Goal: Contribute content: Contribute content

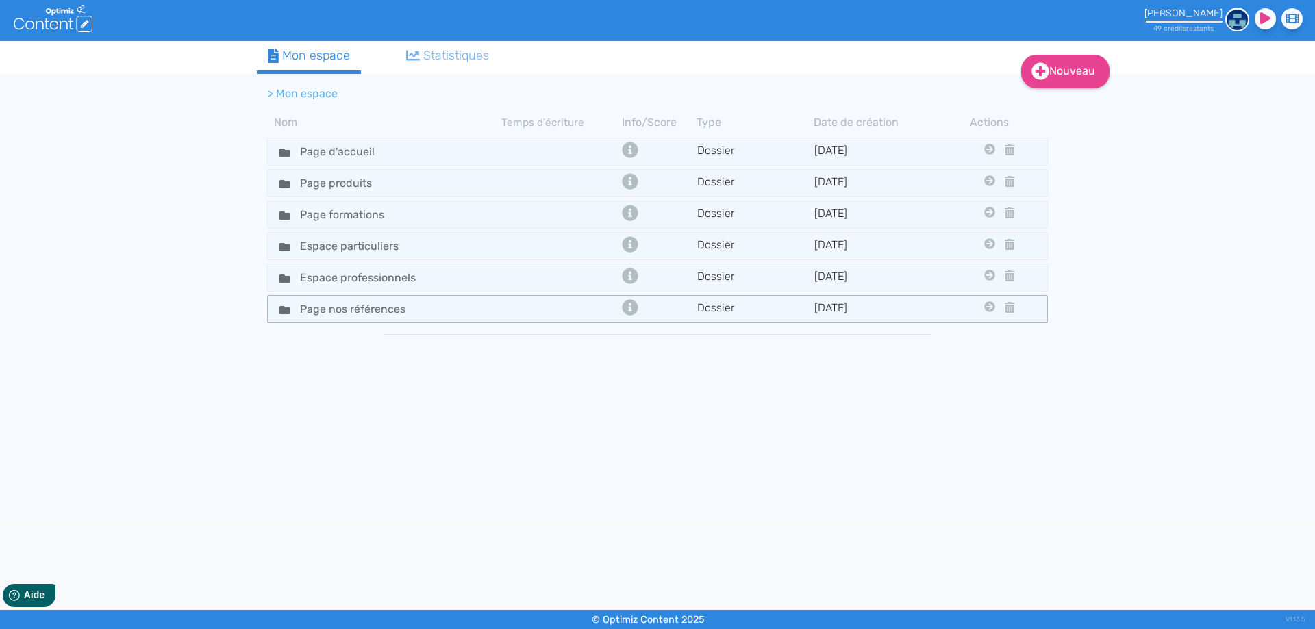
click at [524, 310] on td at bounding box center [559, 309] width 117 height 20
click at [360, 309] on input "Page nos références" at bounding box center [362, 309] width 144 height 20
click at [487, 309] on div "Page nos références" at bounding box center [385, 309] width 232 height 20
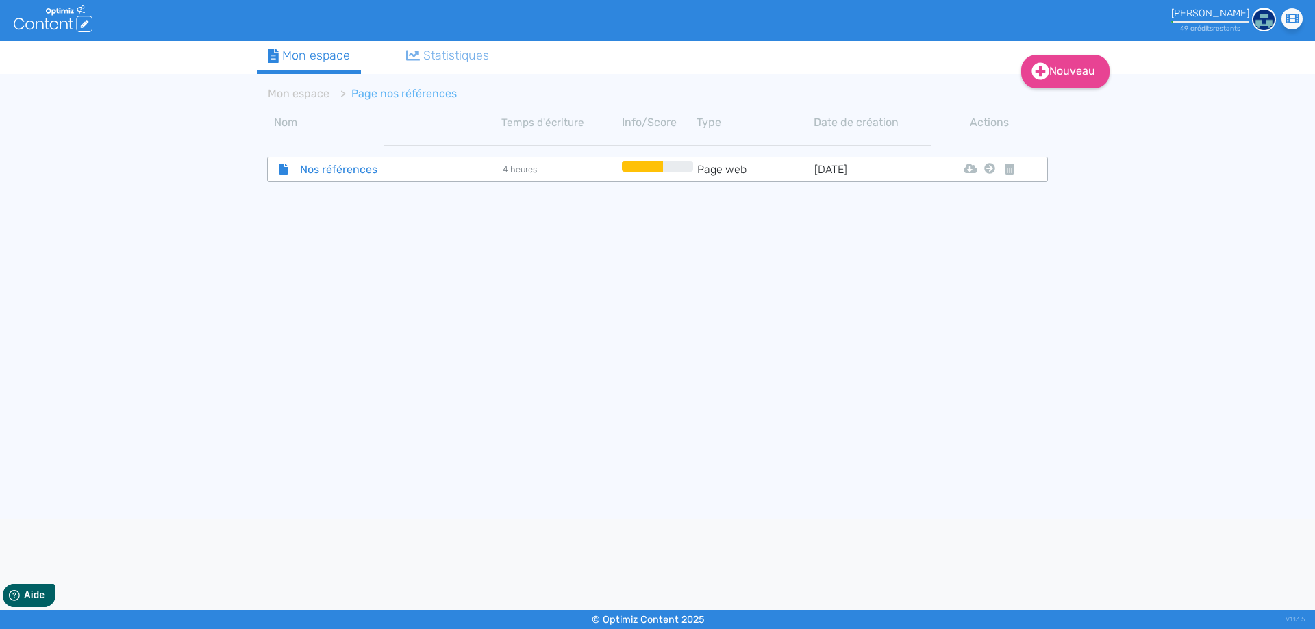
click at [390, 171] on span "Nos références" at bounding box center [367, 169] width 154 height 17
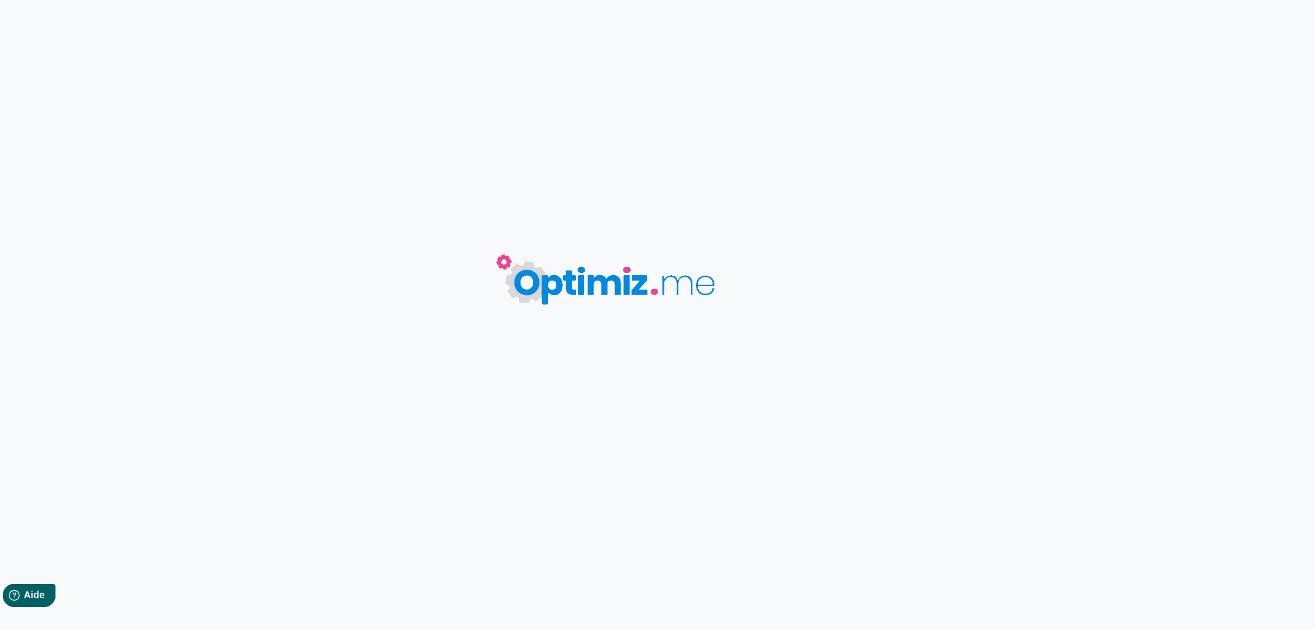
type input "Nos références"
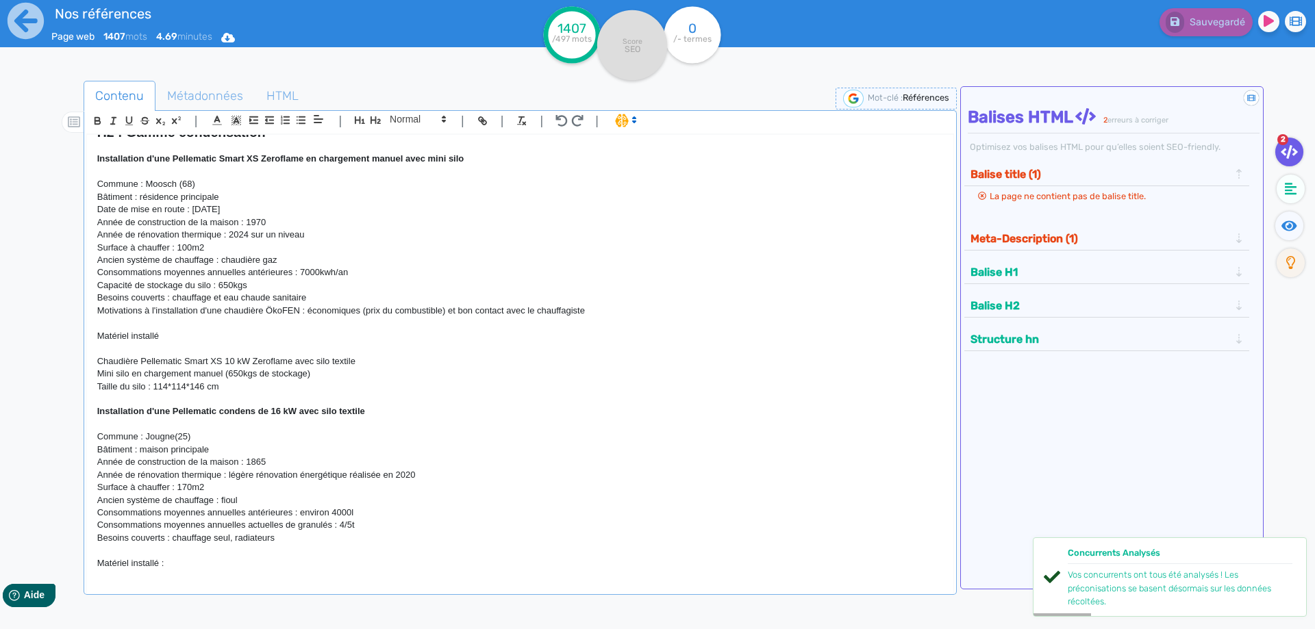
scroll to position [1171, 0]
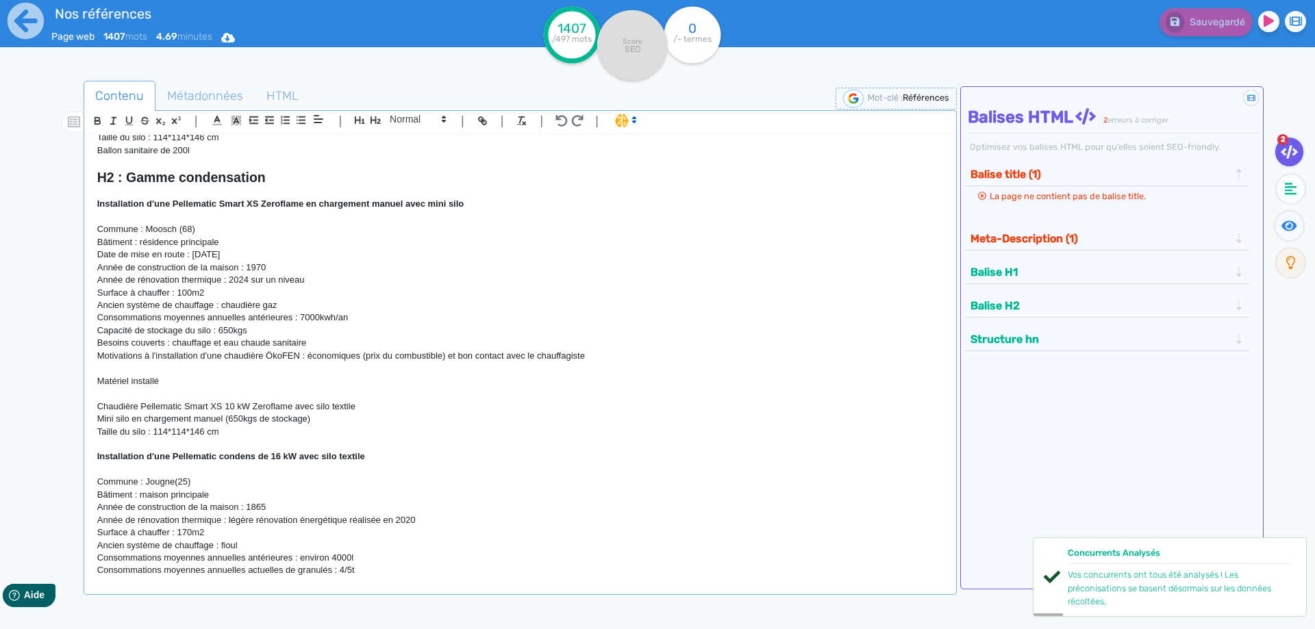
click at [408, 308] on p "Ancien système de chauffage : chaudière gaz" at bounding box center [520, 305] width 846 height 12
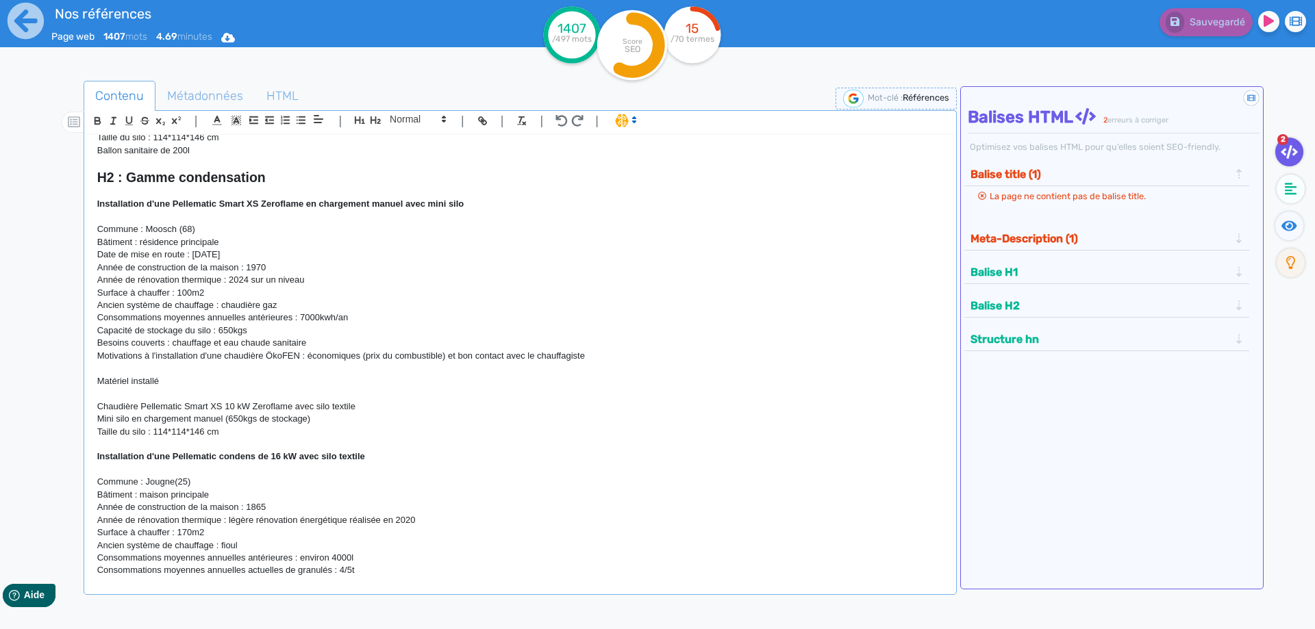
click at [249, 258] on p "Date de mise en route : 30/07/2025" at bounding box center [520, 255] width 846 height 12
click at [324, 271] on p "Année de construction de la maison : 1970" at bounding box center [520, 268] width 846 height 12
click at [362, 285] on p "Année de rénovation thermique : 2024 sur un niveau" at bounding box center [520, 280] width 846 height 12
click at [303, 295] on p "Surface à chauffer : 100m2" at bounding box center [520, 293] width 846 height 12
click at [191, 292] on p "Surface à chauffer : 100m2" at bounding box center [520, 293] width 846 height 12
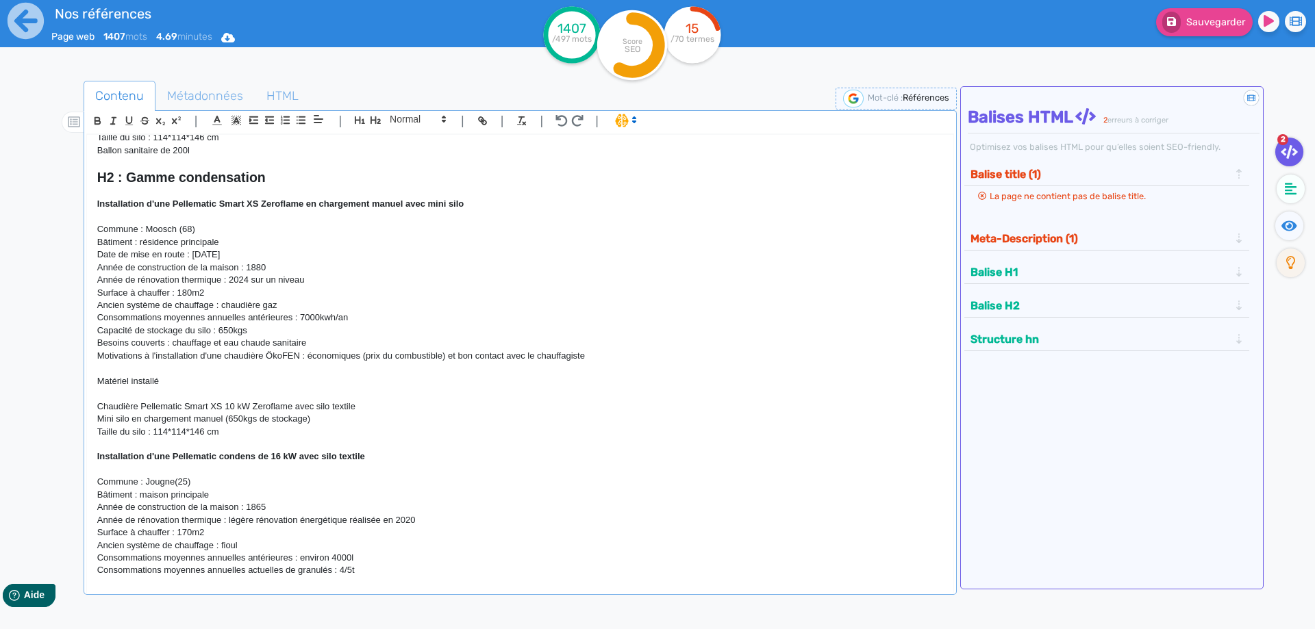
click at [273, 305] on p "Ancien système de chauffage : chaudière gaz" at bounding box center [520, 305] width 846 height 12
click at [301, 308] on p "Ancien système de chauffage : chaudière gaz" at bounding box center [520, 305] width 846 height 12
click at [302, 268] on p "Année de construction de la maison : 1880" at bounding box center [520, 268] width 846 height 12
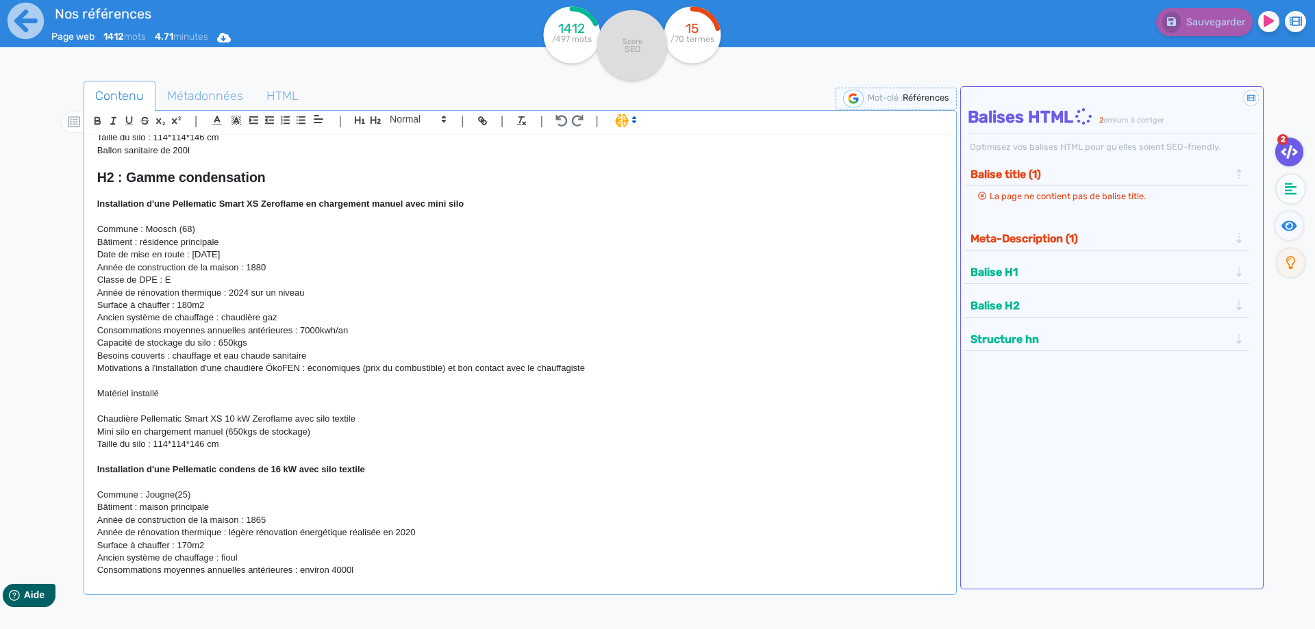
click at [160, 279] on p "Classe de DPE : E" at bounding box center [520, 280] width 846 height 12
click at [358, 281] on p "Classe de DPE (diagnostic de performance énergétique) : E" at bounding box center [520, 280] width 846 height 12
click at [315, 295] on p "Année de rénovation thermique : 2024 sur un niveau" at bounding box center [520, 293] width 846 height 12
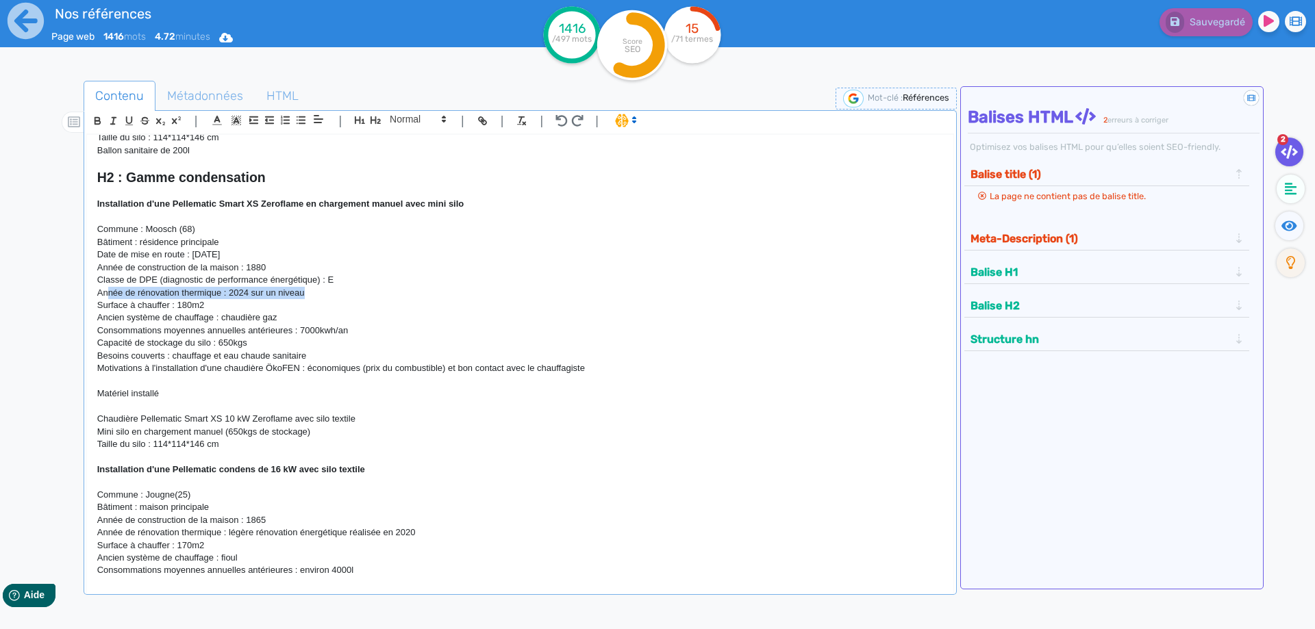
drag, startPoint x: 315, startPoint y: 295, endPoint x: 106, endPoint y: 292, distance: 208.9
click at [106, 292] on p "Année de rénovation thermique : 2024 sur un niveau" at bounding box center [520, 293] width 846 height 12
click at [123, 218] on p at bounding box center [520, 217] width 846 height 12
click at [94, 205] on div "H1 : Nos références - un avant goût de votre future chaufferie RÉALISATIONS MAI…" at bounding box center [520, 355] width 866 height 440
click at [95, 468] on div "H1 : Nos références - un avant goût de votre future chaufferie RÉALISATIONS MAI…" at bounding box center [520, 355] width 866 height 440
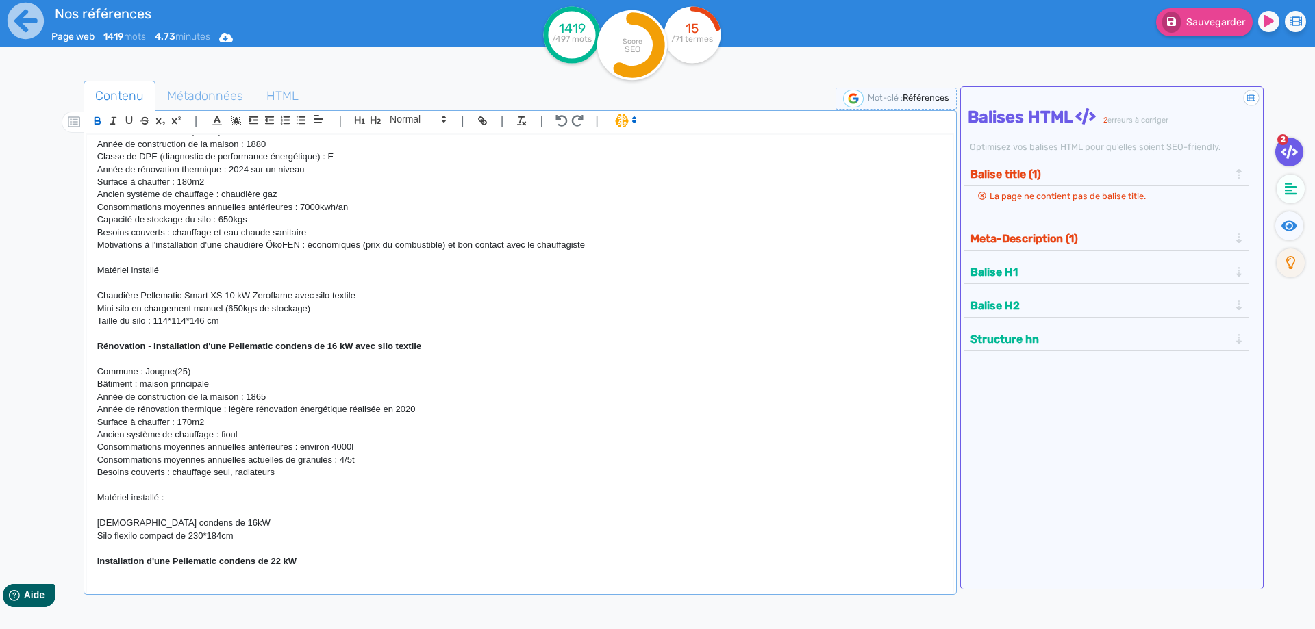
scroll to position [1418, 0]
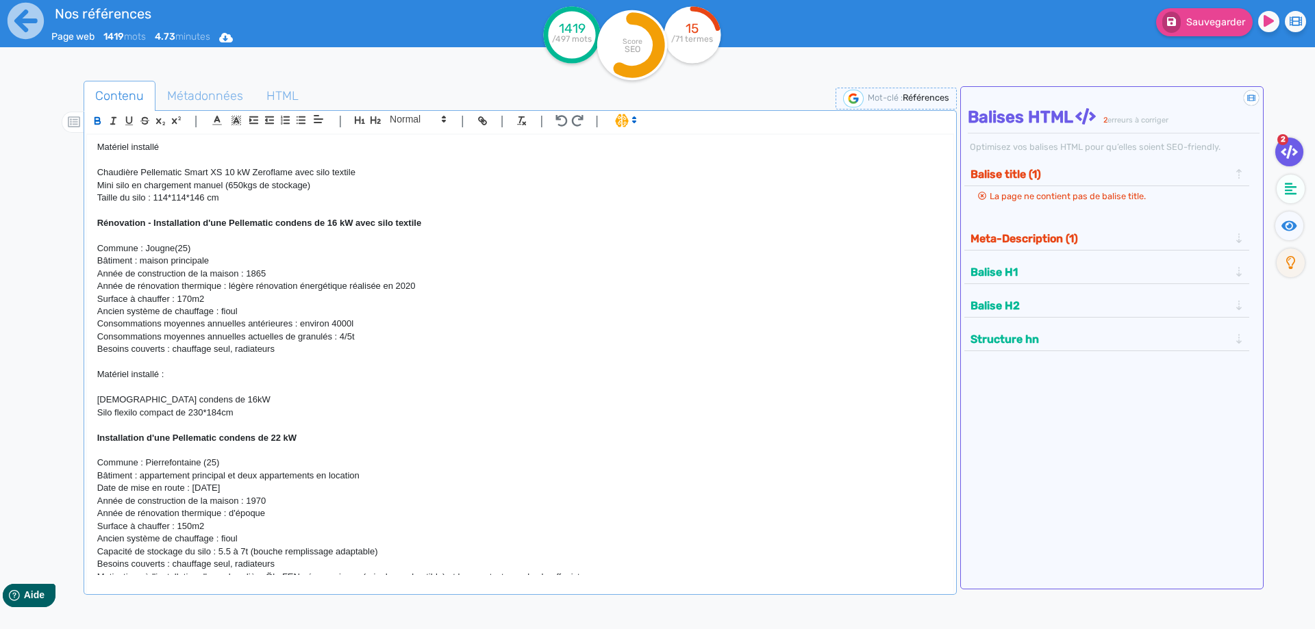
click at [91, 442] on div "H1 : Nos références - un avant goût de votre future chaufferie RÉALISATIONS MAI…" at bounding box center [520, 355] width 866 height 440
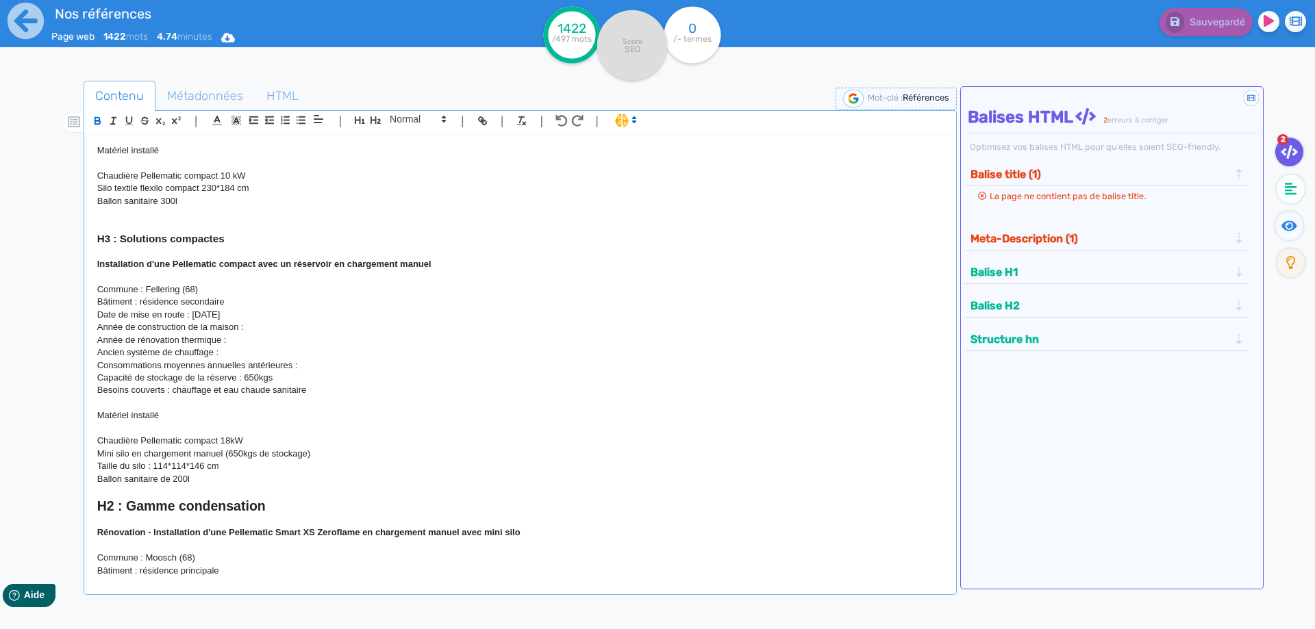
scroll to position [801, 0]
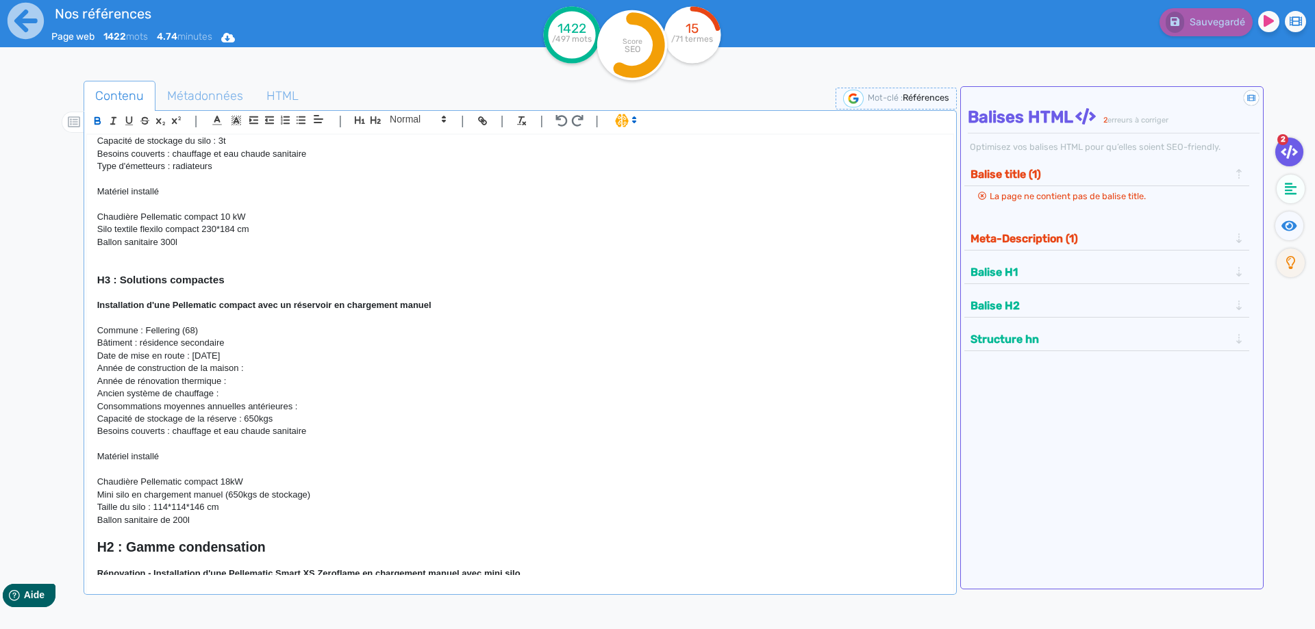
click at [92, 310] on div "H1 : Nos références - un avant goût de votre future chaufferie RÉALISATIONS MAI…" at bounding box center [520, 355] width 866 height 440
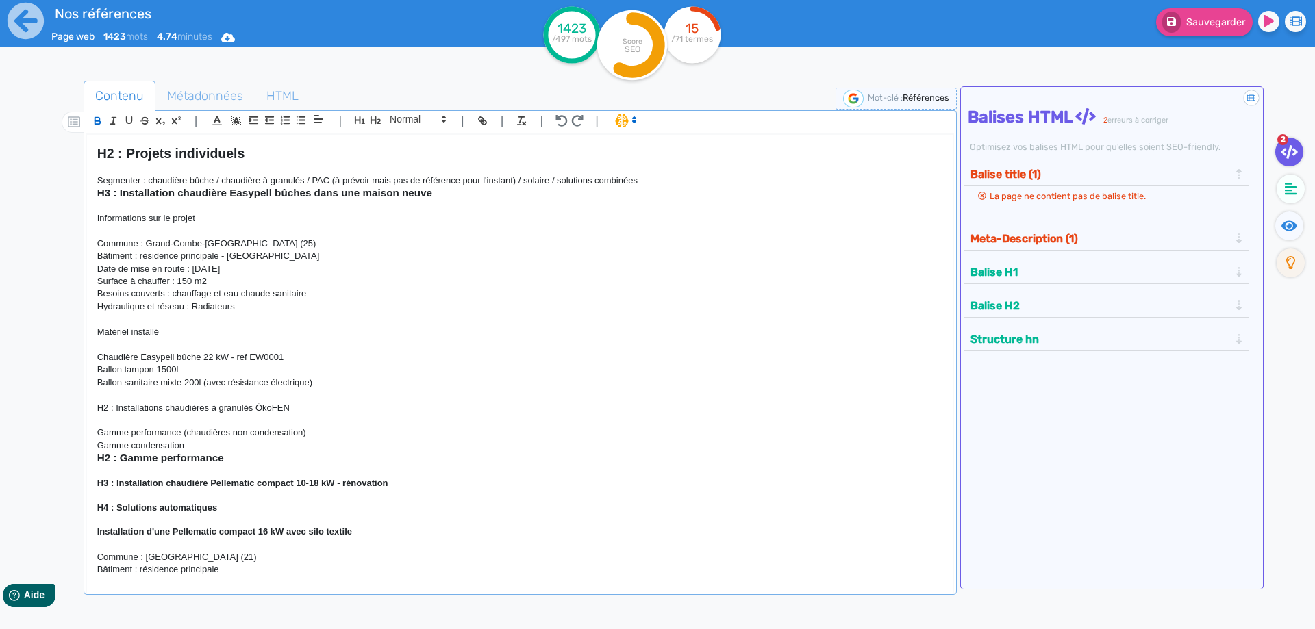
scroll to position [0, 0]
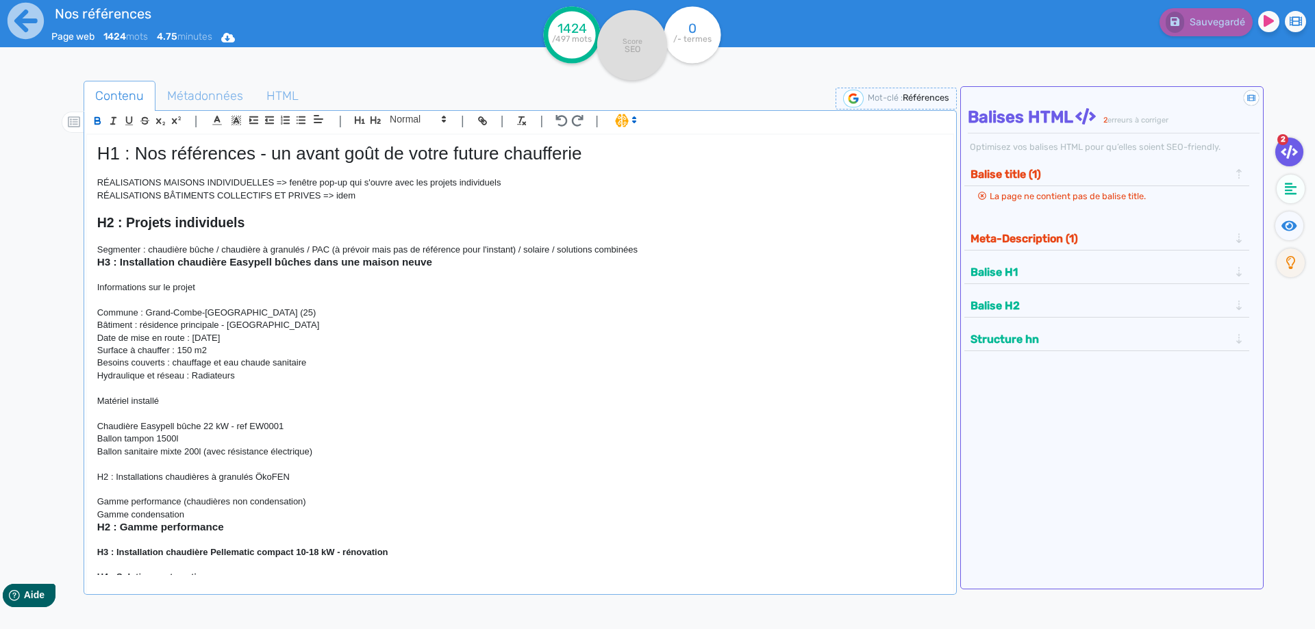
click at [684, 250] on p "Segmenter : chaudière bûche / chaudière à granulés / PAC (à prévoir mais pas de…" at bounding box center [520, 250] width 846 height 12
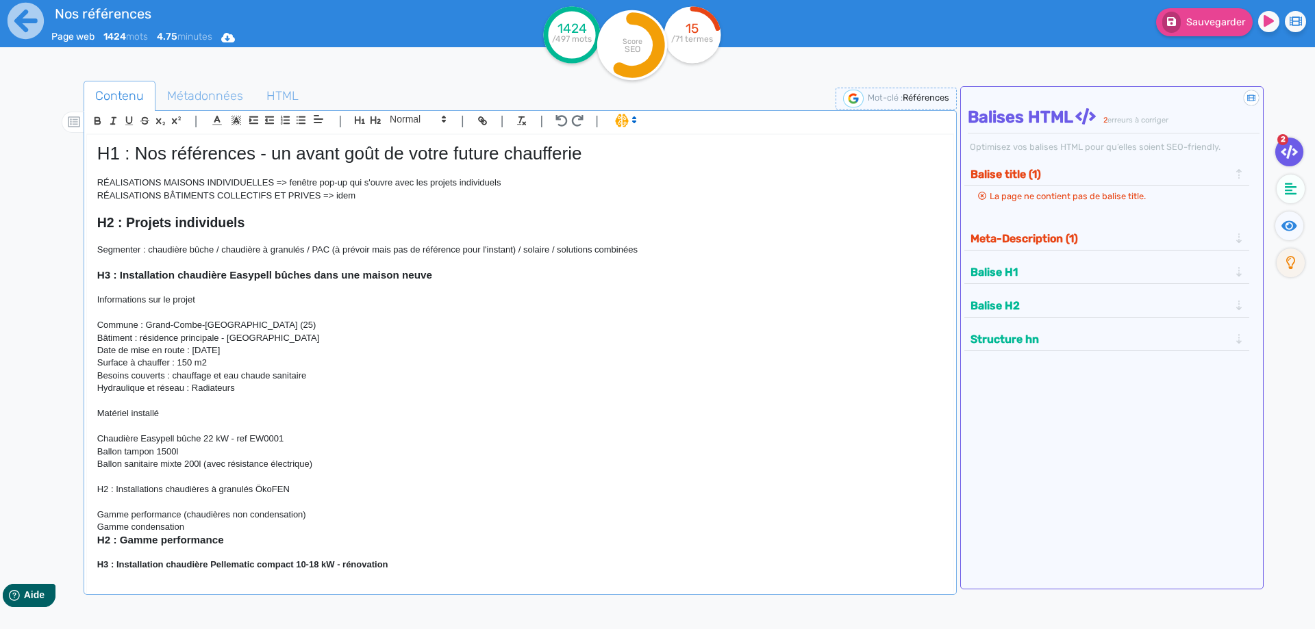
click at [121, 276] on strong "H3 : Installation chaudière Easypell bûches dans une maison neuve" at bounding box center [264, 275] width 335 height 12
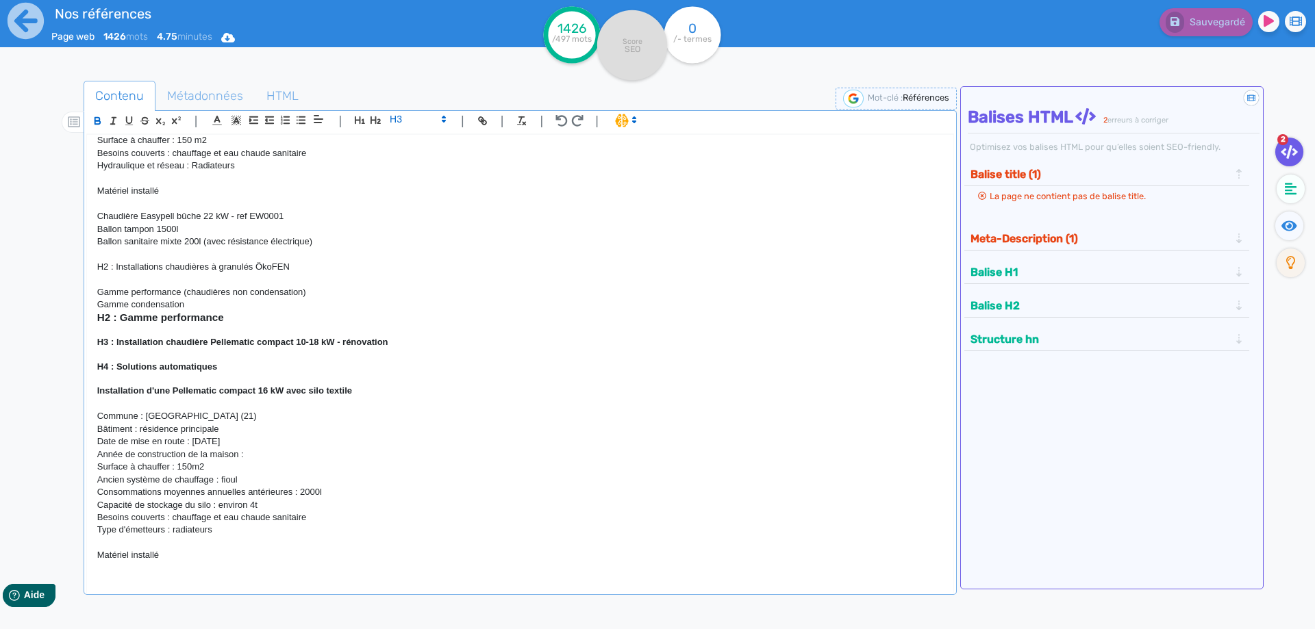
scroll to position [247, 0]
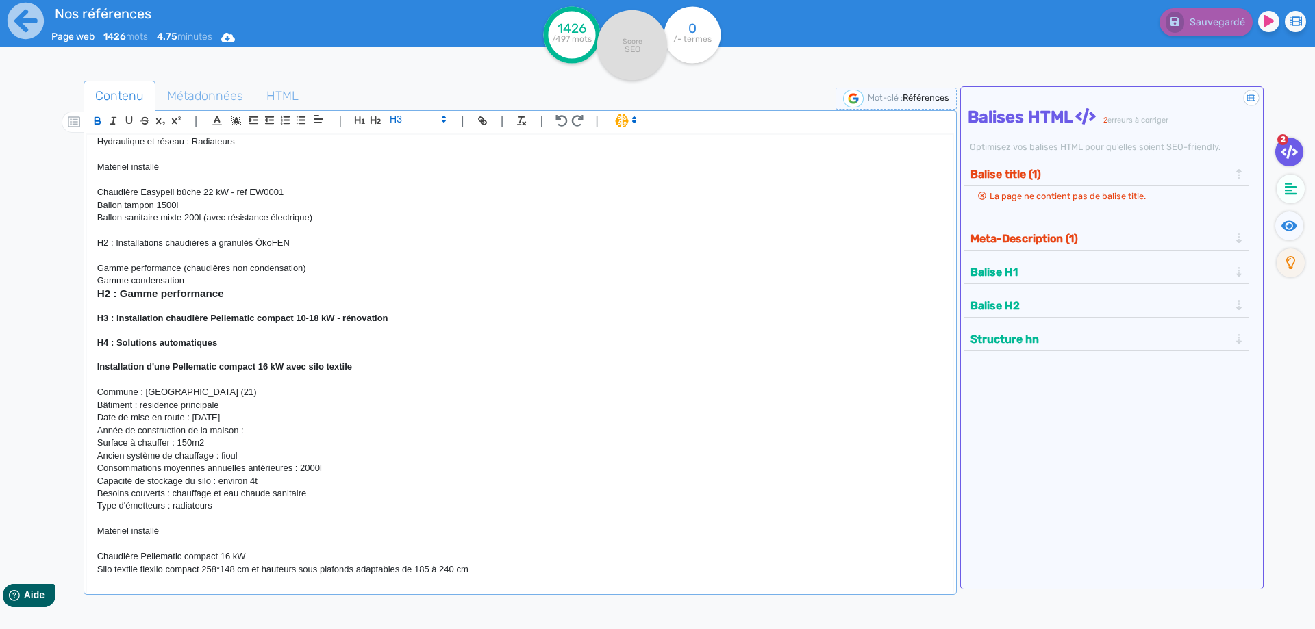
click at [195, 279] on p "Gamme condensation" at bounding box center [520, 281] width 846 height 12
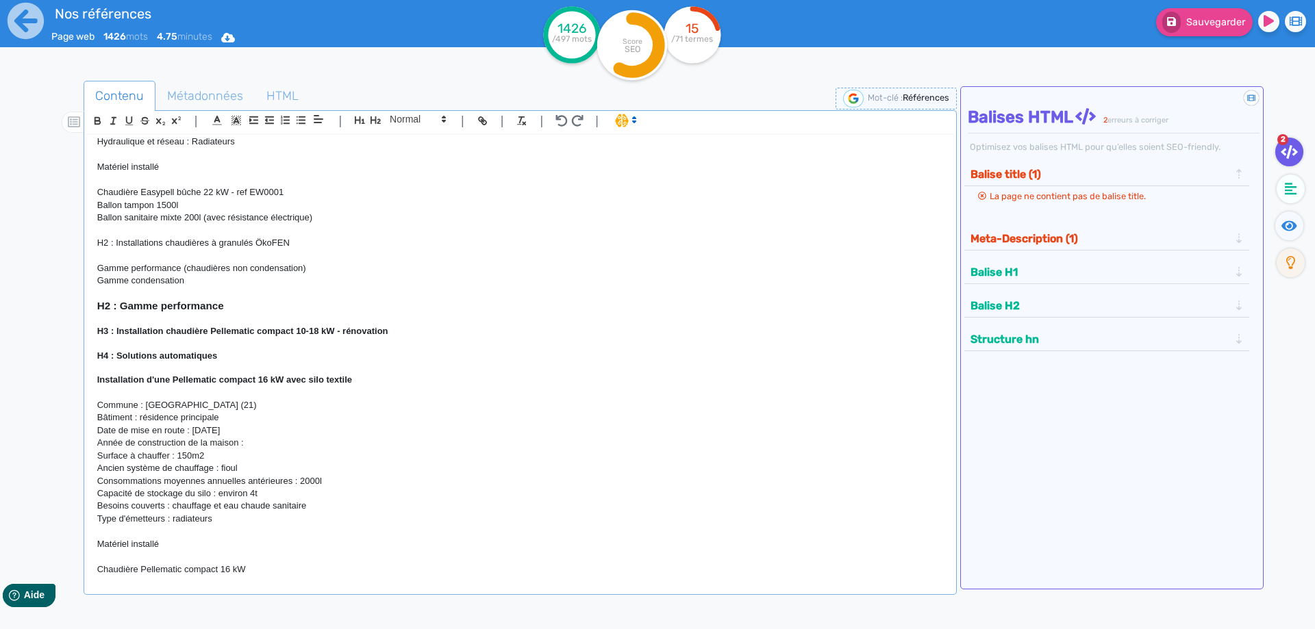
click at [117, 329] on strong "H3 : Installation chaudière Pellematic compact 10-18 kW - rénovation" at bounding box center [242, 331] width 291 height 10
click at [96, 380] on div "H1 : Nos références - un avant goût de votre future chaufferie RÉALISATIONS MAI…" at bounding box center [520, 355] width 866 height 440
click at [160, 437] on p "Date de mise en route : 11/03/2023" at bounding box center [520, 431] width 846 height 12
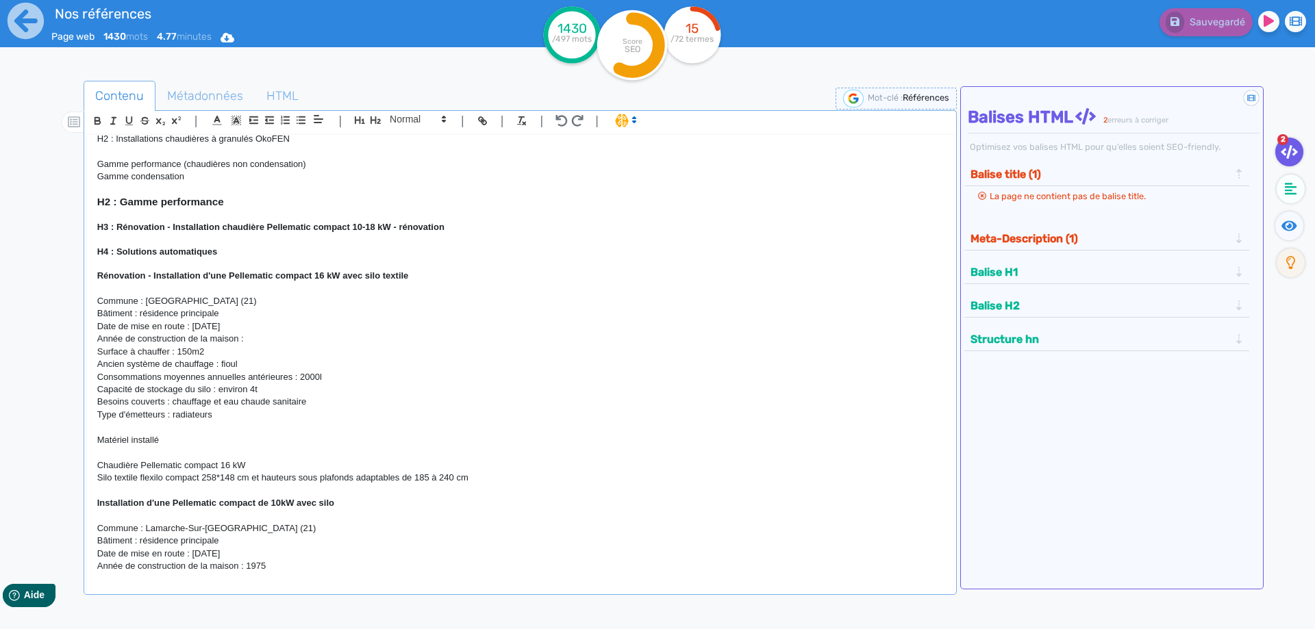
scroll to position [370, 0]
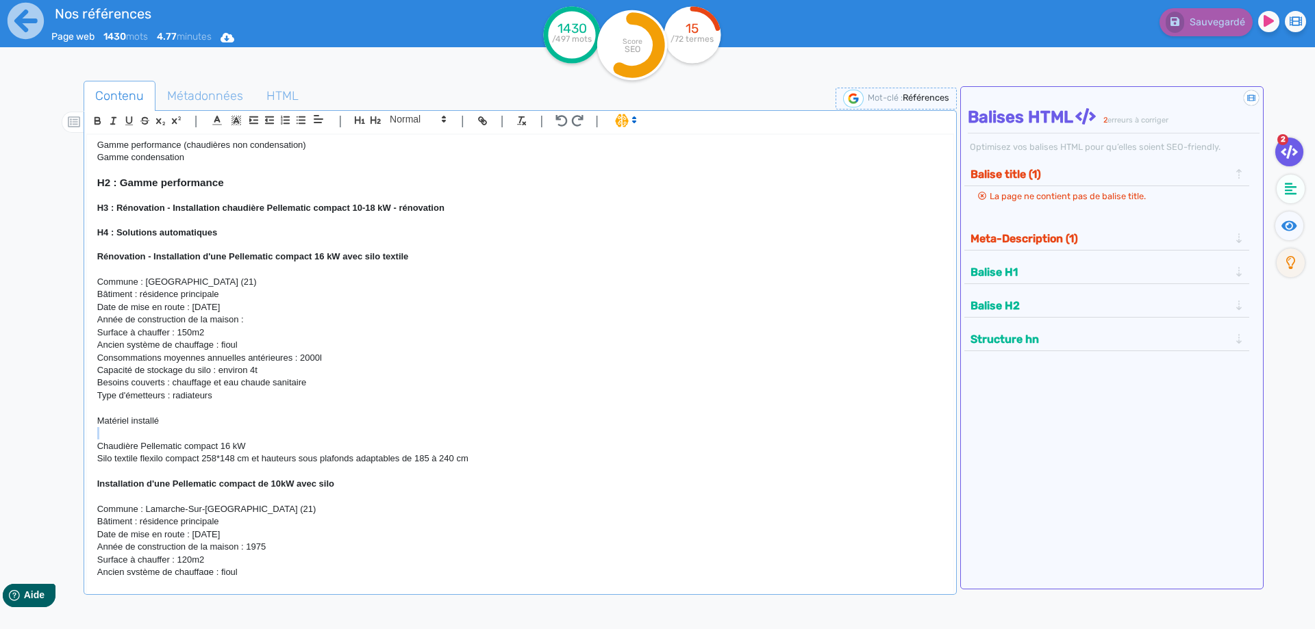
click at [200, 423] on div "H1 : Nos références - un avant goût de votre future chaufferie RÉALISATIONS MAI…" at bounding box center [520, 355] width 866 height 440
click at [184, 418] on p "Matériel installé" at bounding box center [520, 421] width 846 height 12
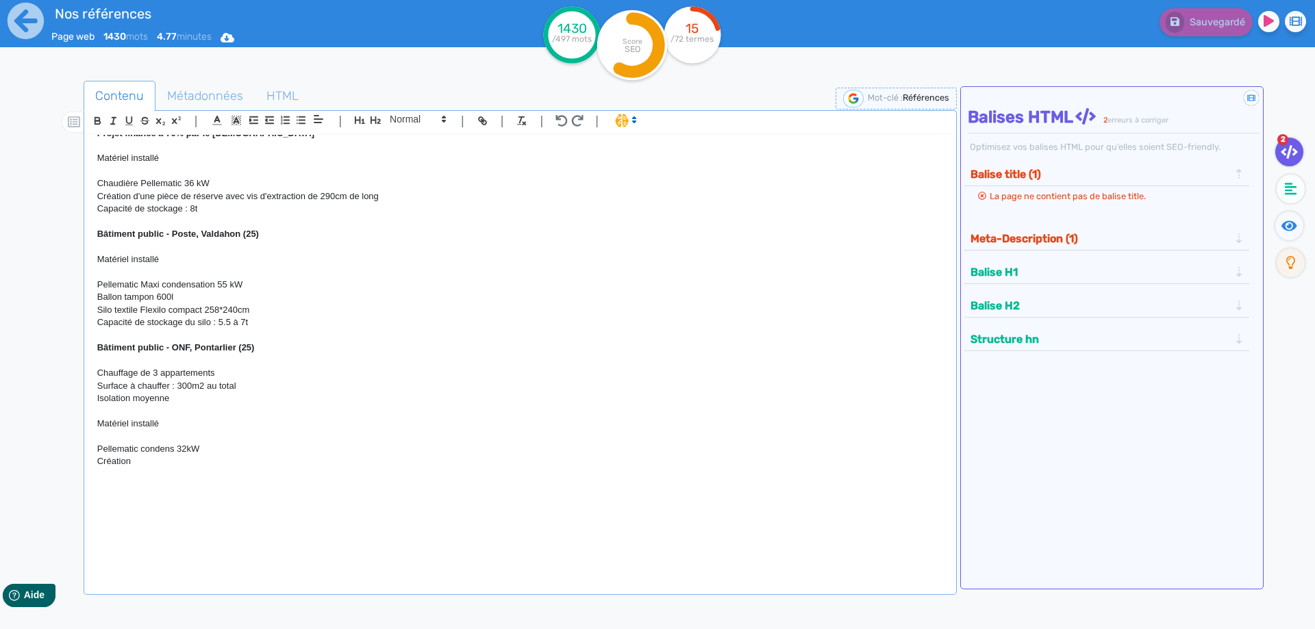
scroll to position [3532, 0]
click at [186, 464] on p "Création" at bounding box center [520, 459] width 846 height 12
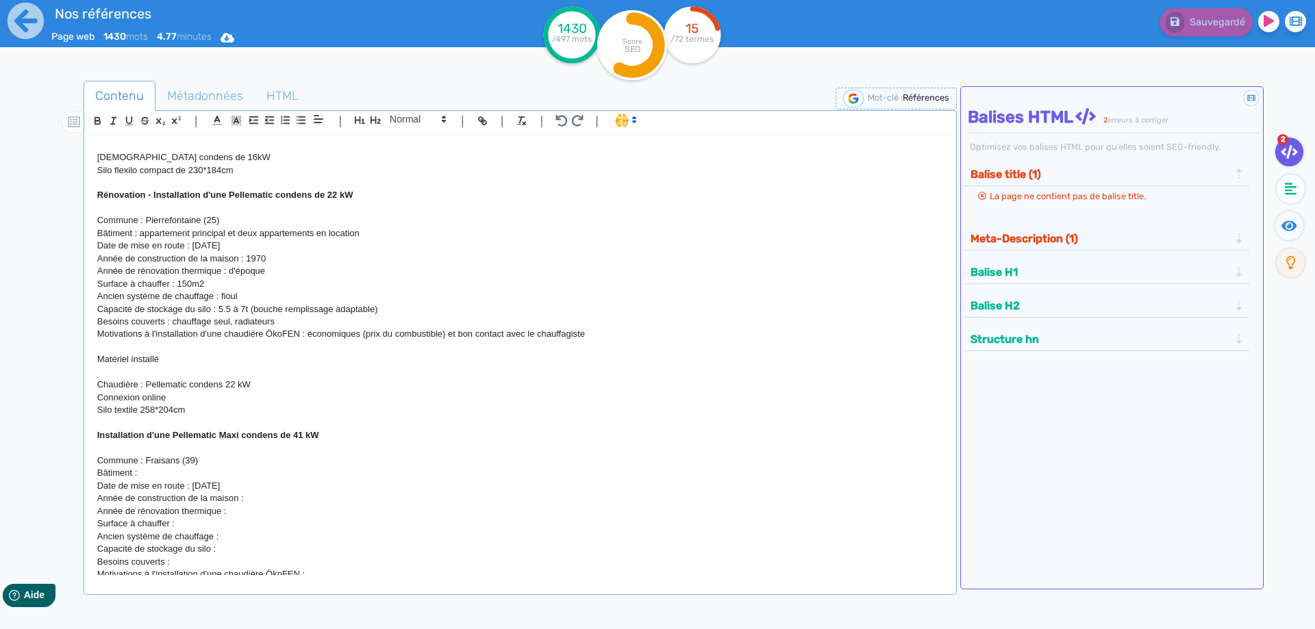
scroll to position [1683, 0]
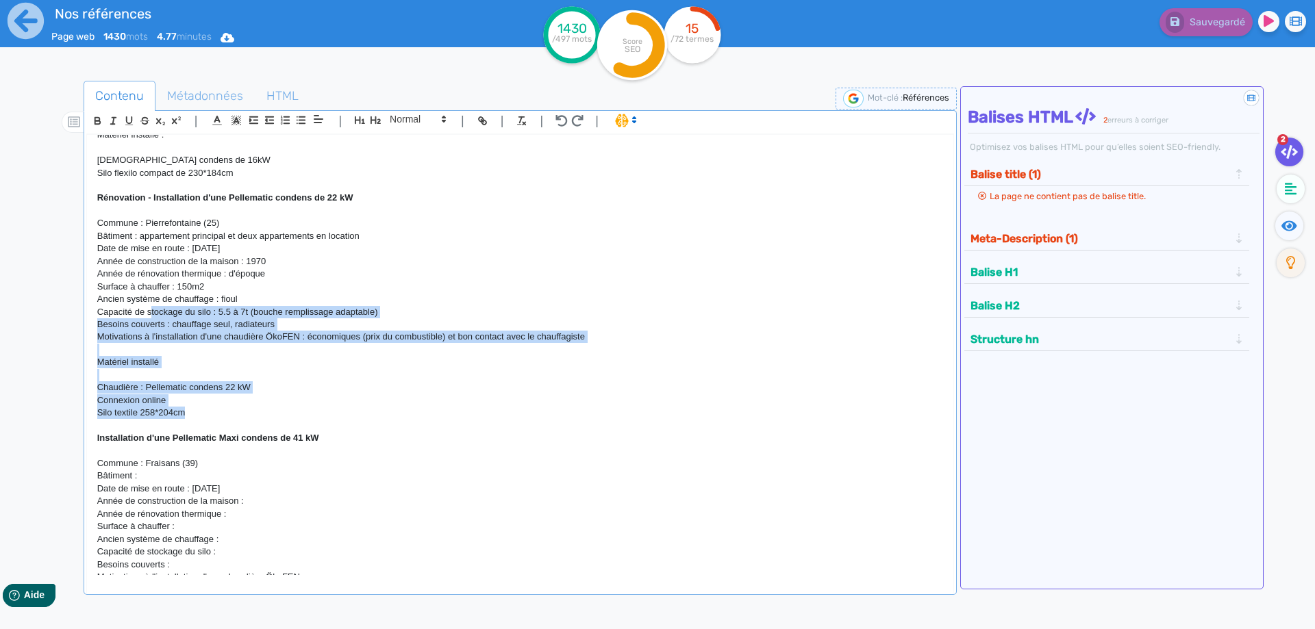
drag, startPoint x: 202, startPoint y: 415, endPoint x: 150, endPoint y: 319, distance: 109.7
click at [150, 319] on div "H1 : Nos références - un avant goût de votre future chaufferie RÉALISATIONS MAI…" at bounding box center [520, 355] width 866 height 440
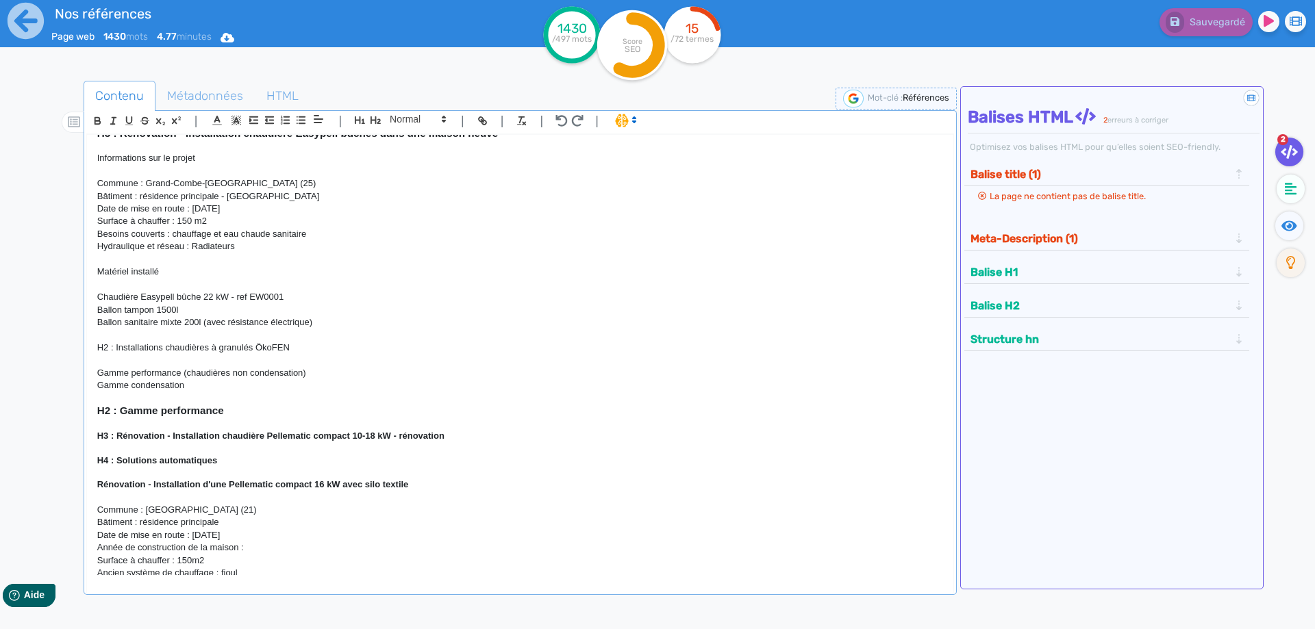
scroll to position [0, 0]
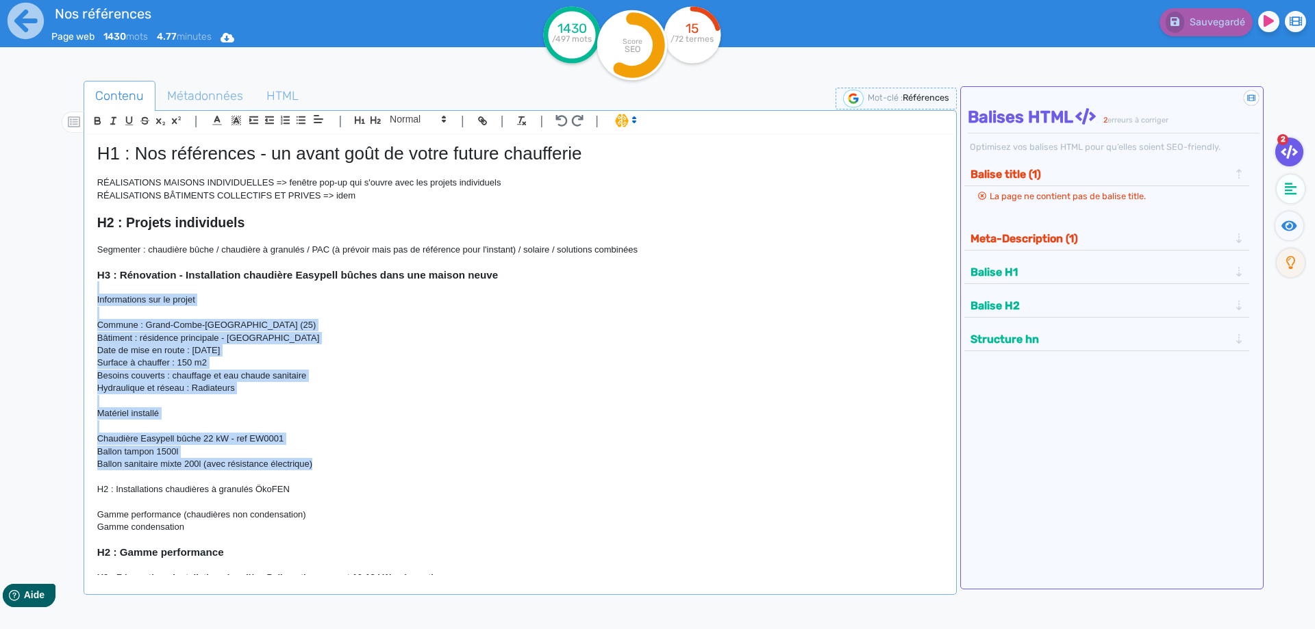
drag, startPoint x: 96, startPoint y: 291, endPoint x: 330, endPoint y: 460, distance: 289.0
click at [330, 460] on div "H1 : Nos références - un avant goût de votre future chaufferie RÉALISATIONS MAI…" at bounding box center [520, 355] width 866 height 440
copy div "Informations sur le projet Commune : Grand-Combe-Des-Bois (25) Bâtiment : résid…"
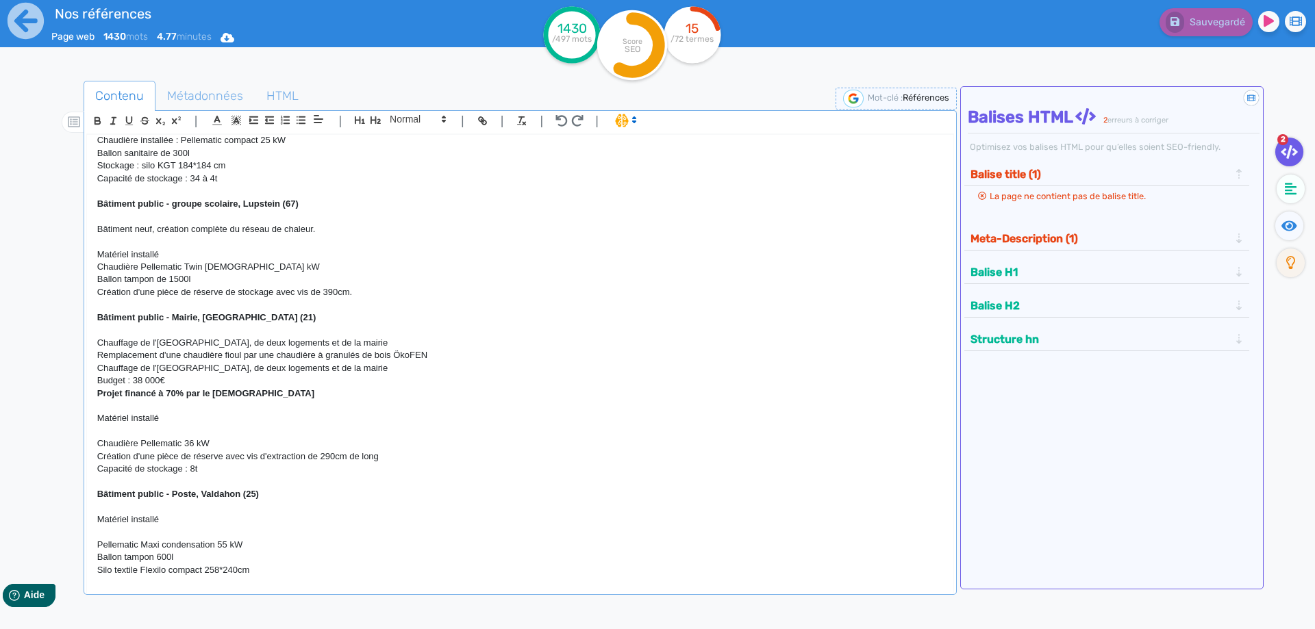
scroll to position [3532, 0]
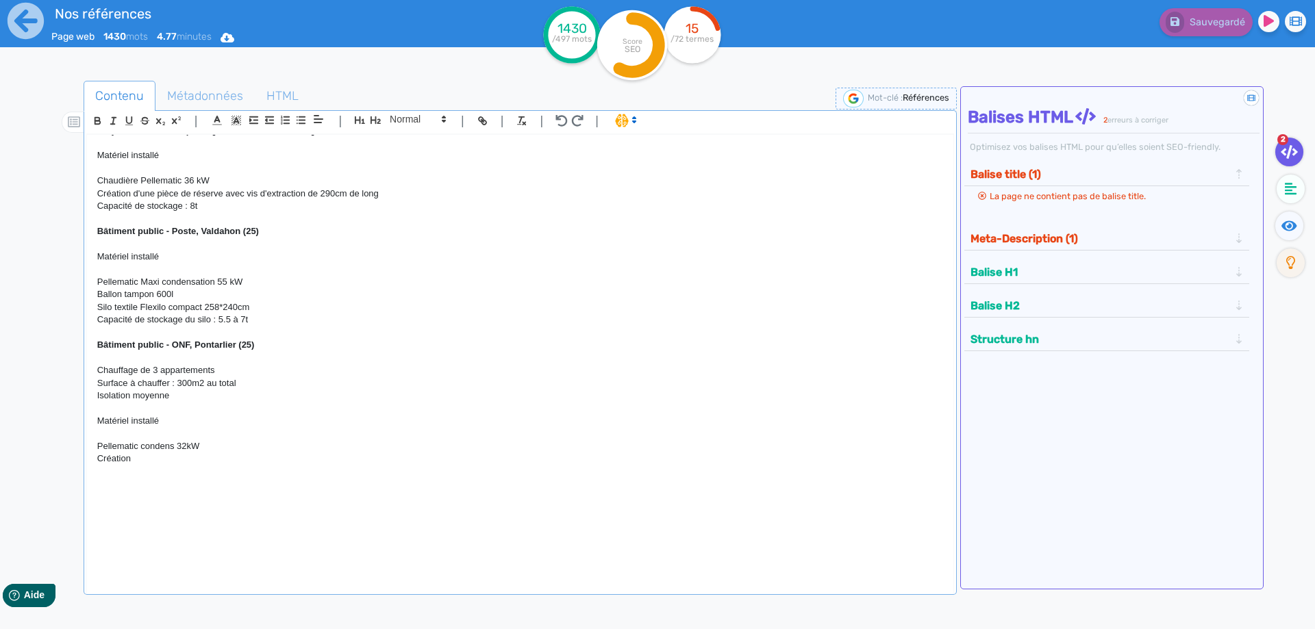
click at [142, 482] on p at bounding box center [520, 484] width 846 height 12
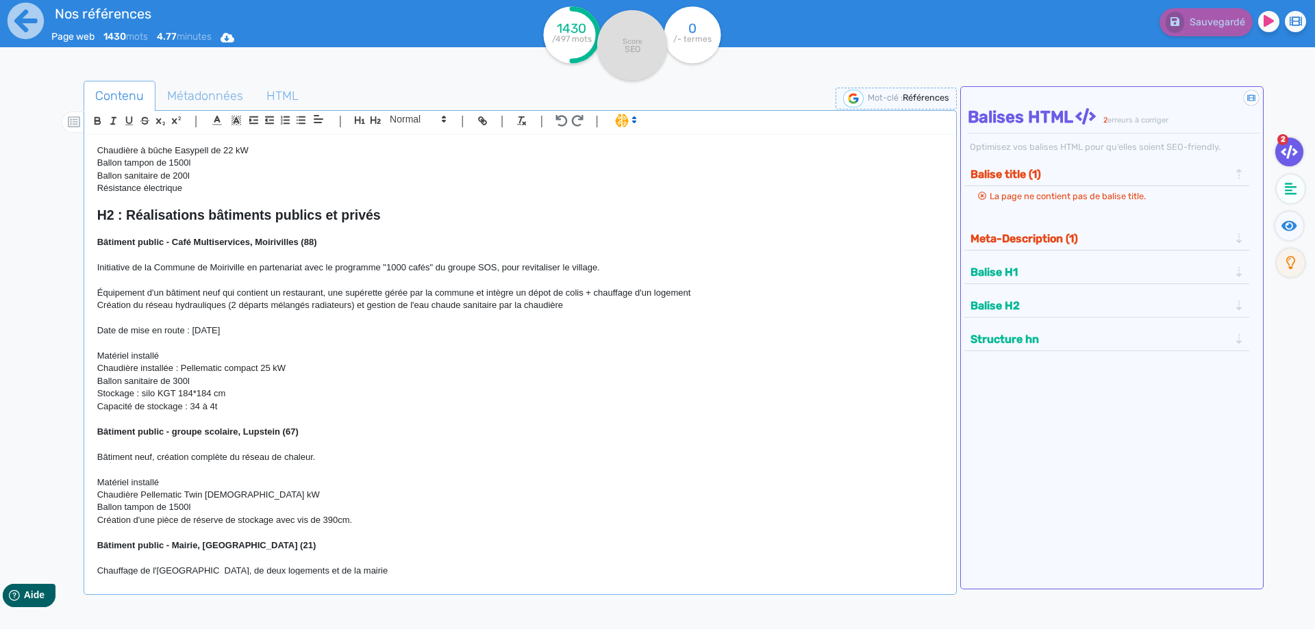
scroll to position [2793, 0]
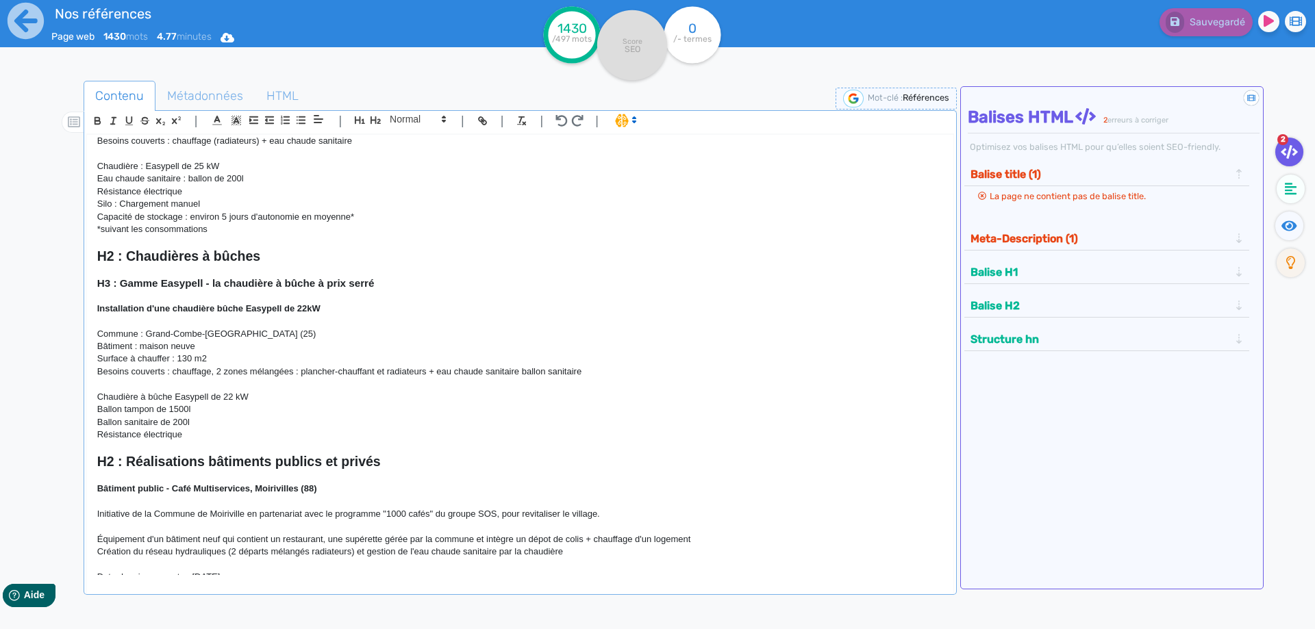
click at [207, 441] on p "Résistance électrique" at bounding box center [520, 435] width 846 height 12
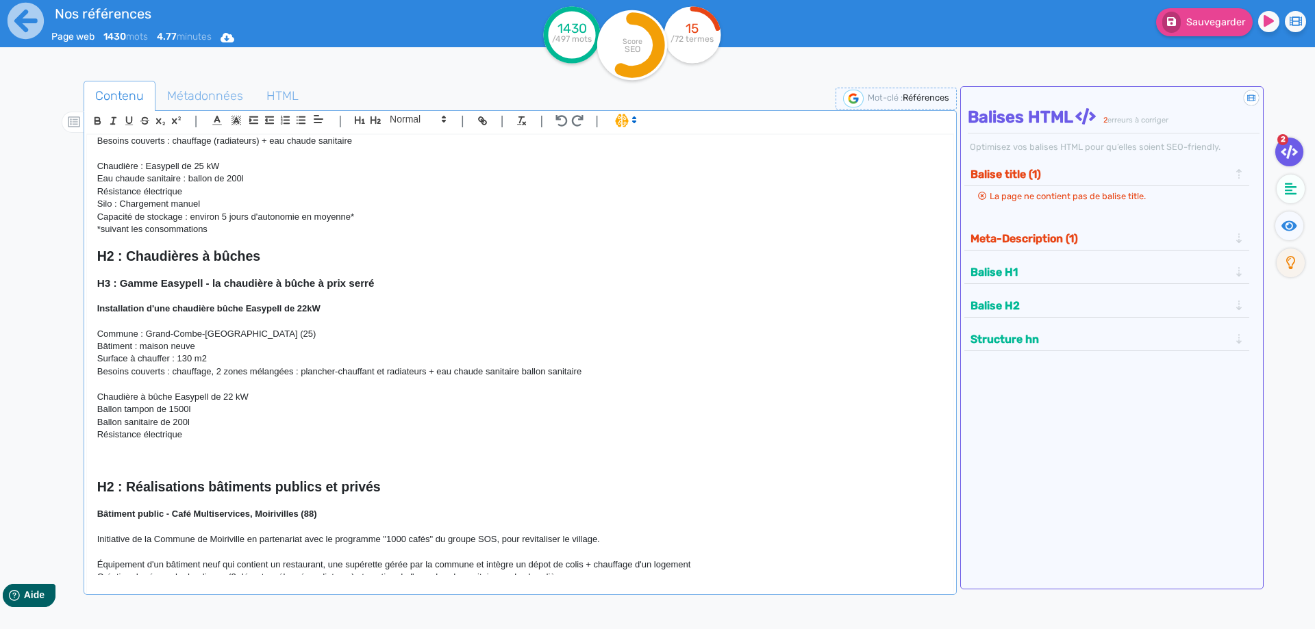
scroll to position [2863, 0]
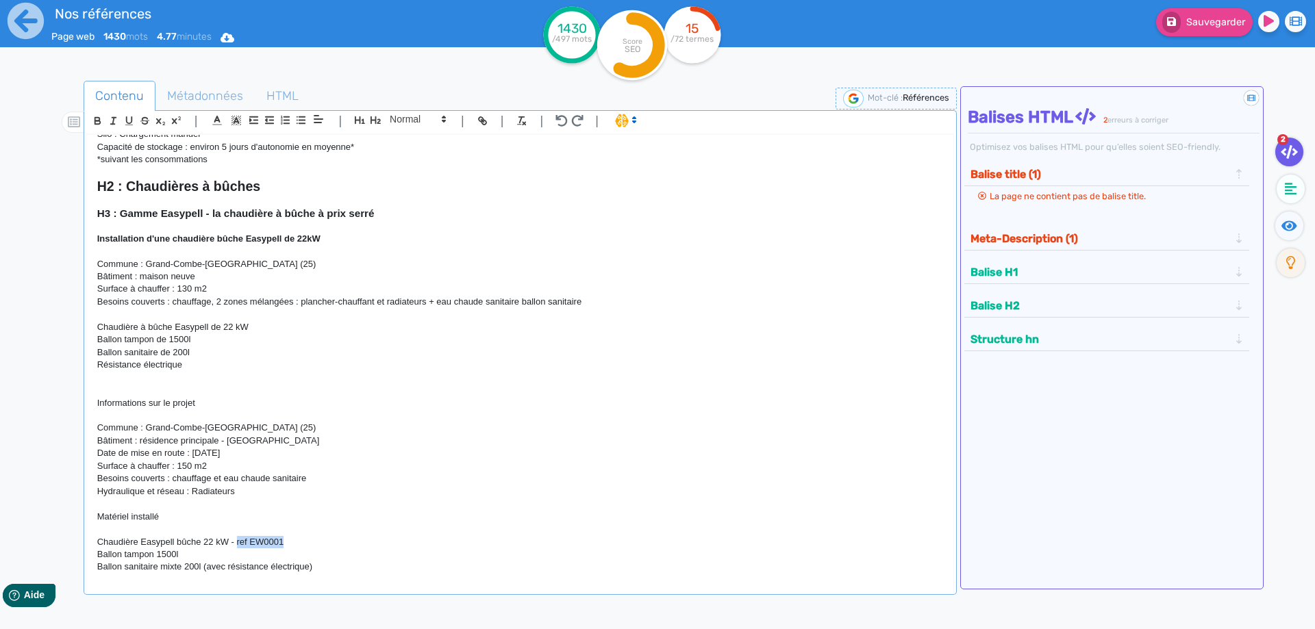
drag, startPoint x: 294, startPoint y: 546, endPoint x: 236, endPoint y: 546, distance: 58.2
click at [236, 546] on p "Chaudière Easypell bûche 22 kW - ref EW0001" at bounding box center [520, 542] width 846 height 12
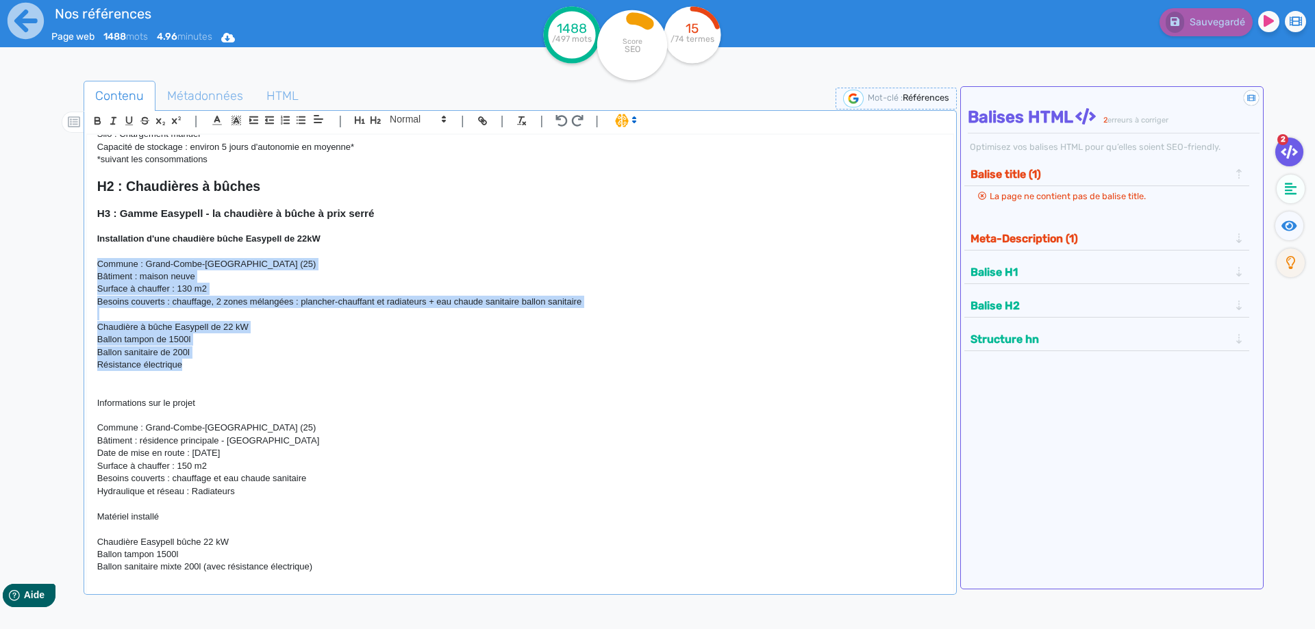
drag, startPoint x: 204, startPoint y: 373, endPoint x: 38, endPoint y: 270, distance: 195.6
click at [87, 270] on div "H1 : Nos références - un avant goût de votre future chaufferie RÉALISATIONS MAI…" at bounding box center [520, 355] width 866 height 440
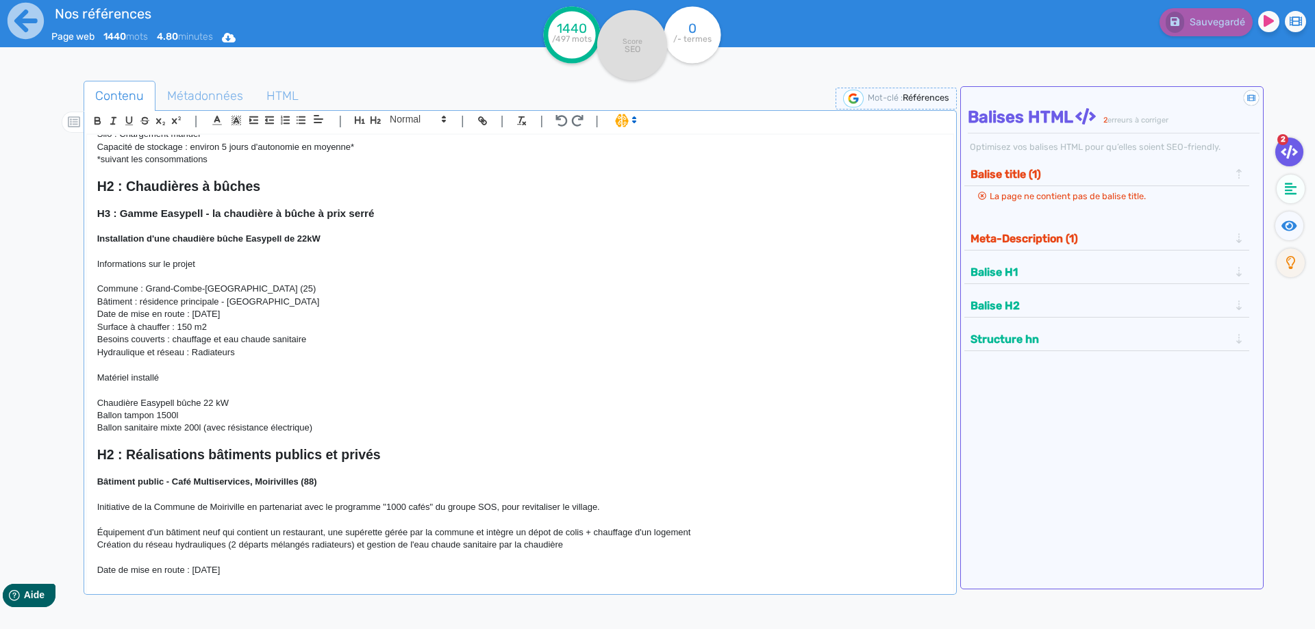
click at [332, 239] on p "Installation d'une chaudière bûche Easypell de 22kW" at bounding box center [520, 239] width 846 height 12
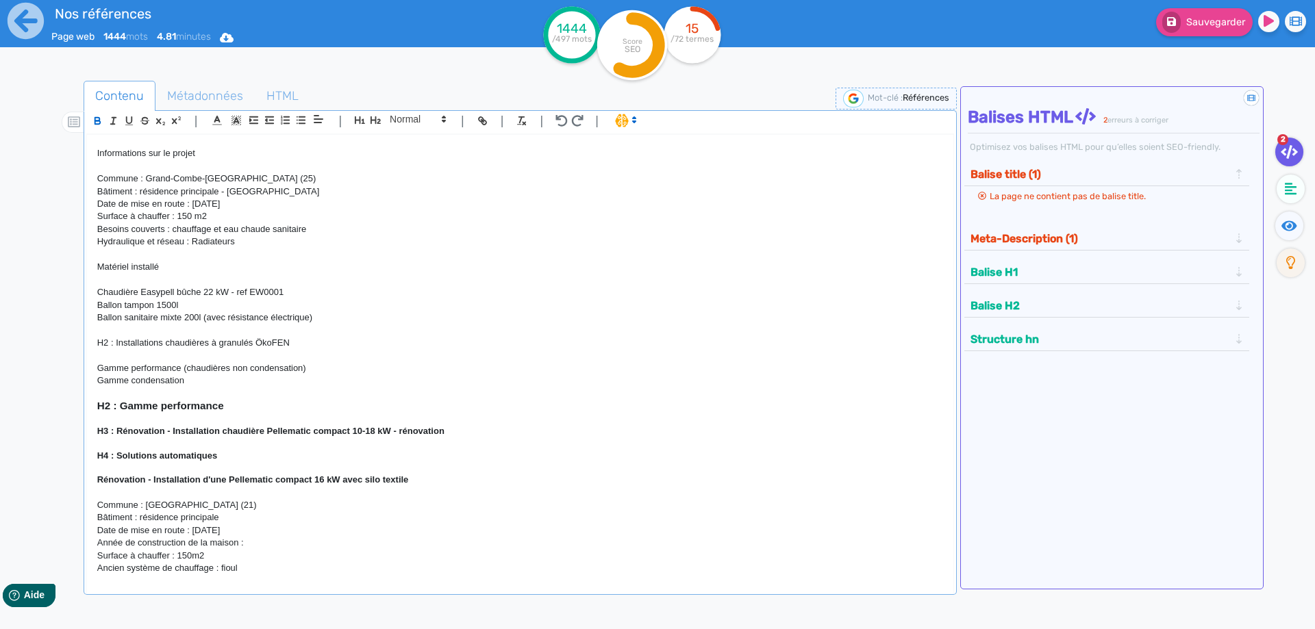
scroll to position [0, 0]
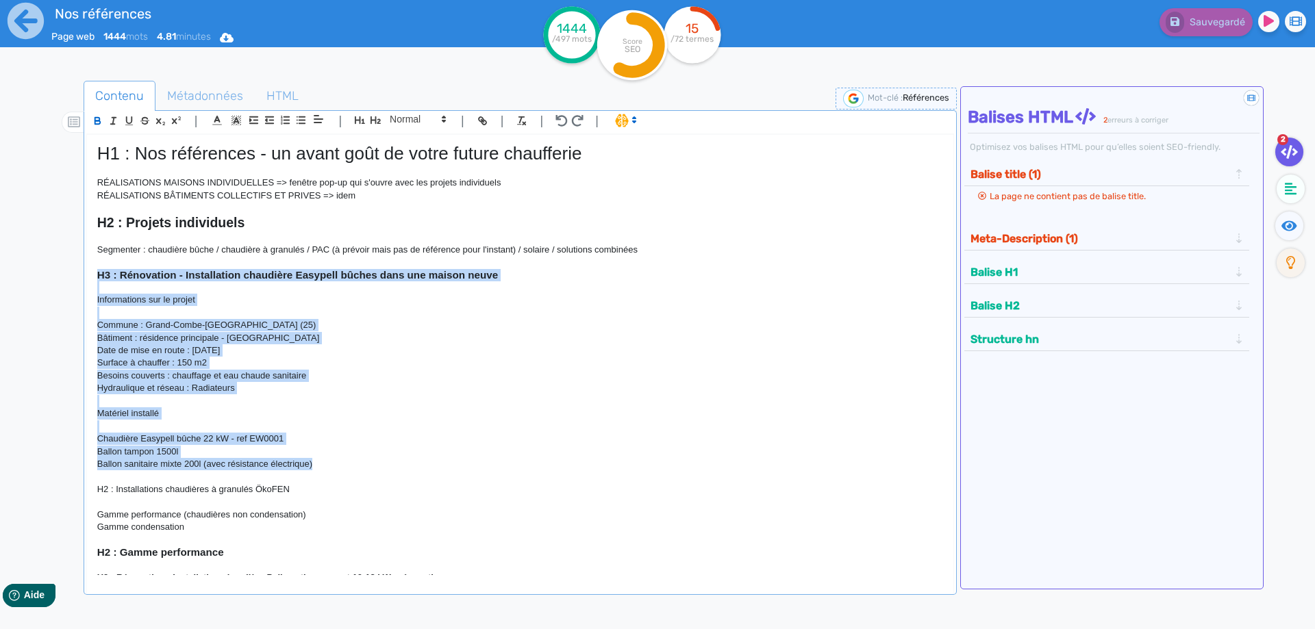
drag, startPoint x: 95, startPoint y: 274, endPoint x: 336, endPoint y: 465, distance: 308.2
click at [336, 465] on div "H1 : Nos références - un avant goût de votre future chaufferie RÉALISATIONS MAI…" at bounding box center [520, 355] width 866 height 440
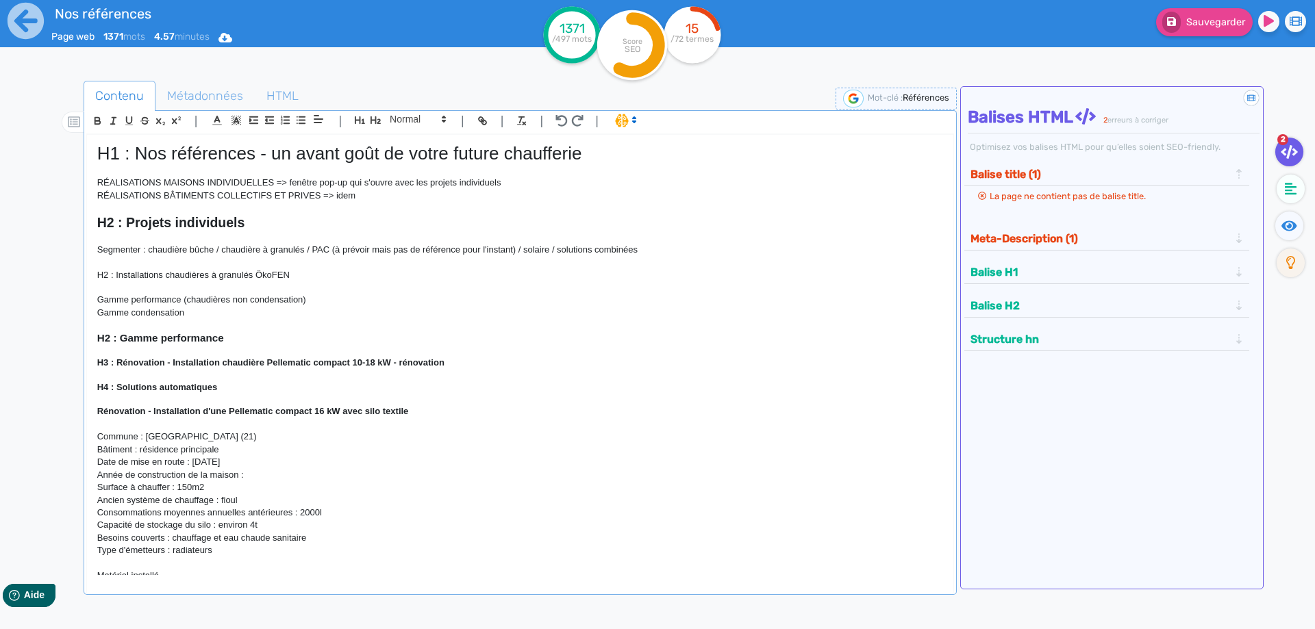
drag, startPoint x: 321, startPoint y: 266, endPoint x: 82, endPoint y: 262, distance: 239.1
click at [87, 262] on div "H1 : Nos références - un avant goût de votre future chaufferie RÉALISATIONS MAI…" at bounding box center [520, 355] width 866 height 440
drag, startPoint x: 295, startPoint y: 279, endPoint x: 71, endPoint y: 277, distance: 224.7
click at [87, 283] on div "H1 : Nos références - un avant goût de votre future chaufferie RÉALISATIONS MAI…" at bounding box center [520, 355] width 866 height 440
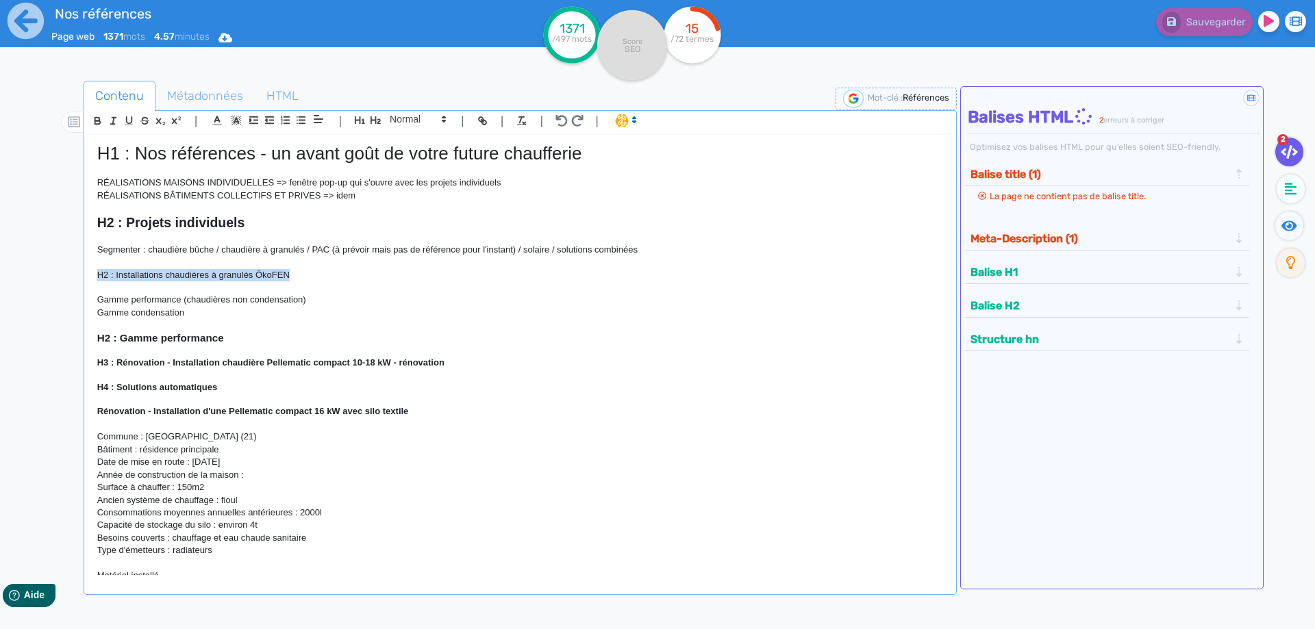
drag, startPoint x: 300, startPoint y: 278, endPoint x: 63, endPoint y: 276, distance: 237.0
click at [87, 276] on div "H1 : Nos références - un avant goût de votre future chaufferie RÉALISATIONS MAI…" at bounding box center [520, 355] width 866 height 440
click at [377, 116] on icon "button" at bounding box center [376, 120] width 12 height 12
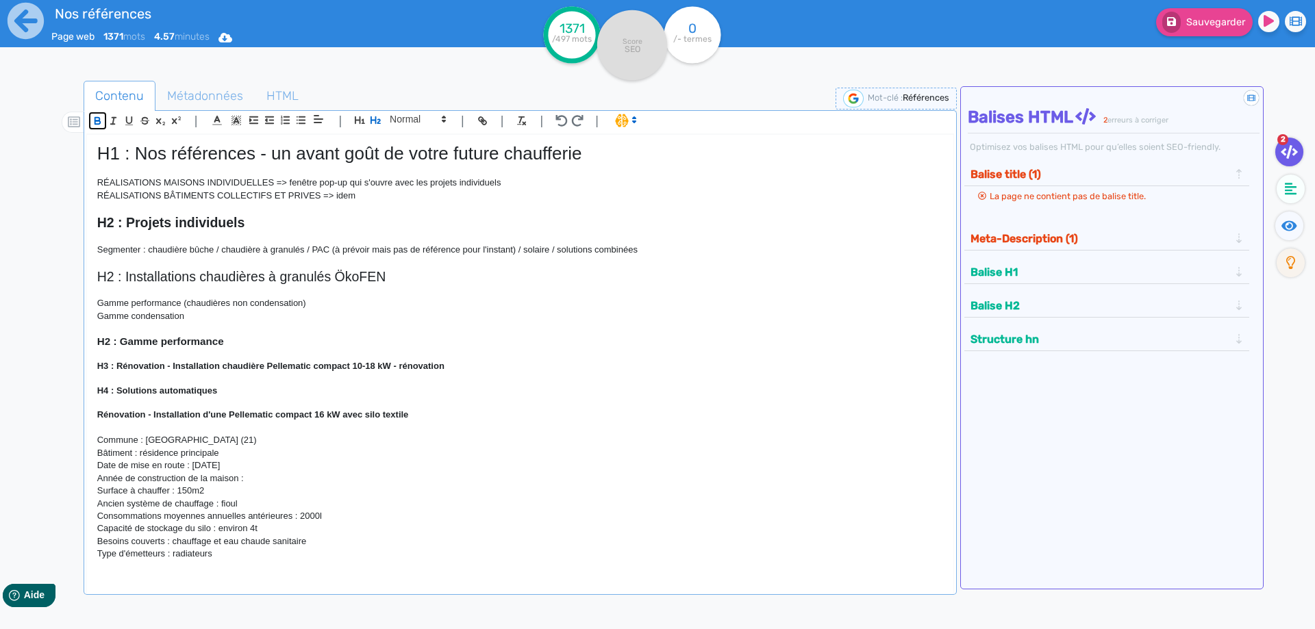
click at [100, 121] on icon "button" at bounding box center [98, 121] width 12 height 12
click at [351, 366] on strong "H3 : Rénovation - Installation chaudière Pellematic compact 10-18 kW - rénovati…" at bounding box center [270, 366] width 347 height 10
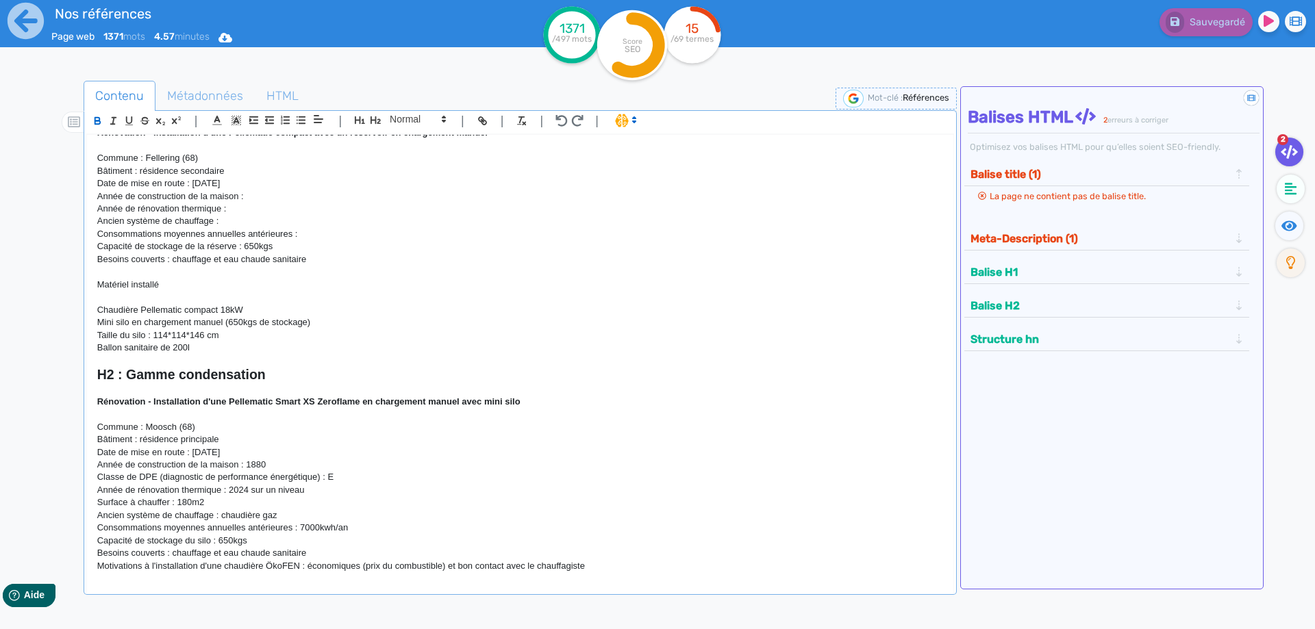
scroll to position [925, 0]
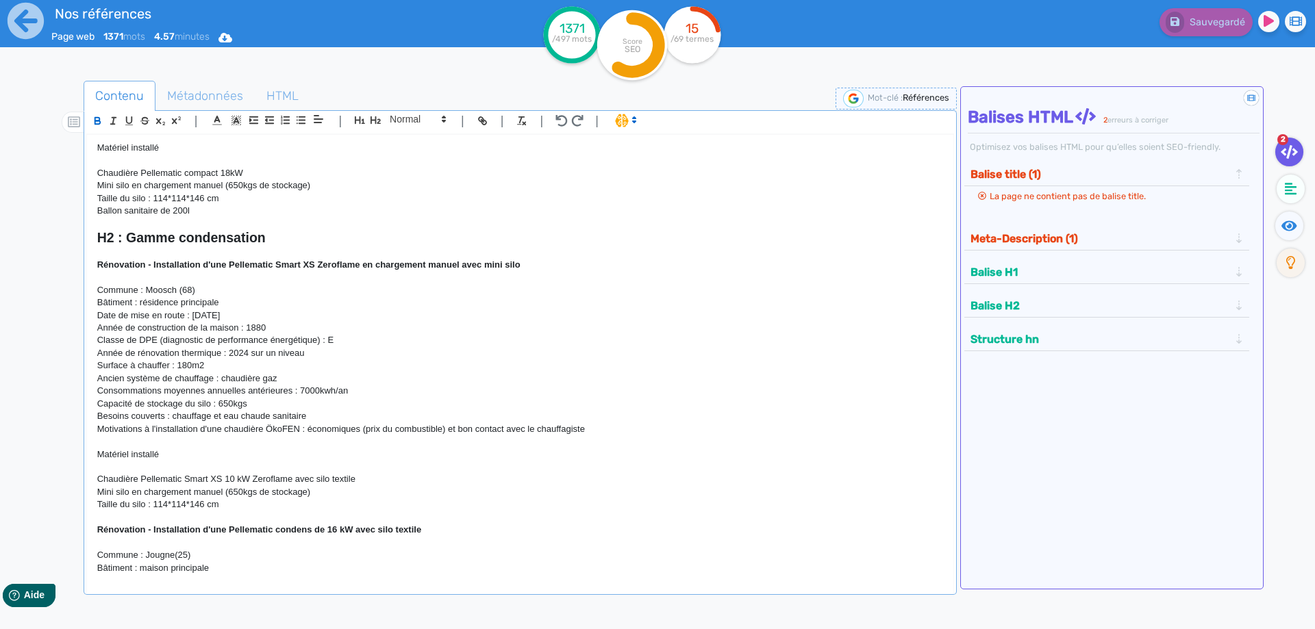
click at [284, 381] on p "Ancien système de chauffage : chaudière gaz" at bounding box center [520, 379] width 846 height 12
click at [388, 395] on p "Consommations moyennes annuelles antérieures : 7000kwh/an" at bounding box center [520, 391] width 846 height 12
click at [287, 377] on p "Ancien système de chauffage : chaudière fioul" at bounding box center [520, 379] width 846 height 12
click at [234, 362] on p "Surface à chauffer : 180m2" at bounding box center [520, 366] width 846 height 12
click at [189, 366] on p "Surface à chauffer : 180m2" at bounding box center [520, 366] width 846 height 12
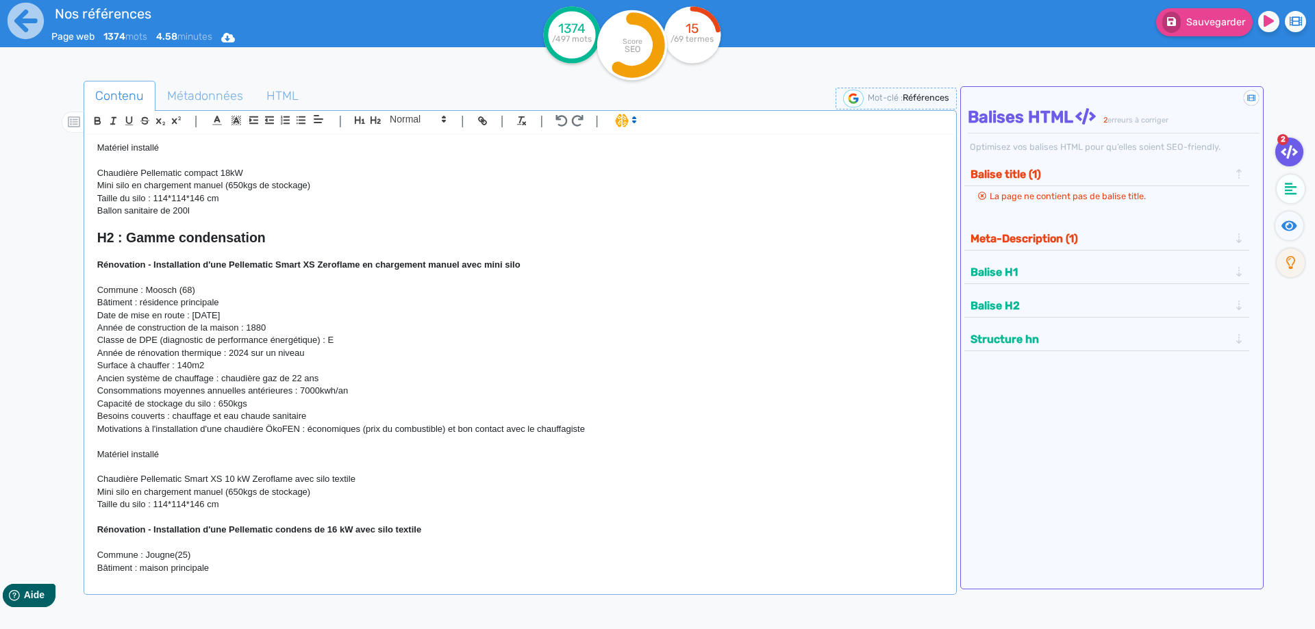
click at [258, 384] on p "Ancien système de chauffage : chaudière gaz de 22 ans" at bounding box center [520, 379] width 846 height 12
click at [611, 429] on p "Motivations à l'installation d'une chaudière ÖkoFEN : économiques (prix du comb…" at bounding box center [520, 429] width 846 height 12
click at [363, 429] on p "Motivations à l'installation d'une chaudière ÖkoFEN : économiques (prix du comb…" at bounding box center [520, 429] width 846 height 12
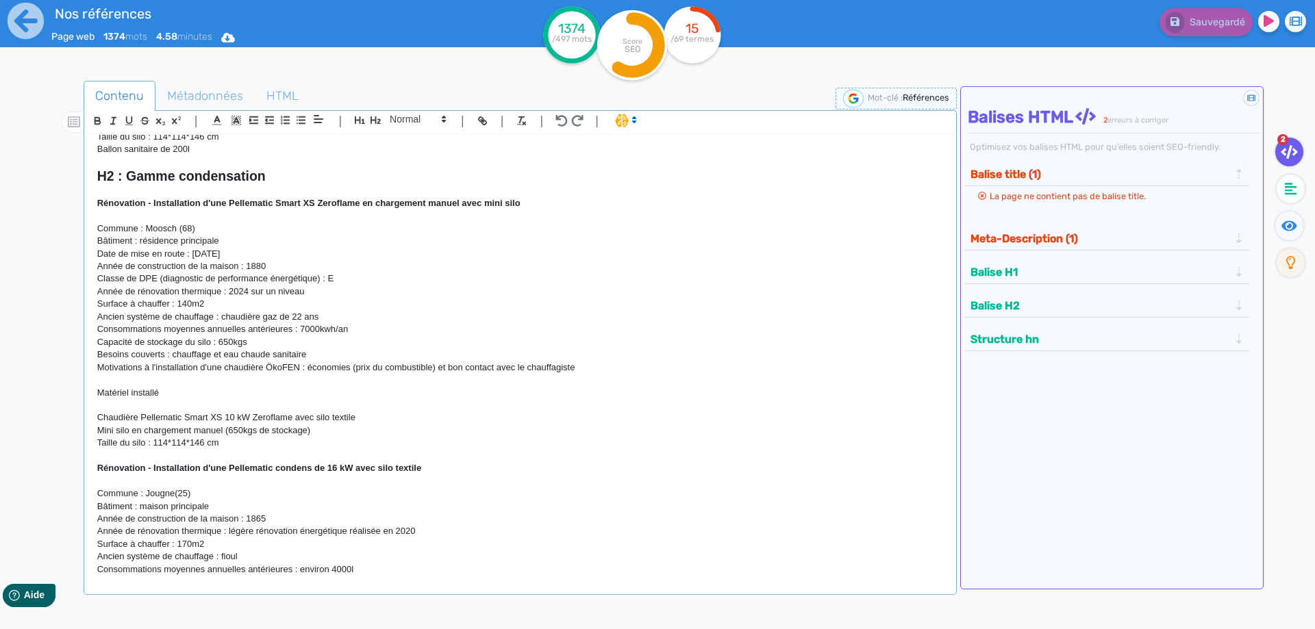
scroll to position [740, 0]
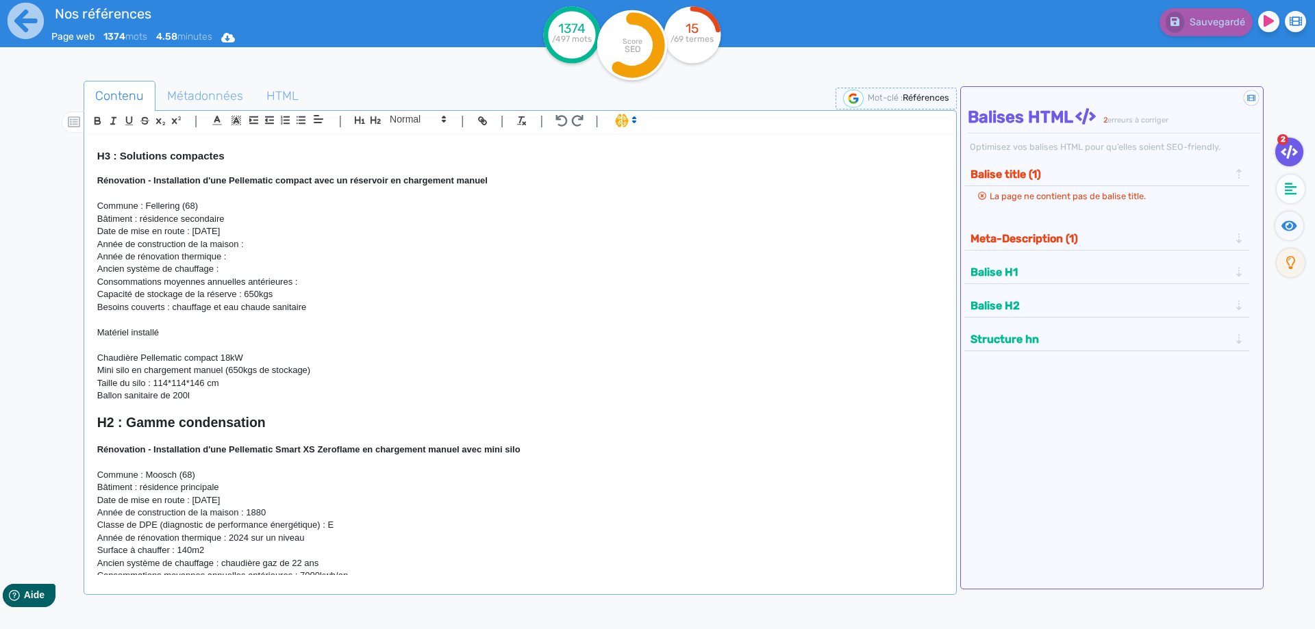
click at [245, 219] on p "Bâtiment : résidence secondaire" at bounding box center [520, 219] width 846 height 12
click at [249, 232] on p "Date de mise en route : 14/04/2023" at bounding box center [520, 231] width 846 height 12
click at [255, 242] on p "Année de construction de la maison :" at bounding box center [520, 244] width 846 height 12
click at [249, 259] on p "Année de rénovation thermique :" at bounding box center [520, 257] width 846 height 12
drag, startPoint x: 232, startPoint y: 259, endPoint x: 97, endPoint y: 253, distance: 135.1
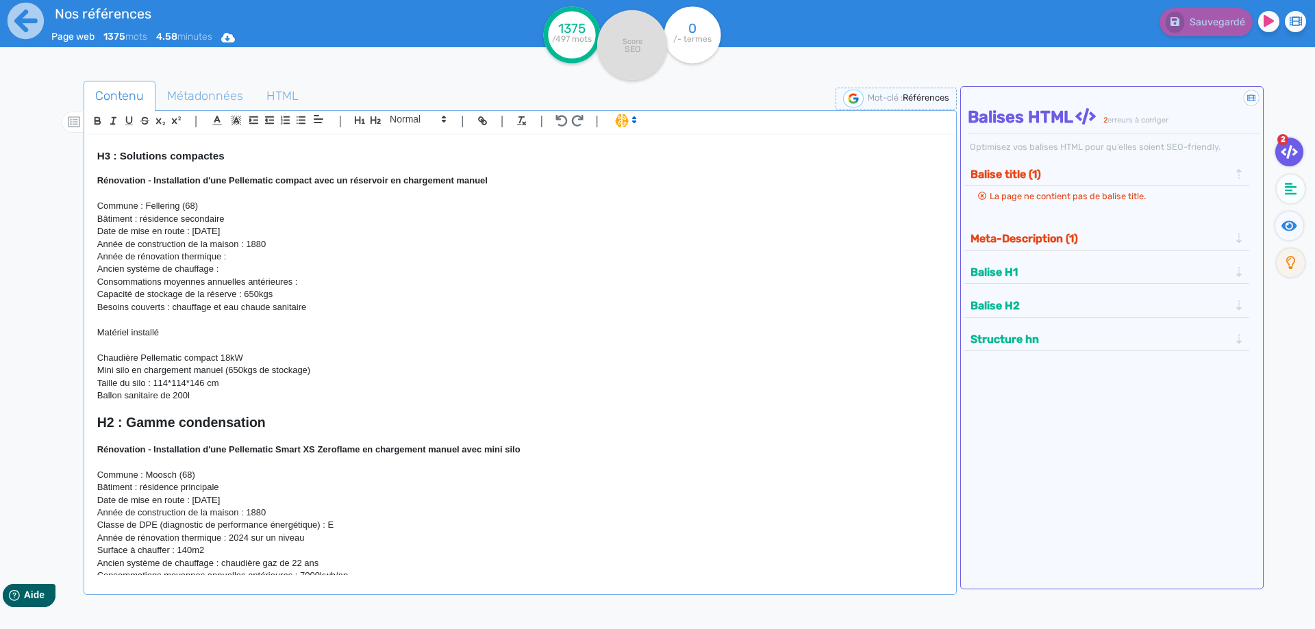
click at [97, 253] on p "Année de rénovation thermique :" at bounding box center [520, 257] width 846 height 12
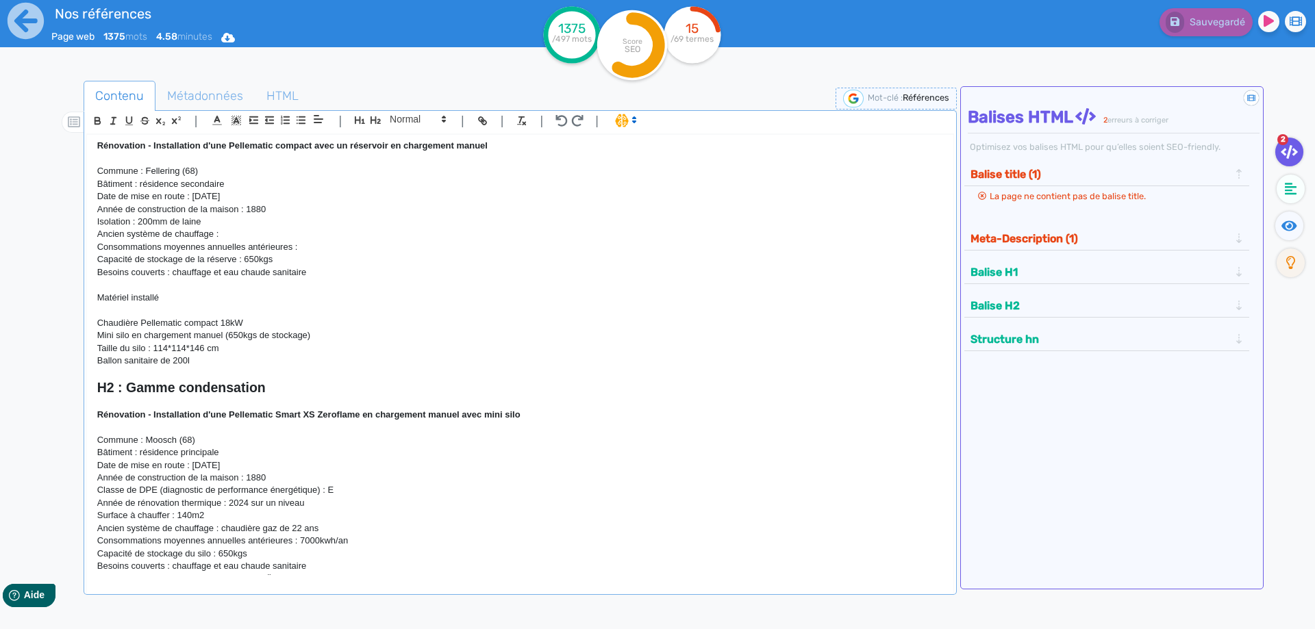
scroll to position [651, 0]
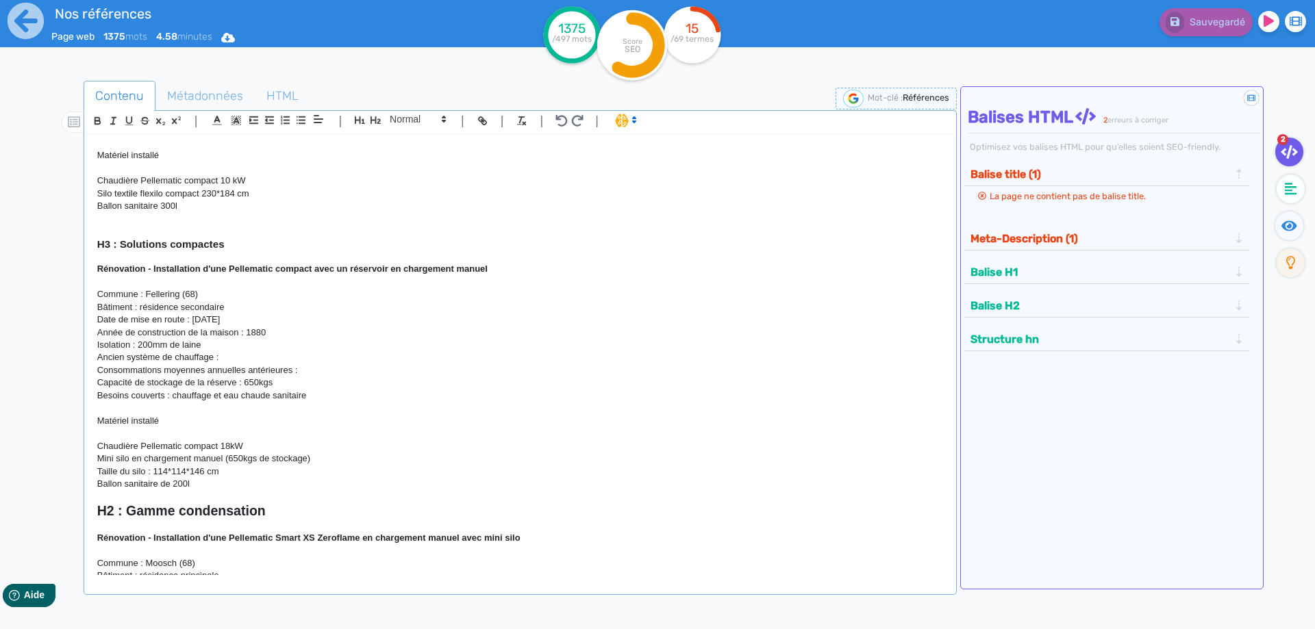
click at [225, 347] on p "Isolation : 200mm de laine" at bounding box center [520, 345] width 846 height 12
click at [242, 359] on p "Ancien système de chauffage :" at bounding box center [520, 357] width 846 height 12
click at [317, 369] on p "Consommations moyennes annuelles antérieures :" at bounding box center [520, 370] width 846 height 12
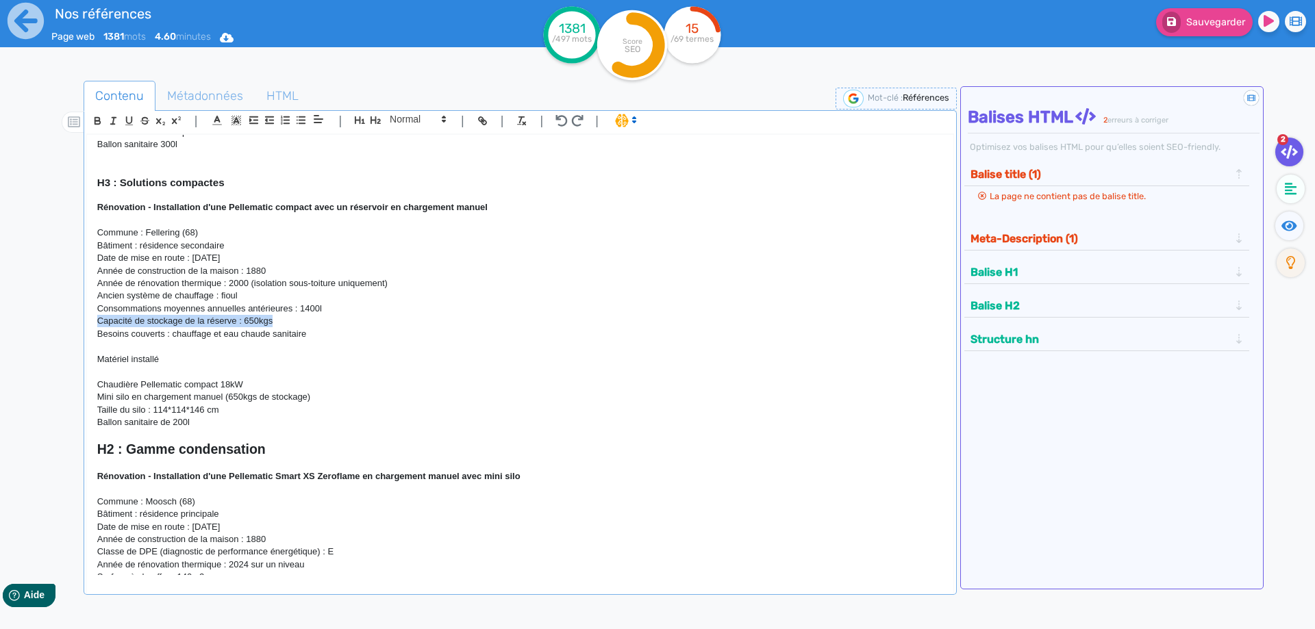
drag, startPoint x: 278, startPoint y: 325, endPoint x: 82, endPoint y: 321, distance: 196.6
click at [87, 321] on div "H1 : Nos références - un avant goût de votre future chaufferie RÉALISATIONS MAI…" at bounding box center [520, 355] width 866 height 440
copy p "Capacité de stockage de la réserve : 650kgs"
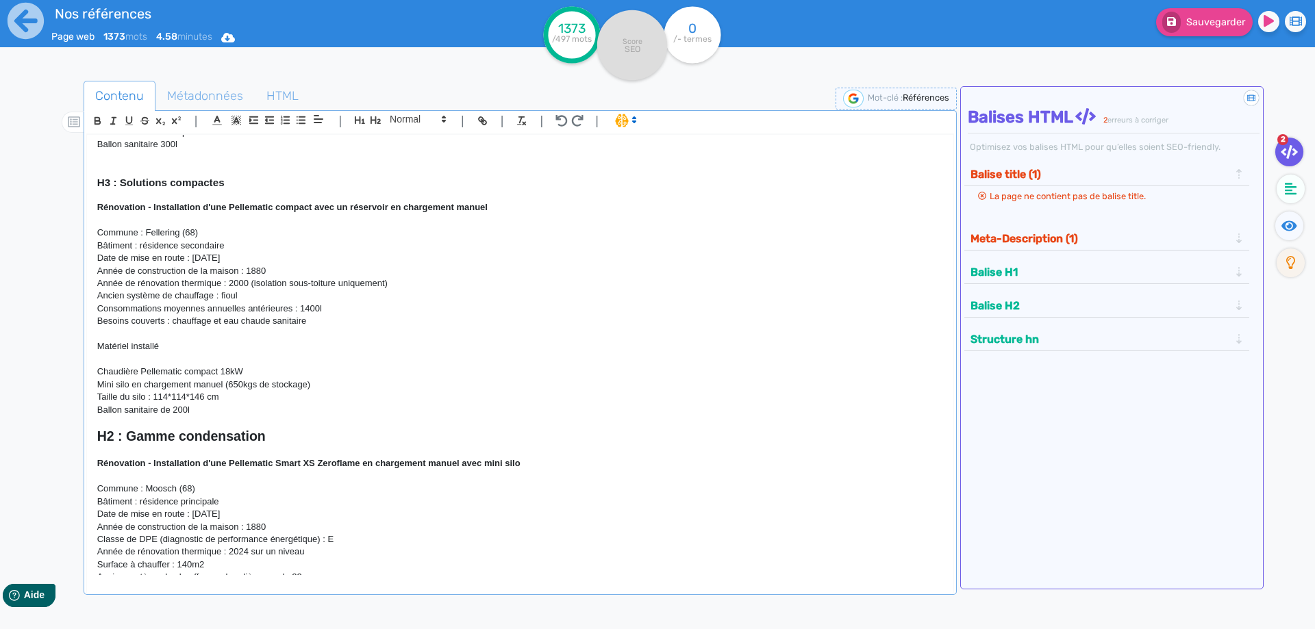
click at [334, 380] on p "Mini silo en chargement manuel (650kgs de stockage)" at bounding box center [520, 385] width 846 height 12
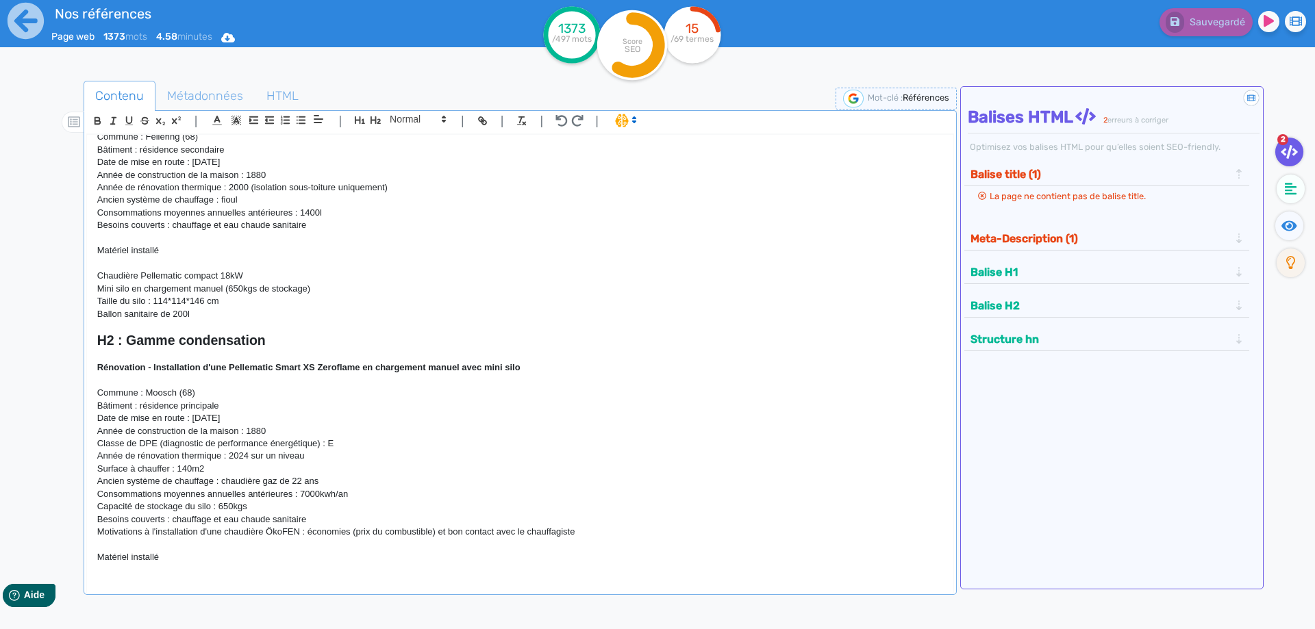
scroll to position [836, 0]
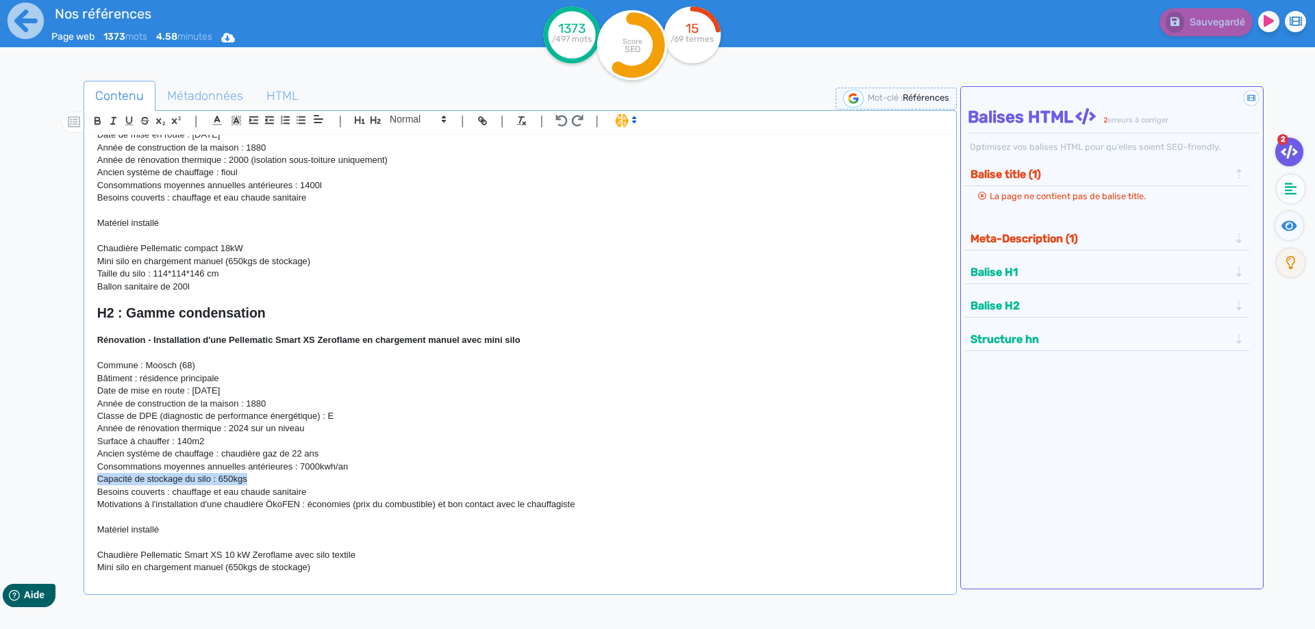
drag, startPoint x: 253, startPoint y: 482, endPoint x: 73, endPoint y: 477, distance: 180.2
click at [87, 477] on div "H1 : Nos références - un avant goût de votre future chaufferie RÉALISATIONS MAI…" at bounding box center [520, 355] width 866 height 440
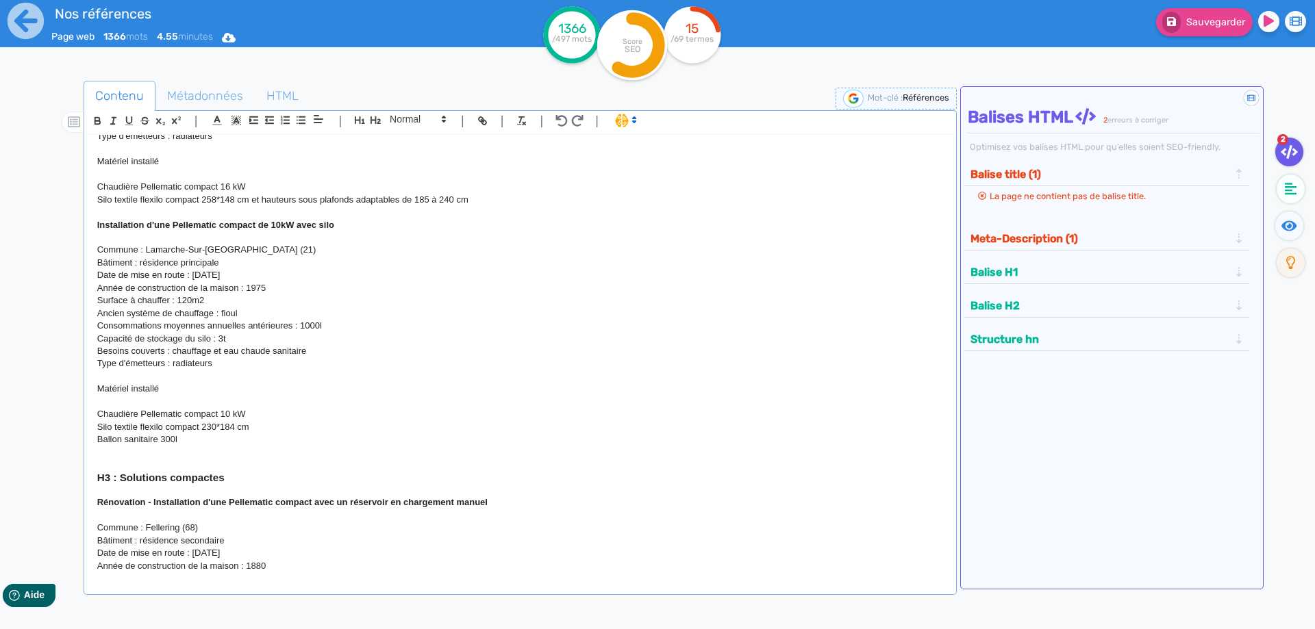
scroll to position [405, 0]
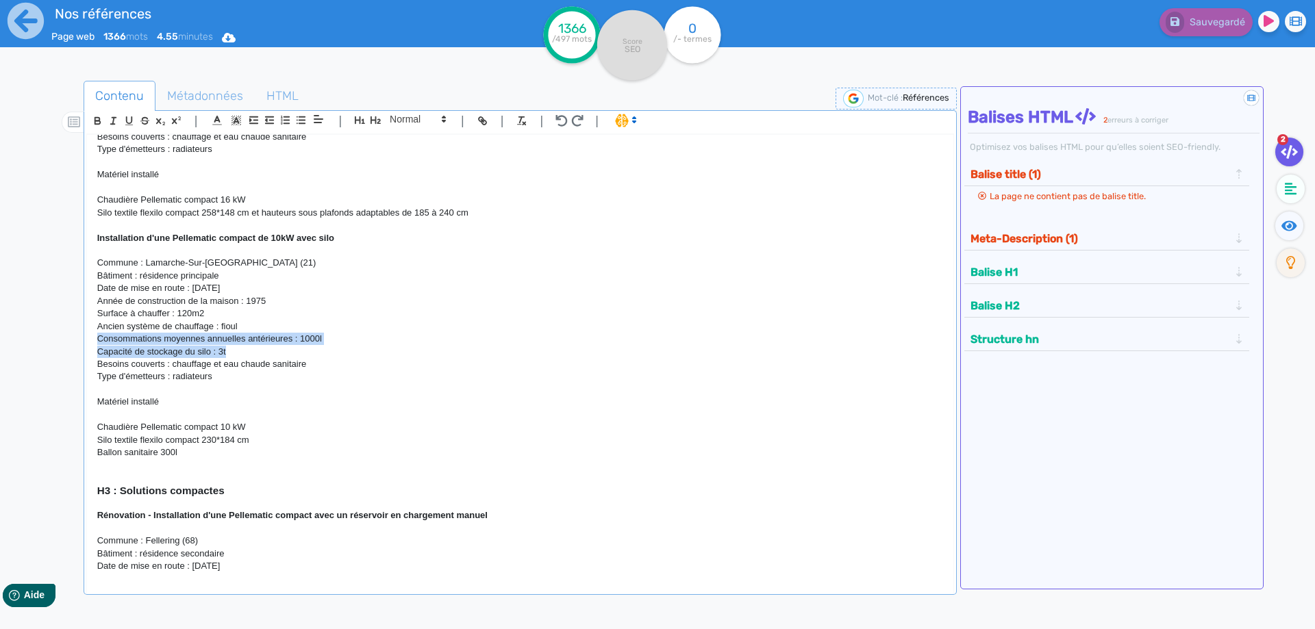
drag, startPoint x: 244, startPoint y: 355, endPoint x: 84, endPoint y: 345, distance: 159.9
click at [87, 345] on div "H1 : Nos références - un avant goût de votre future chaufferie RÉALISATIONS MAI…" at bounding box center [520, 355] width 866 height 440
click at [132, 363] on p "Besoins couverts : chauffage et eau chaude sanitaire" at bounding box center [520, 364] width 846 height 12
drag, startPoint x: 232, startPoint y: 351, endPoint x: 80, endPoint y: 350, distance: 152.1
click at [87, 350] on div "H1 : Nos références - un avant goût de votre future chaufferie RÉALISATIONS MAI…" at bounding box center [520, 355] width 866 height 440
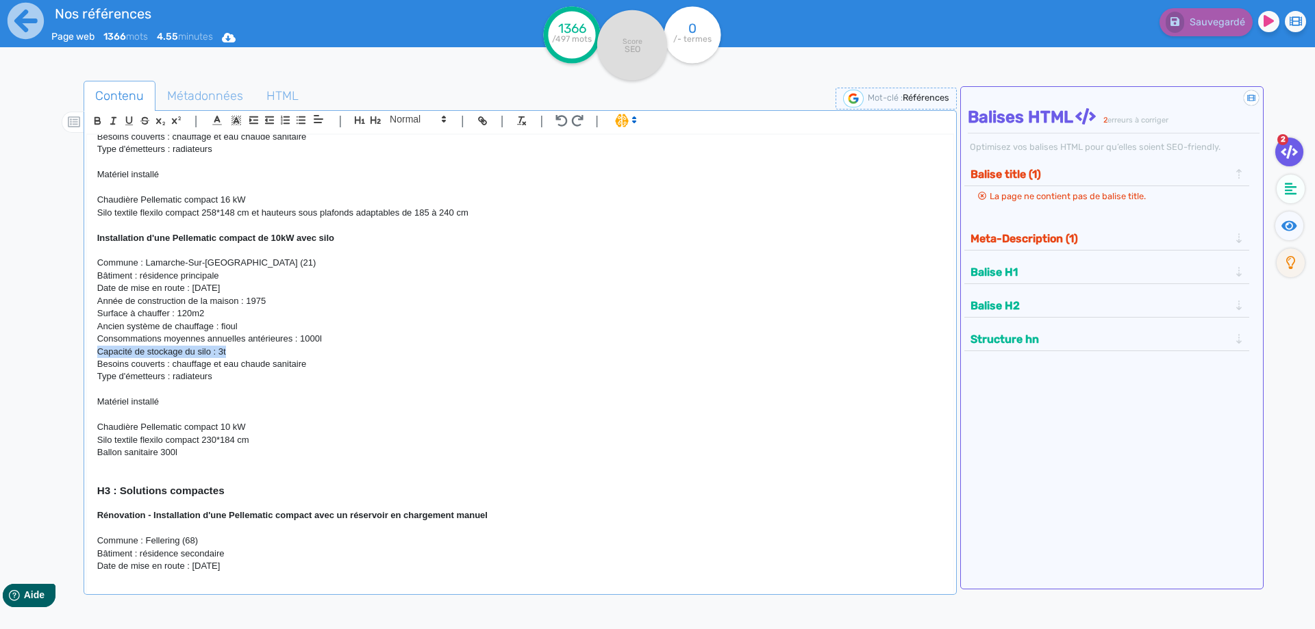
copy p "Capacité de stockage du silo : 3t"
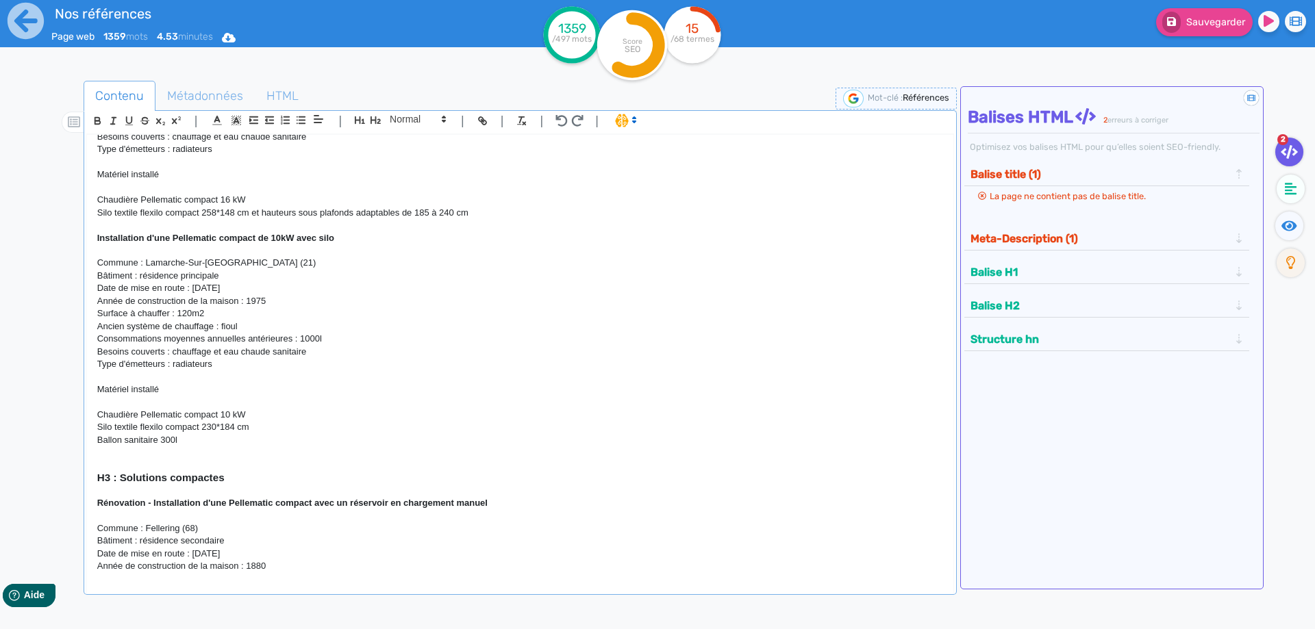
click at [282, 429] on p "Silo textile flexilo compact 230*184 cm" at bounding box center [520, 427] width 846 height 12
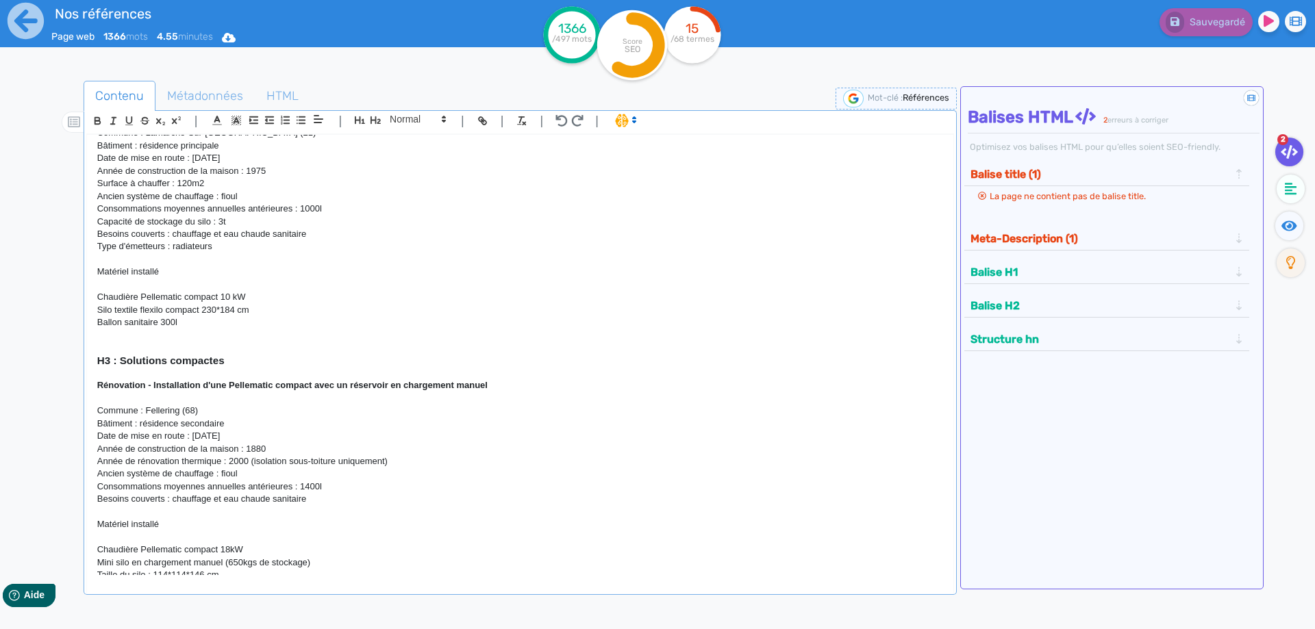
scroll to position [585, 0]
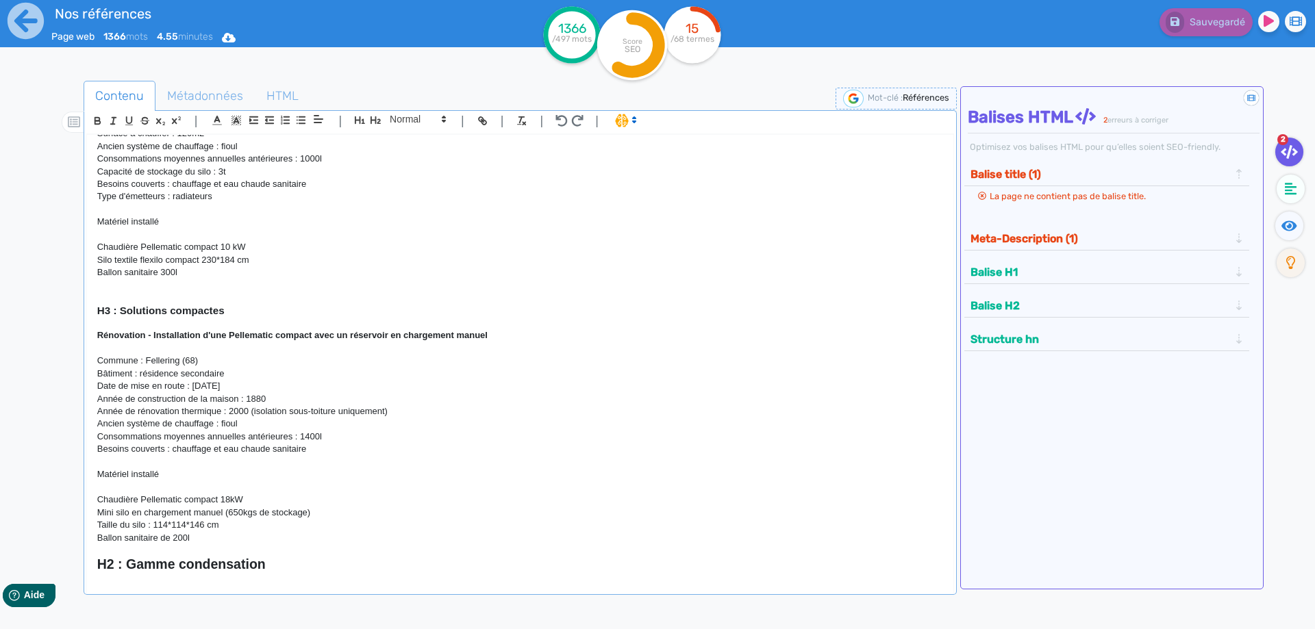
click at [219, 364] on p "Commune : Fellering (68)" at bounding box center [520, 361] width 846 height 12
drag, startPoint x: 213, startPoint y: 360, endPoint x: 147, endPoint y: 358, distance: 66.5
click at [147, 358] on p "Commune : Fellering (68)" at bounding box center [520, 361] width 846 height 12
click at [255, 385] on p "Date de mise en route : 14/04/2023" at bounding box center [520, 386] width 846 height 12
click at [273, 398] on p "Année de construction de la maison : 1880" at bounding box center [520, 399] width 846 height 12
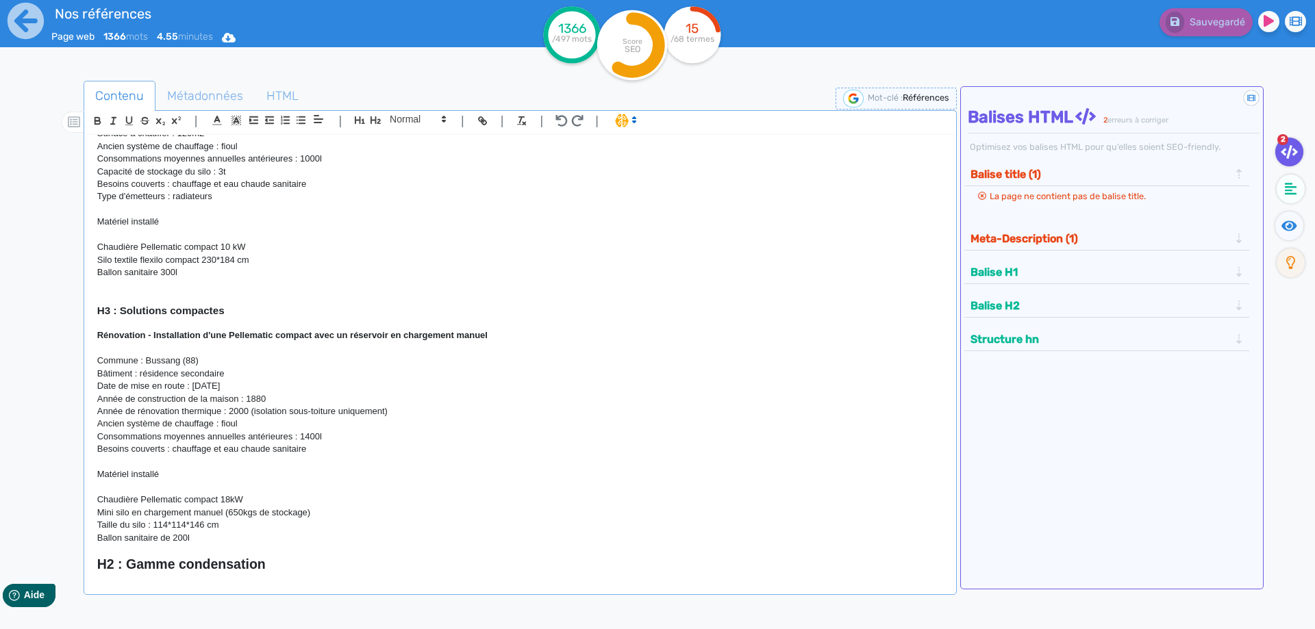
click at [417, 410] on p "Année de rénovation thermique : 2000 (isolation sous-toiture uniquement)" at bounding box center [520, 412] width 846 height 12
click at [245, 388] on p "Date de mise en route : 14/04/2023" at bounding box center [520, 386] width 846 height 12
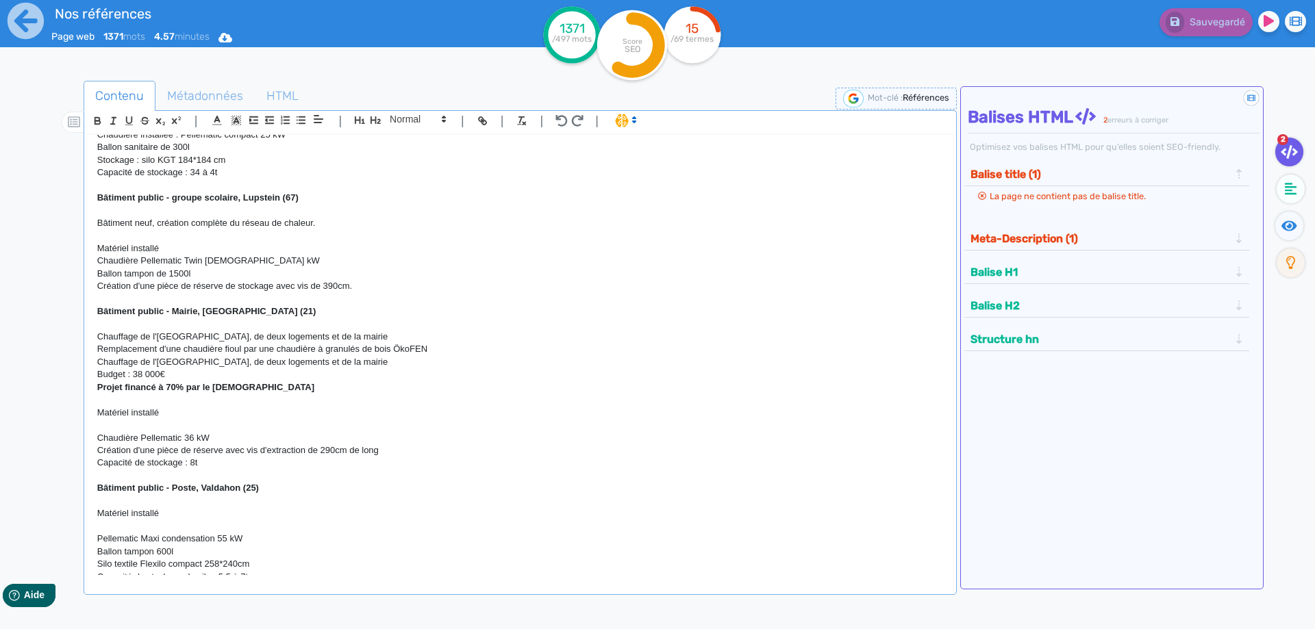
scroll to position [3371, 0]
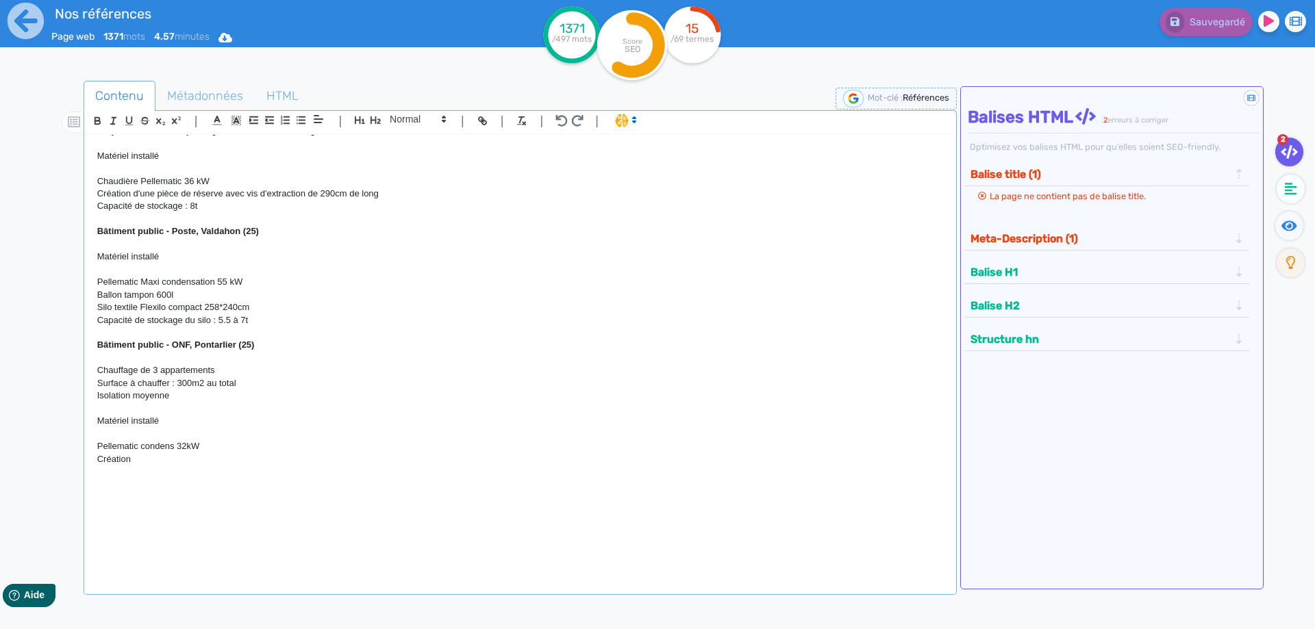
click at [142, 461] on p "Création" at bounding box center [520, 459] width 846 height 12
drag, startPoint x: 237, startPoint y: 465, endPoint x: 88, endPoint y: 463, distance: 149.3
click at [88, 463] on div "H1 : Nos références - un avant goût de votre future chaufferie RÉALISATIONS MAI…" at bounding box center [520, 355] width 866 height 440
click at [201, 394] on p "Isolation moyenne" at bounding box center [520, 396] width 846 height 12
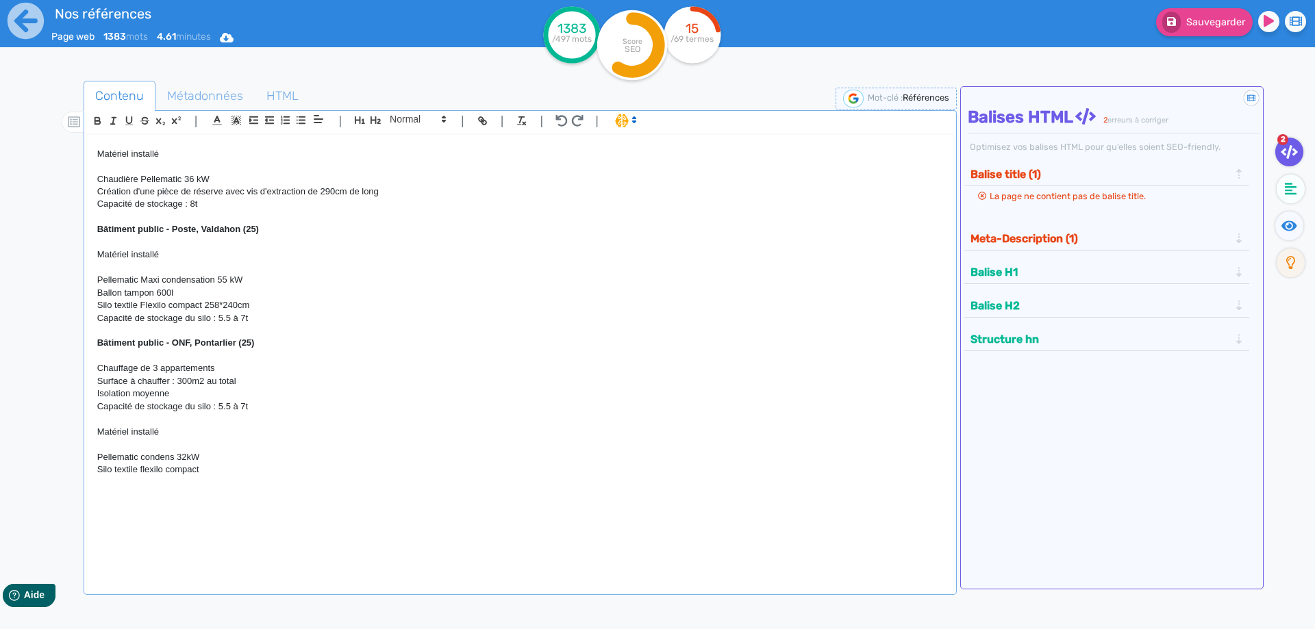
click at [240, 470] on p "Silo textile flexilo compact" at bounding box center [520, 470] width 846 height 12
click at [201, 495] on p at bounding box center [520, 495] width 846 height 12
click at [162, 488] on p at bounding box center [520, 482] width 846 height 12
drag, startPoint x: 275, startPoint y: 486, endPoint x: 88, endPoint y: 488, distance: 186.3
click at [88, 488] on div "H1 : Nos références - un avant goût de votre future chaufferie RÉALISATIONS MAI…" at bounding box center [520, 355] width 866 height 440
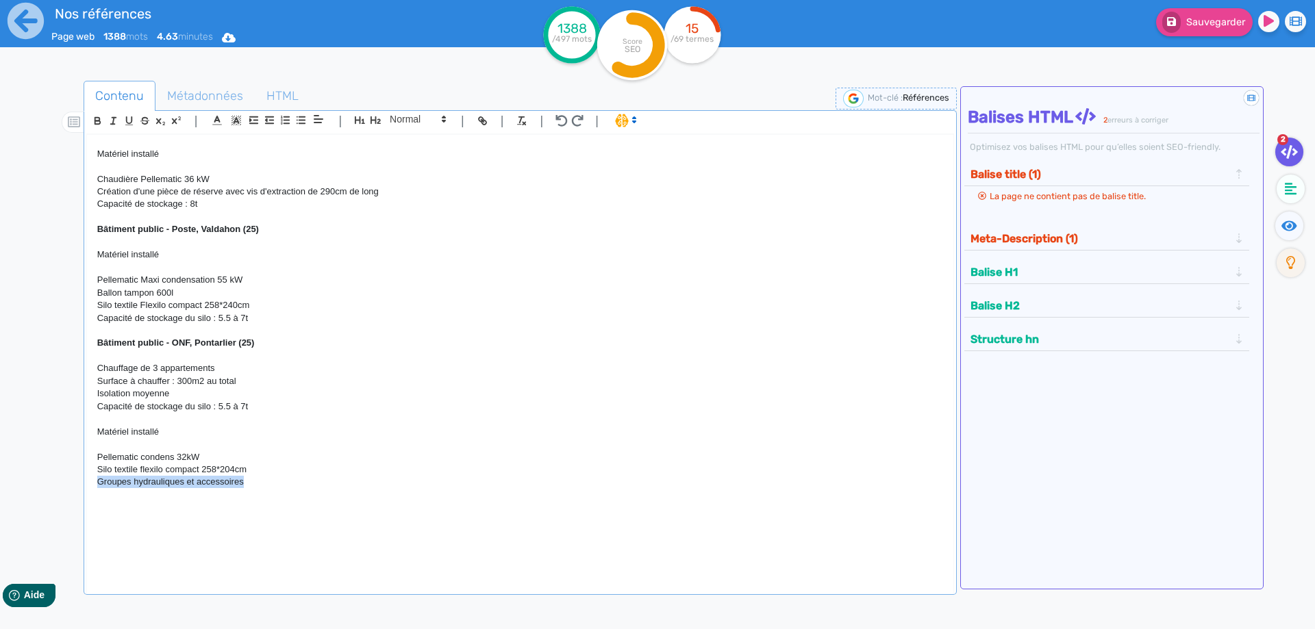
copy p "Groupes hydrauliques et accessoires"
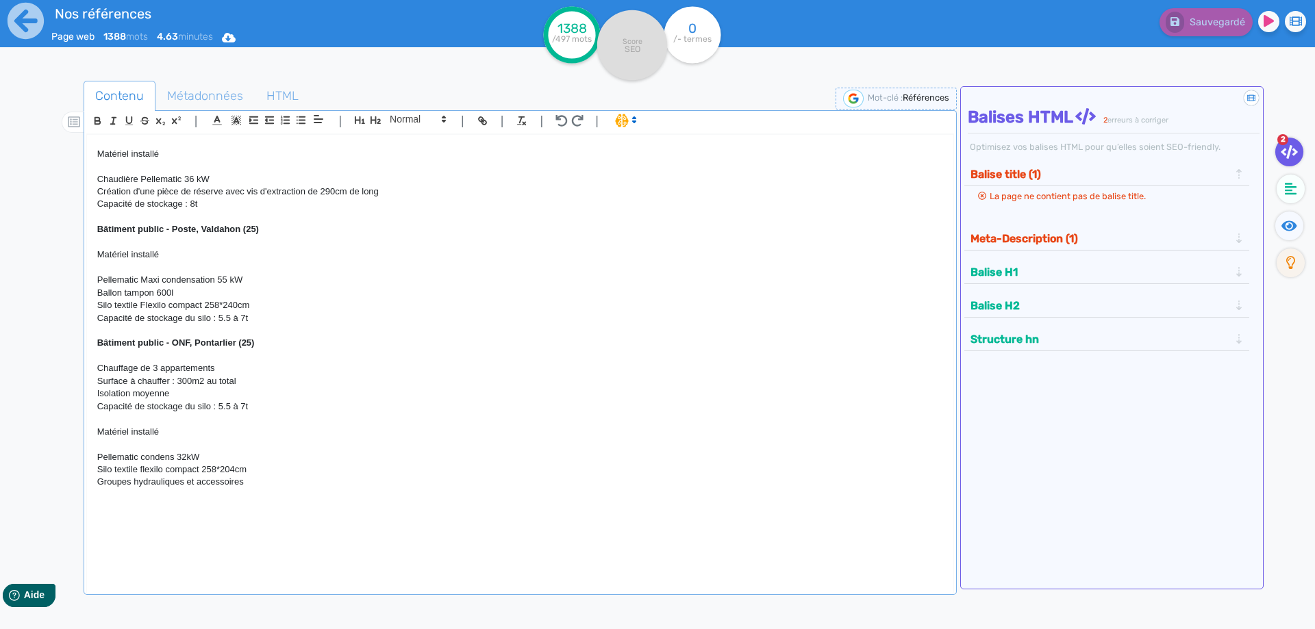
click at [271, 320] on p "Capacité de stockage du silo : 5.5 à 7t" at bounding box center [520, 318] width 846 height 12
click at [197, 293] on p "Ballon tampon 600l" at bounding box center [520, 293] width 846 height 12
click at [257, 320] on p "Capacité de stockage du silo : 5.5 à 7t" at bounding box center [520, 318] width 846 height 12
drag, startPoint x: 257, startPoint y: 320, endPoint x: 93, endPoint y: 322, distance: 163.7
click at [93, 322] on div "H1 : Nos références - un avant goût de votre future chaufferie RÉALISATIONS MAI…" at bounding box center [520, 355] width 866 height 440
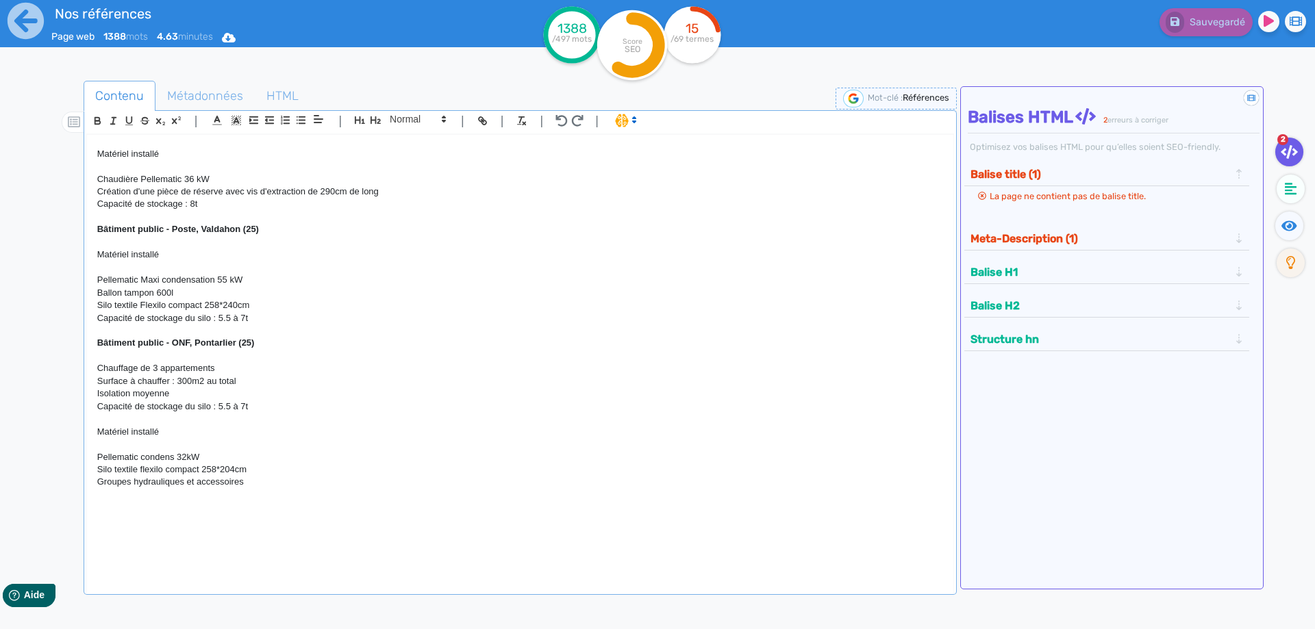
click at [283, 303] on p "Silo textile Flexilo compact 258*240cm" at bounding box center [520, 305] width 846 height 12
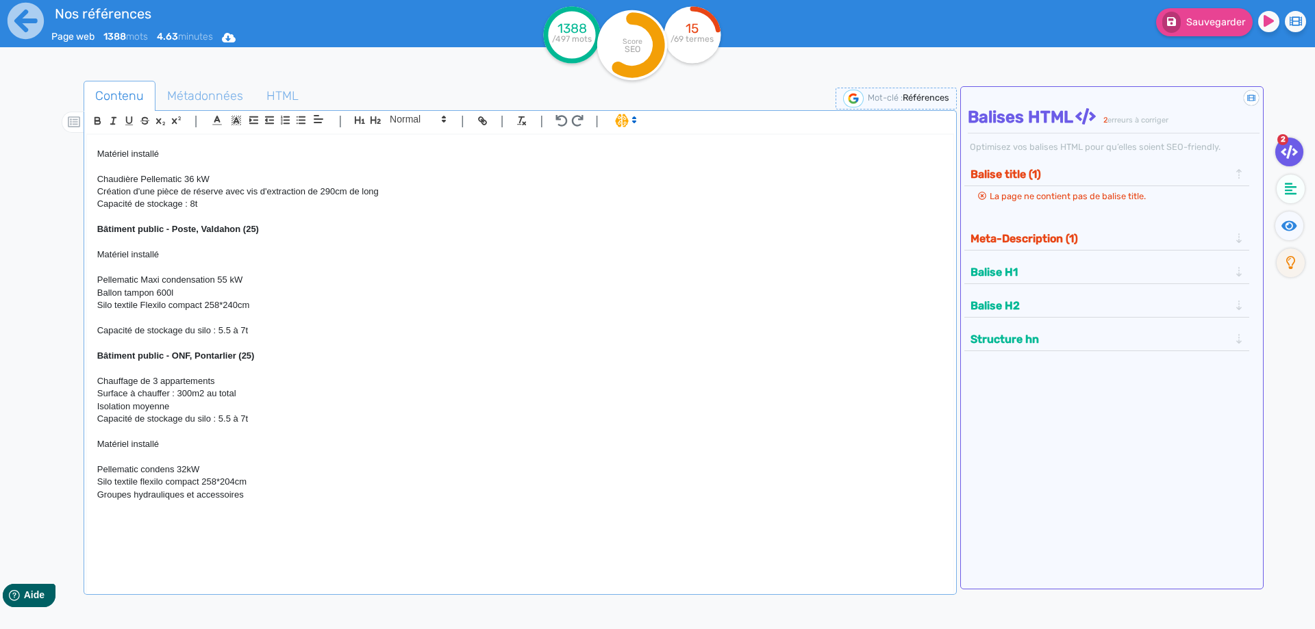
scroll to position [0, 0]
drag, startPoint x: 259, startPoint y: 334, endPoint x: 82, endPoint y: 332, distance: 177.4
click at [87, 332] on div "H1 : Nos références - un avant goût de votre future chaufferie RÉALISATIONS MAI…" at bounding box center [520, 355] width 866 height 440
copy p "Capacité de stockage du silo : 5.5 à 7t"
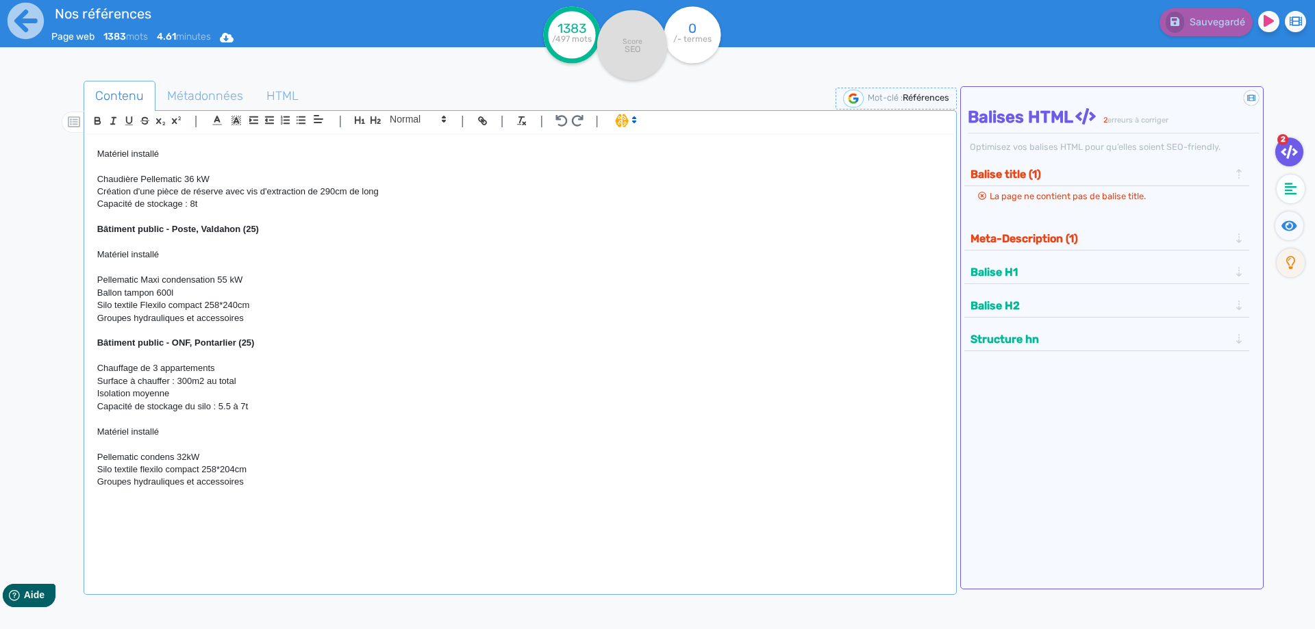
click at [263, 309] on p "Silo textile Flexilo compact 258*240cm" at bounding box center [520, 305] width 846 height 12
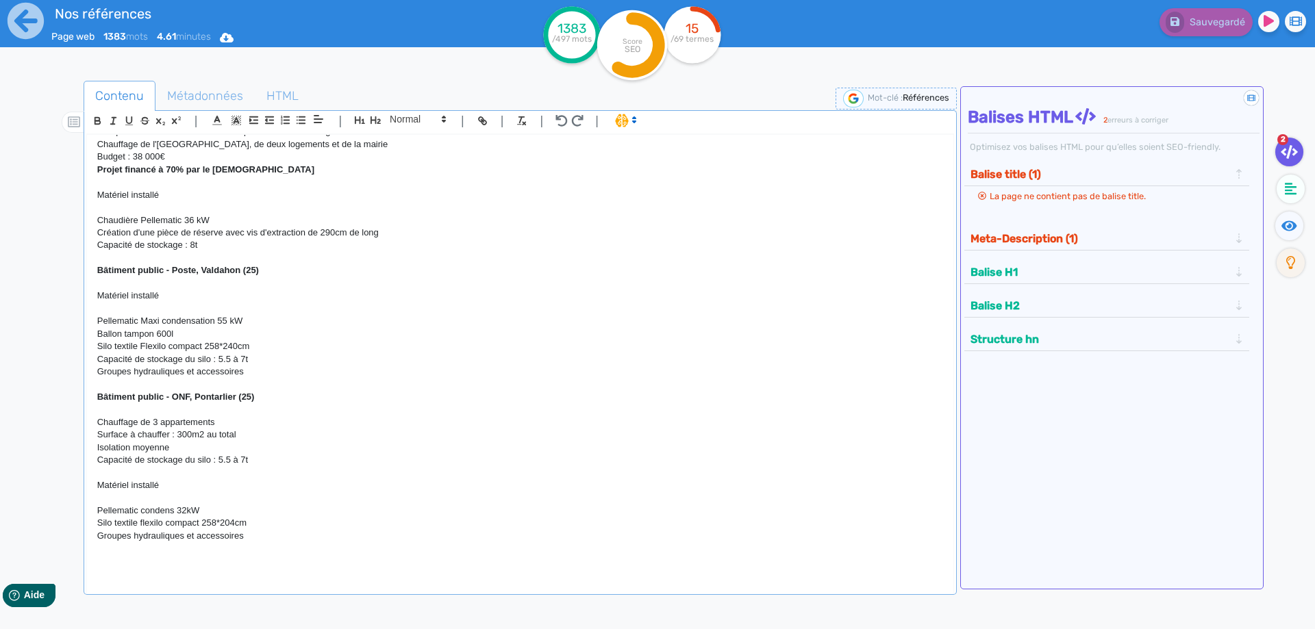
scroll to position [3310, 0]
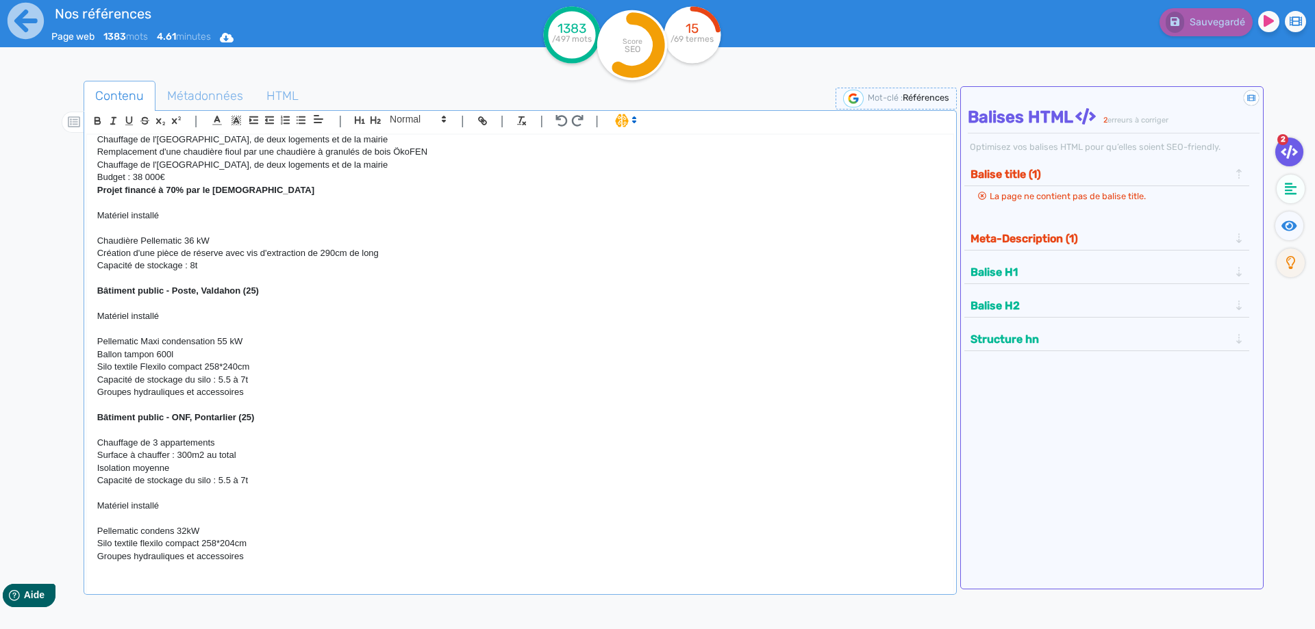
click at [137, 276] on p at bounding box center [520, 279] width 846 height 12
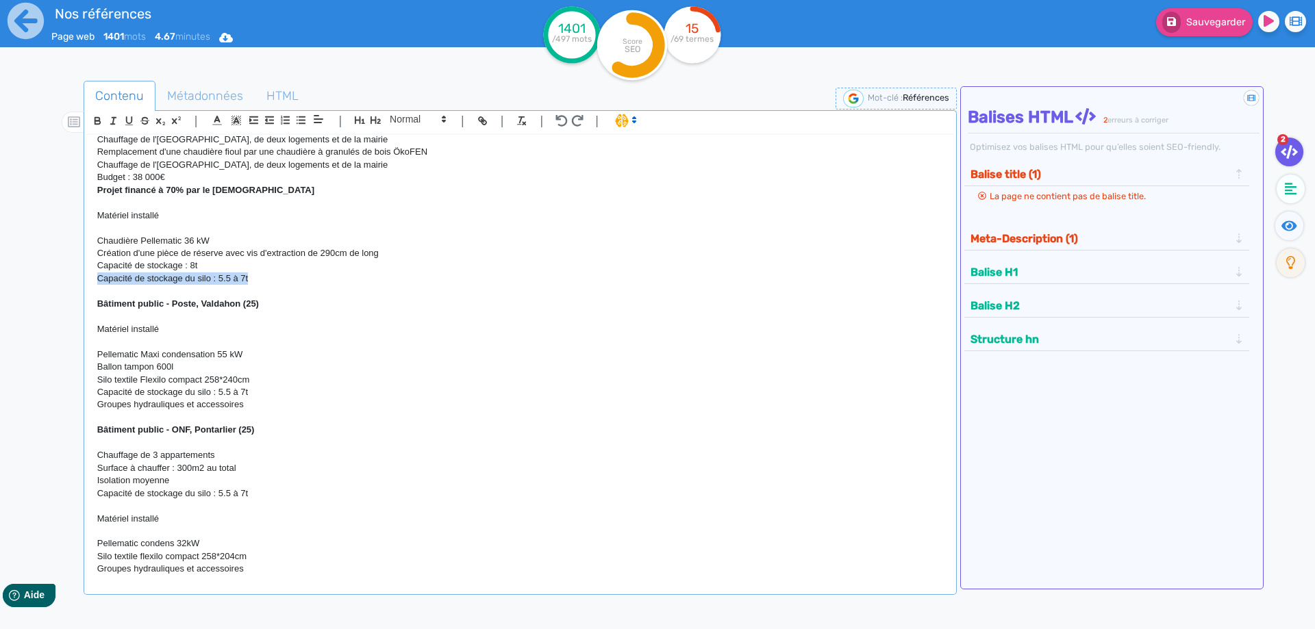
drag, startPoint x: 264, startPoint y: 280, endPoint x: 68, endPoint y: 283, distance: 195.9
click at [87, 283] on div "H1 : Nos références - un avant goût de votre future chaufferie RÉALISATIONS MAI…" at bounding box center [520, 355] width 866 height 440
drag, startPoint x: 247, startPoint y: 407, endPoint x: 74, endPoint y: 411, distance: 172.7
click at [87, 411] on div "H1 : Nos références - un avant goût de votre future chaufferie RÉALISATIONS MAI…" at bounding box center [520, 355] width 866 height 440
copy p "Groupes hydrauliques et accessoires"
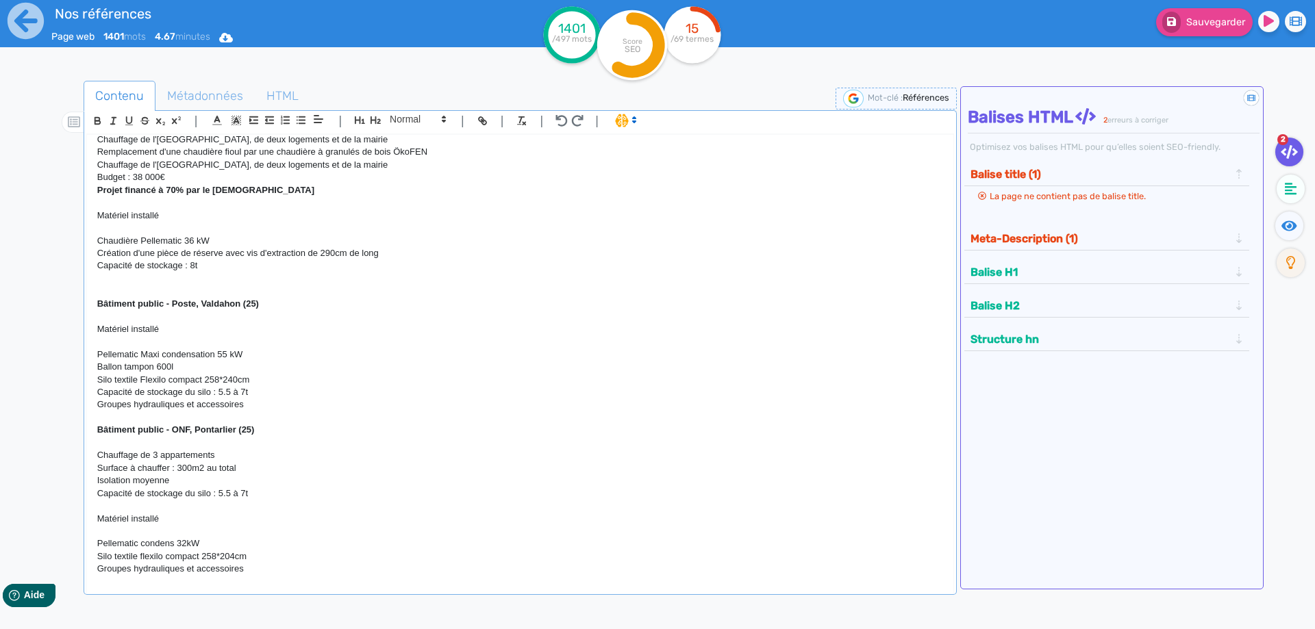
click at [116, 277] on p at bounding box center [520, 279] width 846 height 12
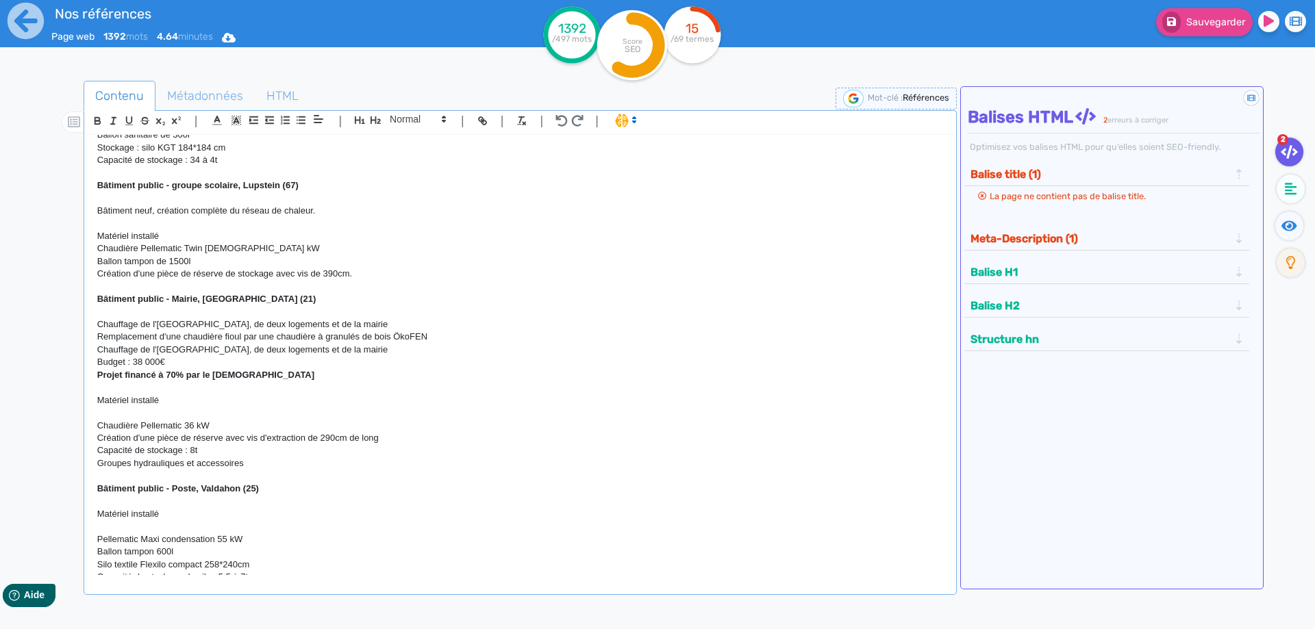
click at [122, 289] on p at bounding box center [520, 287] width 846 height 12
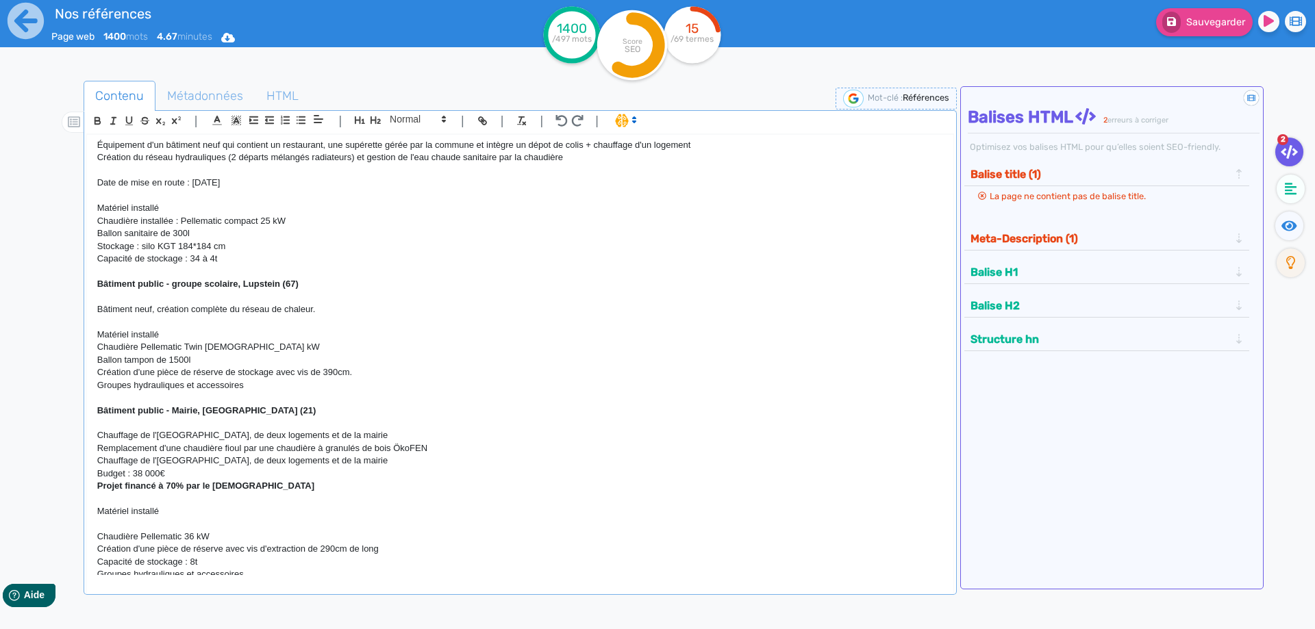
scroll to position [2878, 0]
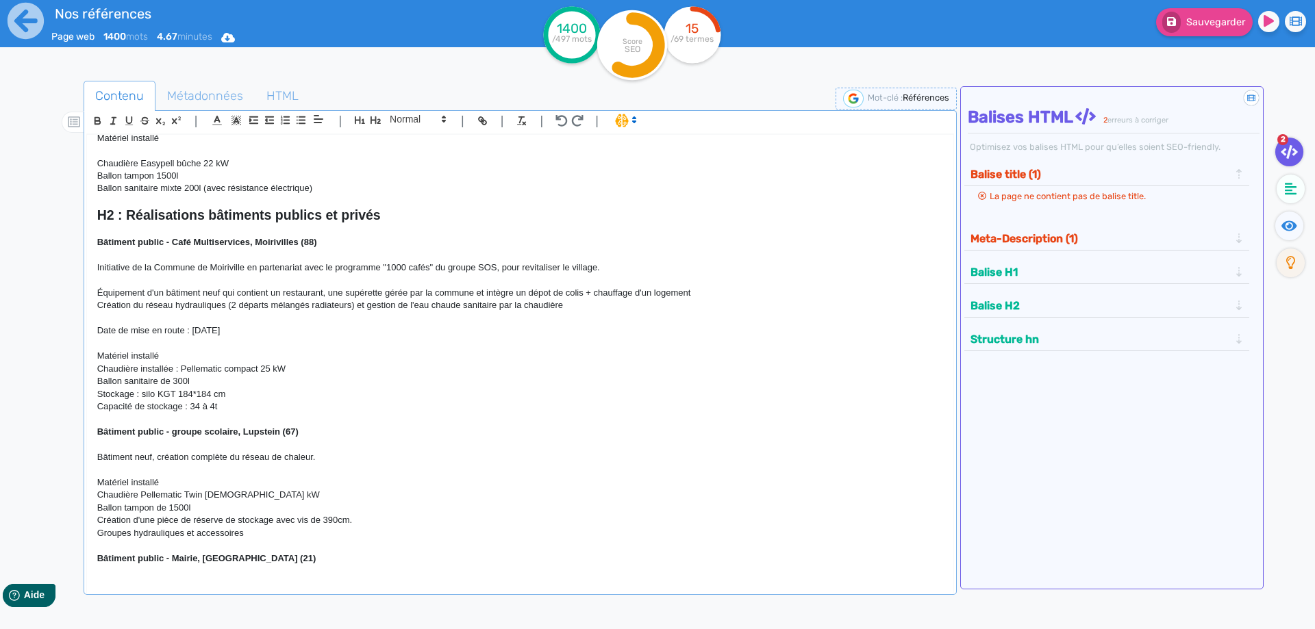
click at [138, 416] on p at bounding box center [520, 420] width 846 height 12
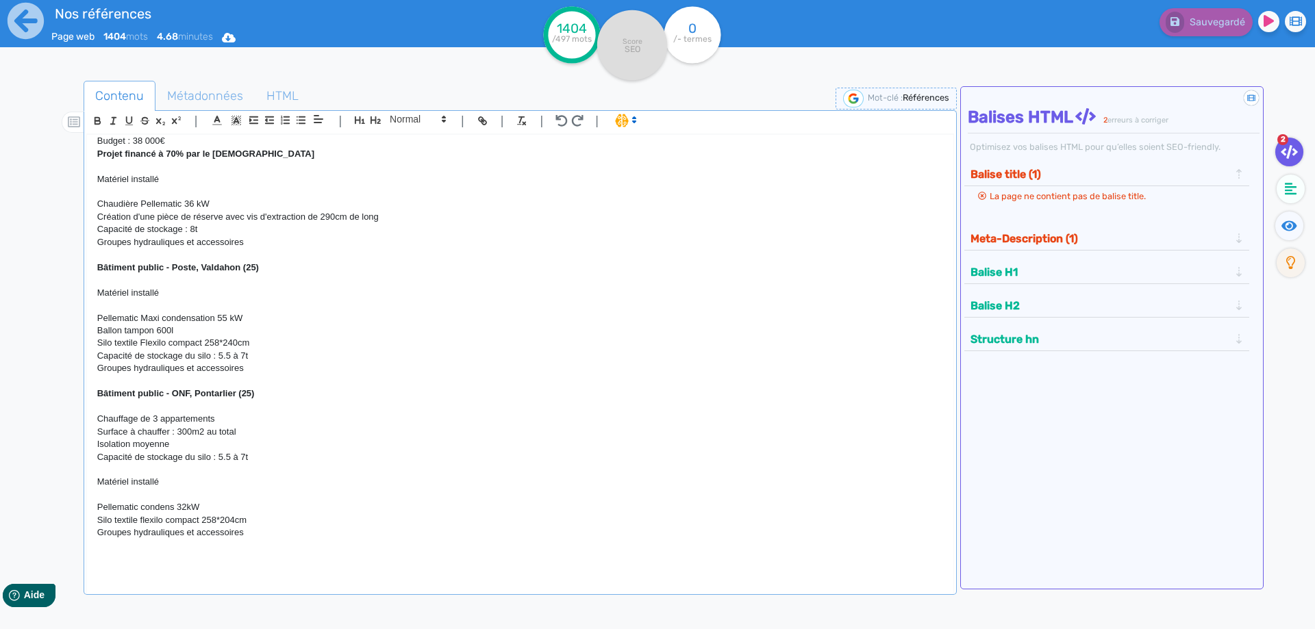
scroll to position [3435, 0]
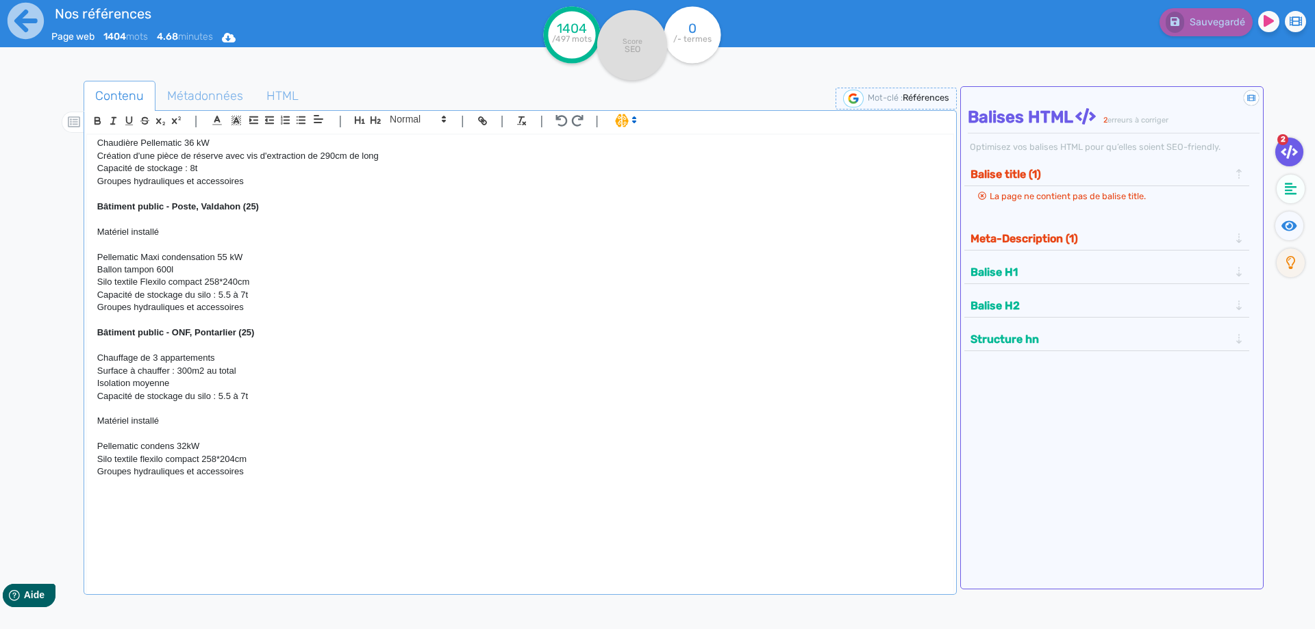
click at [204, 506] on p at bounding box center [520, 510] width 846 height 12
click at [119, 506] on p at bounding box center [520, 510] width 846 height 12
click at [108, 499] on p at bounding box center [520, 497] width 846 height 12
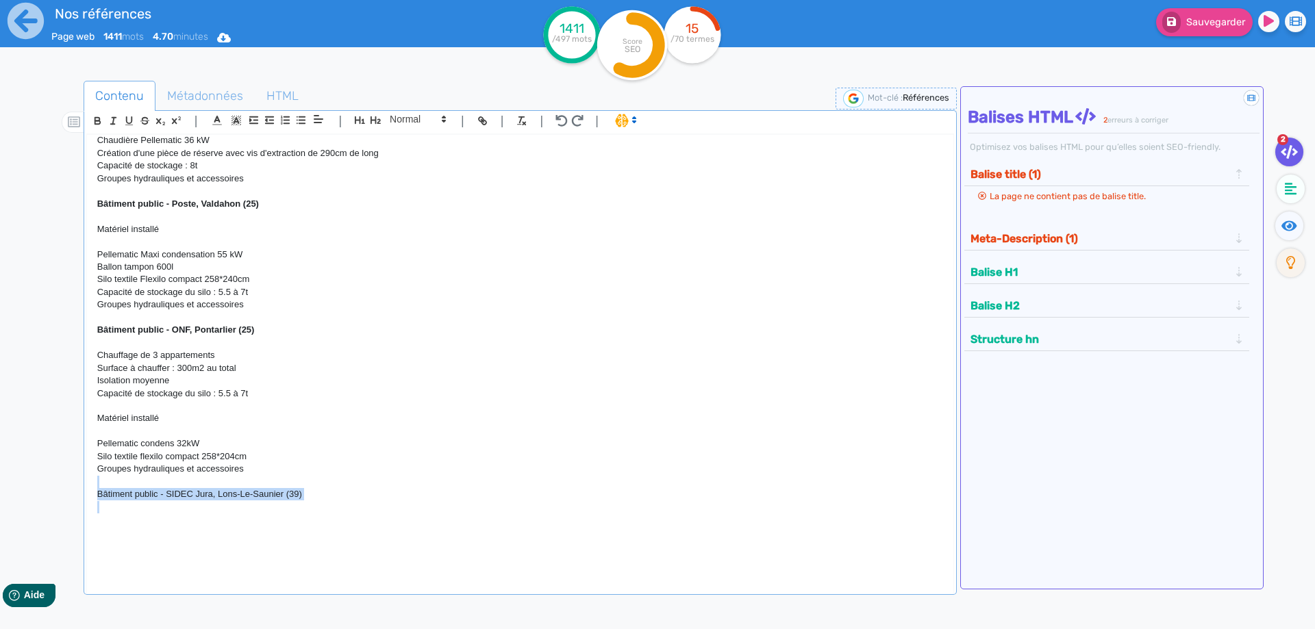
drag, startPoint x: 346, startPoint y: 509, endPoint x: 16, endPoint y: 488, distance: 330.8
click at [87, 488] on div "H1 : Nos références - un avant goût de votre future chaufferie RÉALISATIONS MAI…" at bounding box center [520, 355] width 866 height 440
click at [99, 120] on icon "button" at bounding box center [98, 121] width 12 height 12
click at [124, 514] on p at bounding box center [520, 507] width 846 height 12
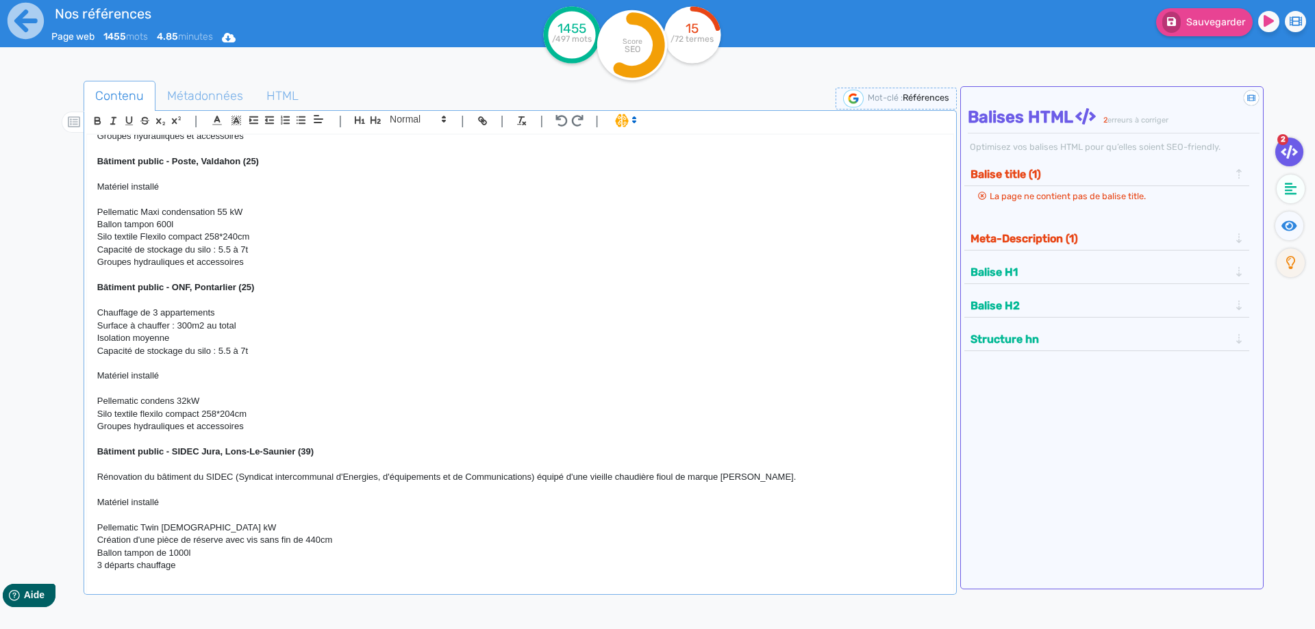
scroll to position [3490, 0]
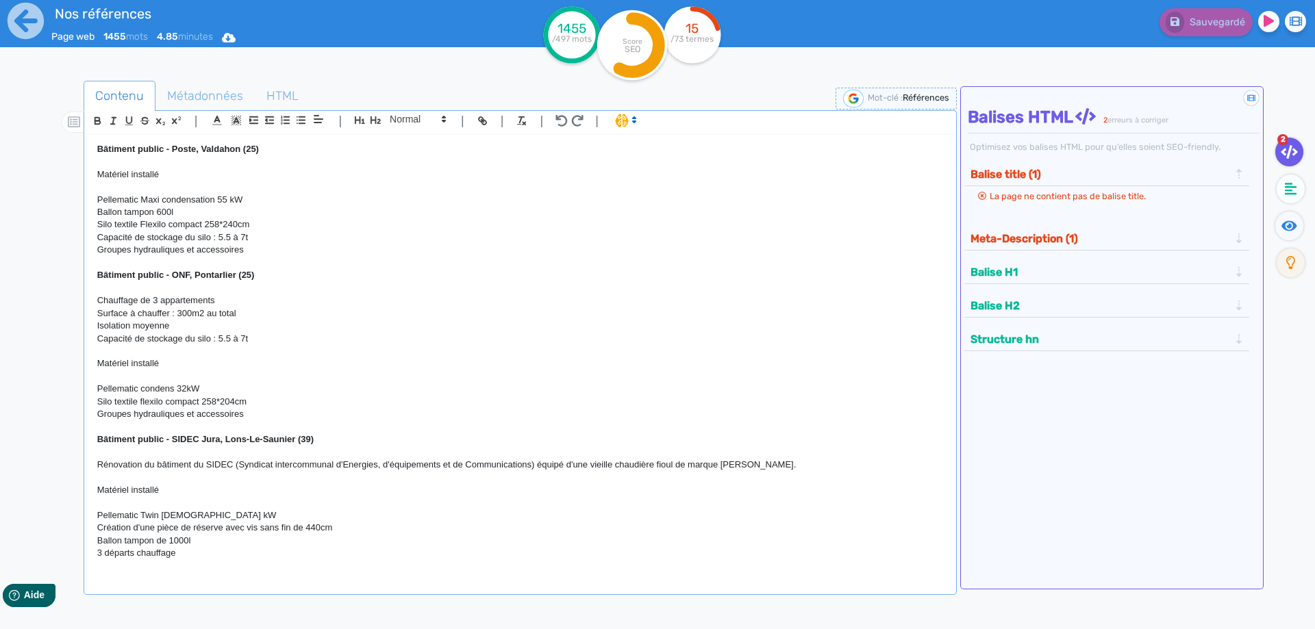
click at [551, 480] on p at bounding box center [520, 478] width 846 height 12
click at [670, 467] on p "Rénovation du bâtiment du SIDEC (Syndicat intercommunal d'Energies, d'équipemen…" at bounding box center [520, 465] width 846 height 12
drag, startPoint x: 675, startPoint y: 465, endPoint x: 659, endPoint y: 465, distance: 15.8
click at [659, 465] on p "Rénovation du bâtiment du SIDEC (Syndicat intercommunal d'Energies, d'équipemen…" at bounding box center [520, 465] width 846 height 12
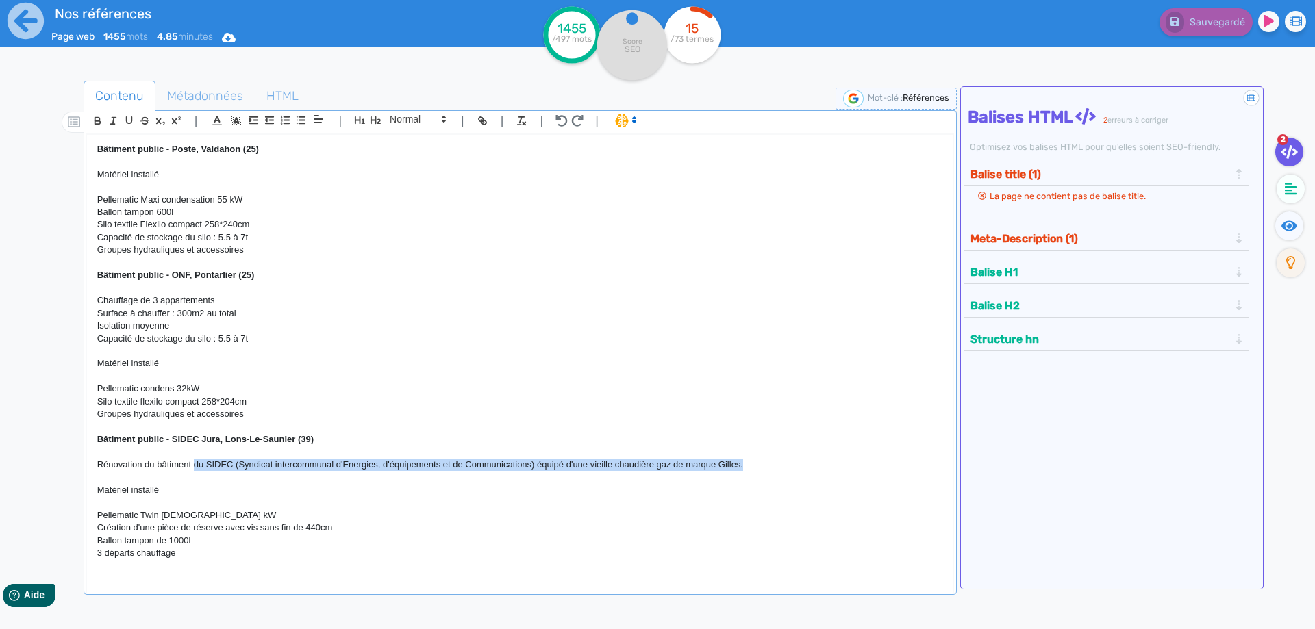
drag, startPoint x: 753, startPoint y: 470, endPoint x: 195, endPoint y: 468, distance: 557.6
click at [195, 471] on p "Rénovation du bâtiment du SIDEC (Syndicat intercommunal d'Energies, d'équipemen…" at bounding box center [520, 465] width 846 height 12
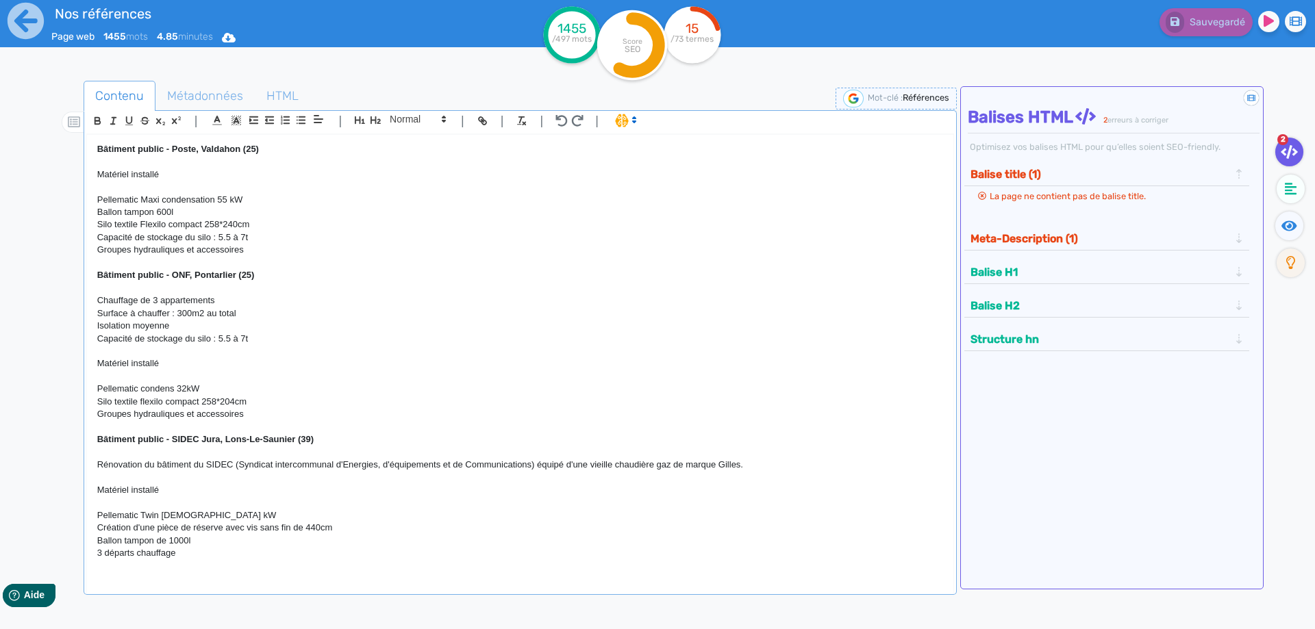
click at [357, 497] on p "Matériel installé" at bounding box center [520, 490] width 846 height 12
drag, startPoint x: 775, startPoint y: 466, endPoint x: 537, endPoint y: 467, distance: 237.7
click at [537, 467] on p "Rénovation du bâtiment du SIDEC (Syndicat intercommunal d'Energies, d'équipemen…" at bounding box center [520, 465] width 846 height 12
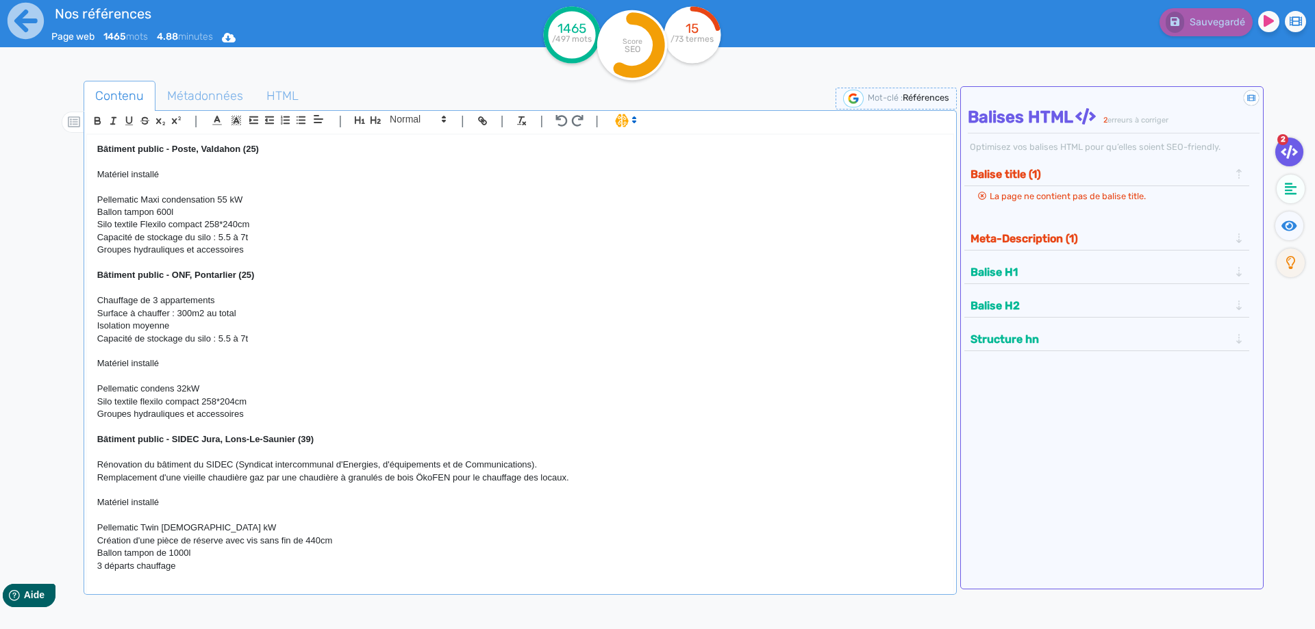
click at [142, 484] on p "Remplacement d'une vieille chaudière gaz par une chaudière à granulés de bois Ö…" at bounding box center [520, 478] width 846 height 12
click at [150, 492] on p at bounding box center [520, 490] width 846 height 12
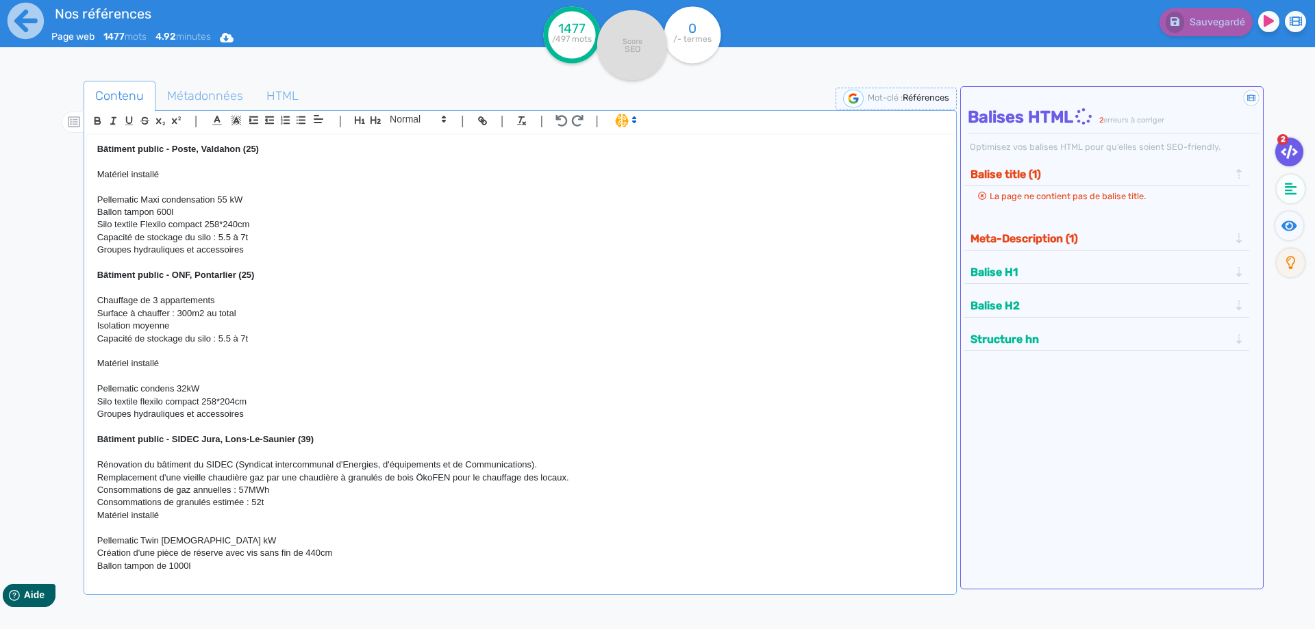
click at [251, 504] on p "Consommations de granulés estimée : 52t" at bounding box center [520, 503] width 846 height 12
click at [253, 505] on p "Consommations de granulés estimée : 52t" at bounding box center [520, 503] width 846 height 12
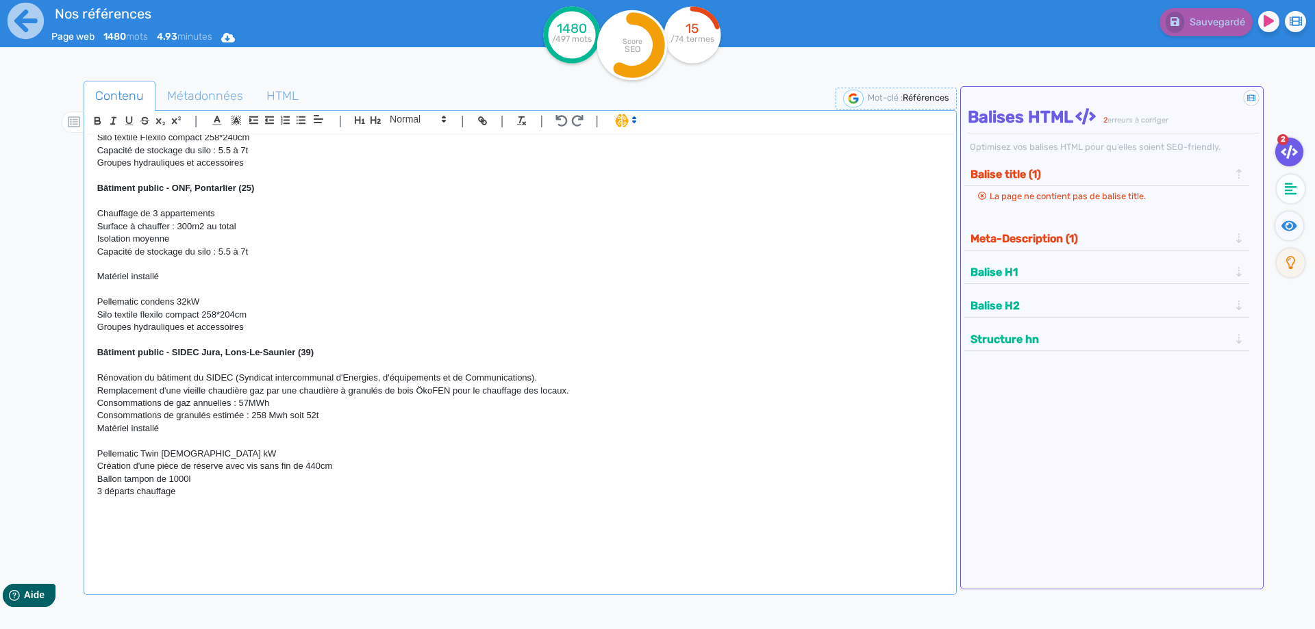
scroll to position [3587, 0]
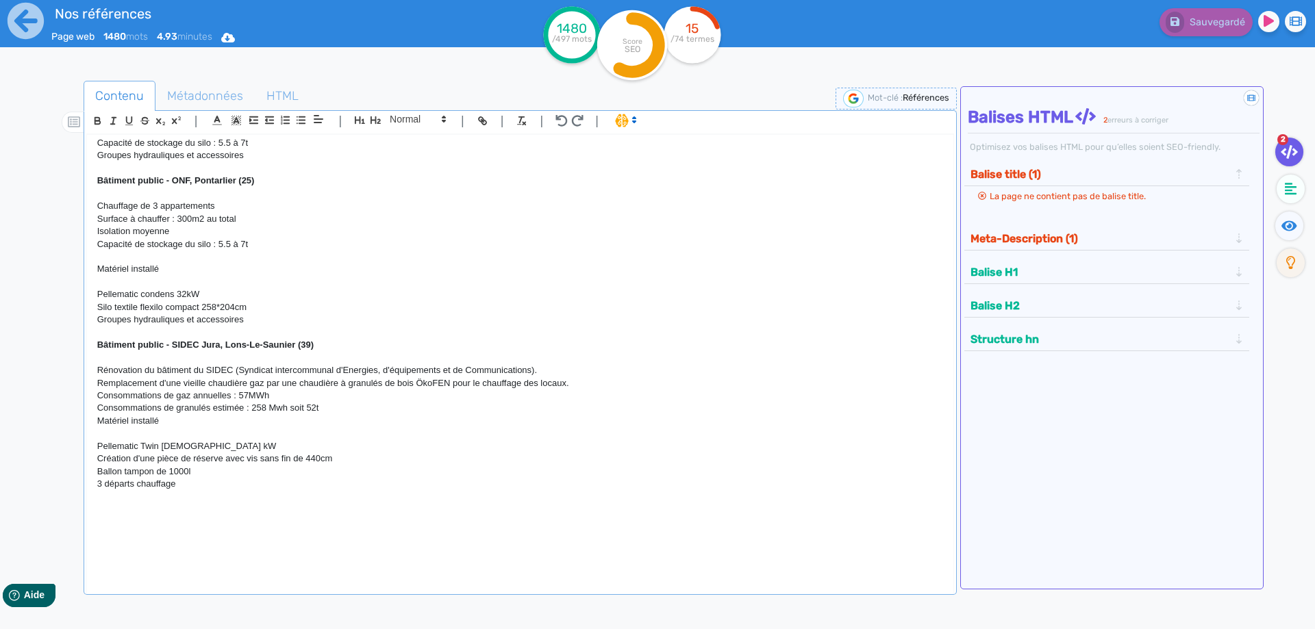
click at [240, 436] on p at bounding box center [520, 433] width 846 height 12
drag, startPoint x: 266, startPoint y: 384, endPoint x: 167, endPoint y: 382, distance: 99.4
click at [167, 382] on p "Remplacement d'une vieille chaudière gaz par une chaudière à granulés de bois Ö…" at bounding box center [520, 383] width 846 height 12
click at [625, 385] on p "Remplacement de deux chaudières gaz Guillot par une chaudière à granulés de boi…" at bounding box center [520, 383] width 846 height 12
click at [545, 372] on p "Rénovation du bâtiment du SIDEC (Syndicat intercommunal d'Energies, d'équipemen…" at bounding box center [520, 370] width 846 height 12
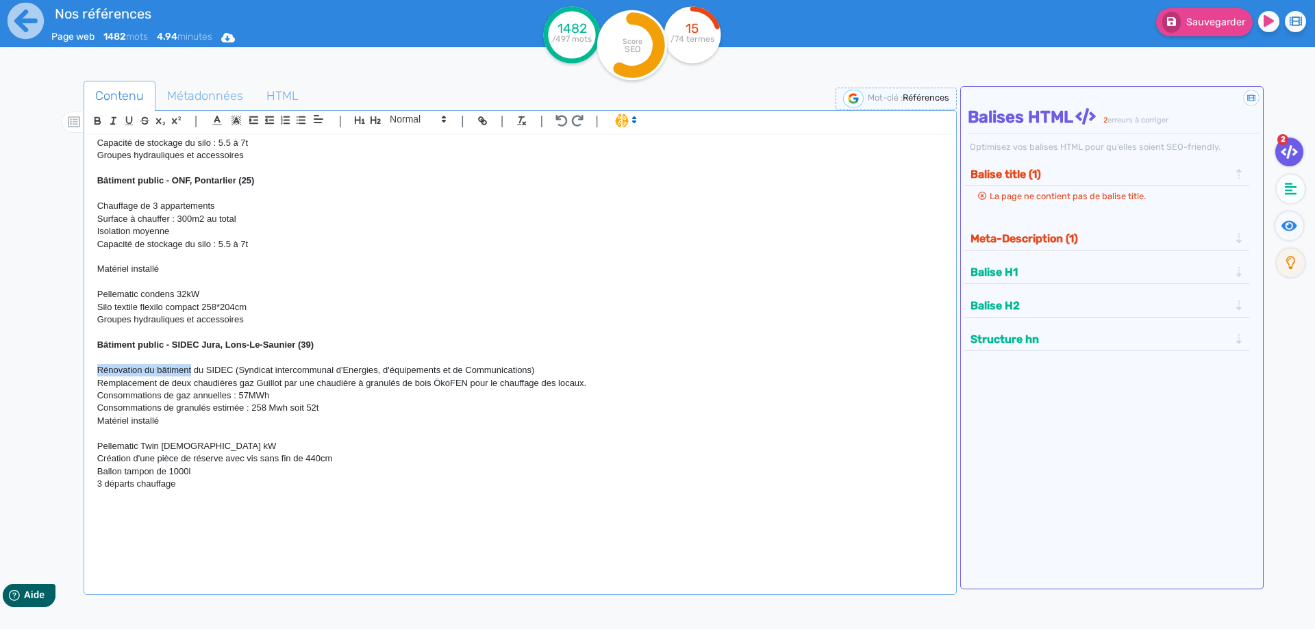
drag, startPoint x: 190, startPoint y: 370, endPoint x: 95, endPoint y: 370, distance: 95.2
click at [95, 370] on div "H1 : Nos références - un avant goût de votre future chaufferie RÉALISATIONS MAI…" at bounding box center [520, 355] width 866 height 440
click at [553, 368] on p "Chauffage des locaux du SIDEC (Syndicat intercommunal d'Energies, d'équipements…" at bounding box center [520, 370] width 846 height 12
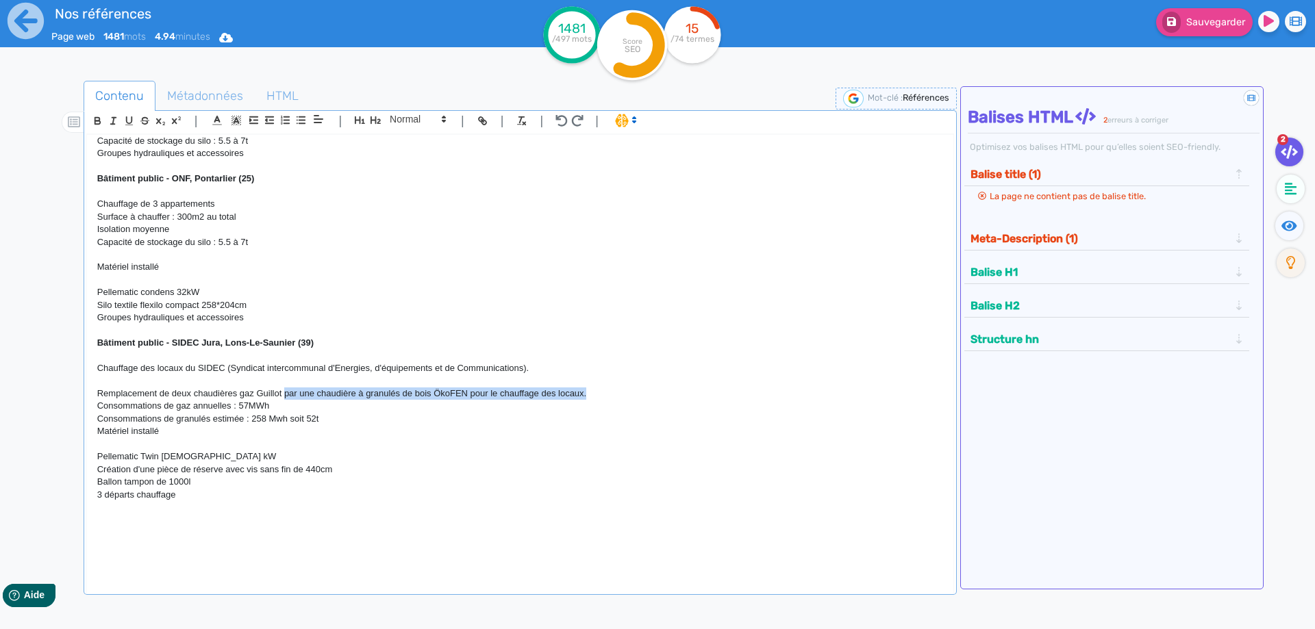
drag, startPoint x: 614, startPoint y: 395, endPoint x: 286, endPoint y: 396, distance: 327.4
click at [286, 396] on p "Remplacement de deux chaudières gaz Guillot par une chaudière à granulés de boi…" at bounding box center [520, 394] width 846 height 12
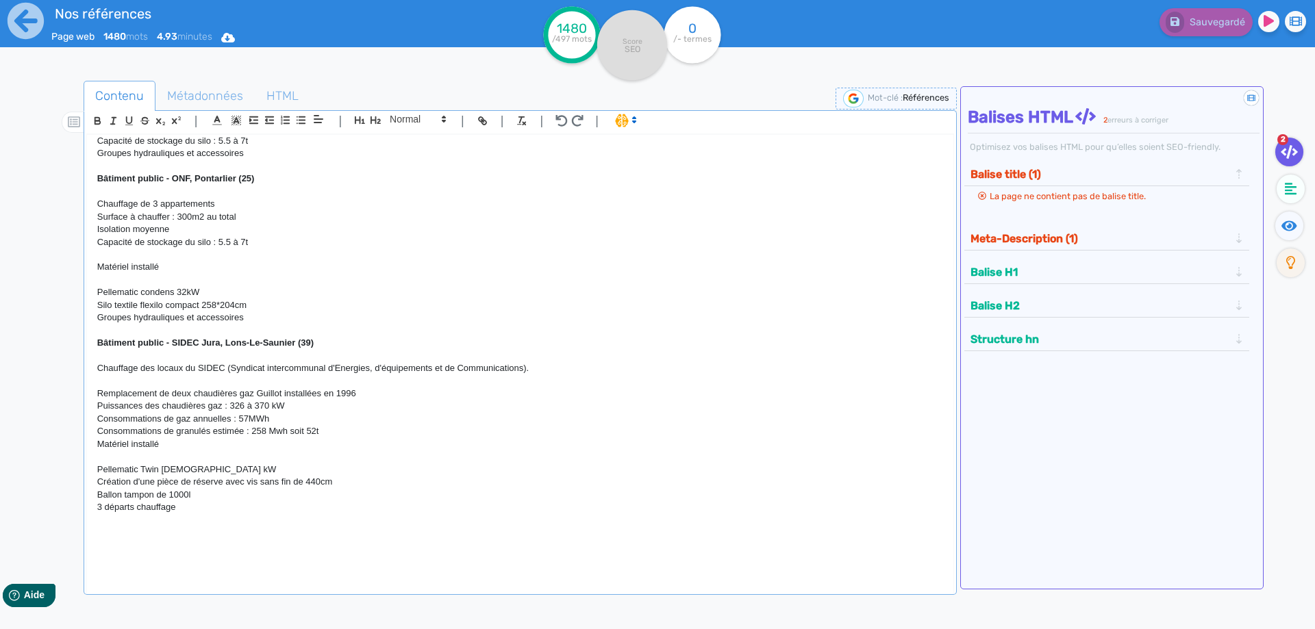
click at [258, 397] on p "Remplacement de deux chaudières gaz Guillot installées en 1996" at bounding box center [520, 394] width 846 height 12
click at [342, 438] on p "Consommations de granulés estimée : 258 Mwh soit 52t" at bounding box center [520, 431] width 846 height 12
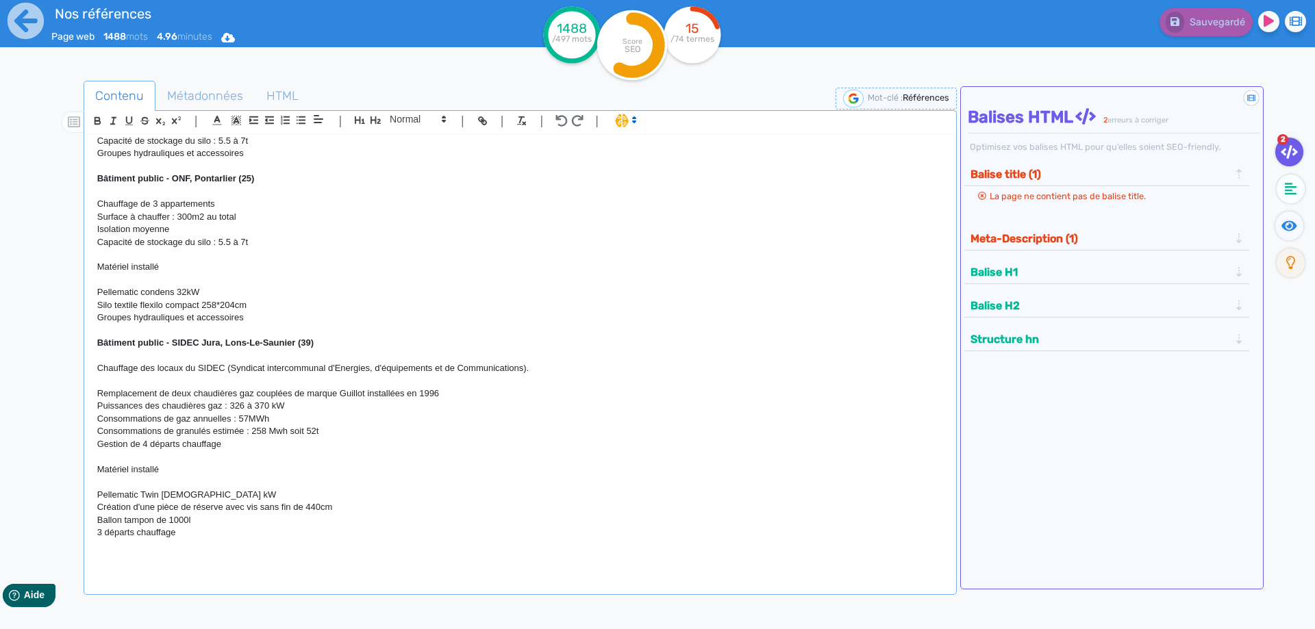
click at [184, 551] on p at bounding box center [520, 545] width 846 height 12
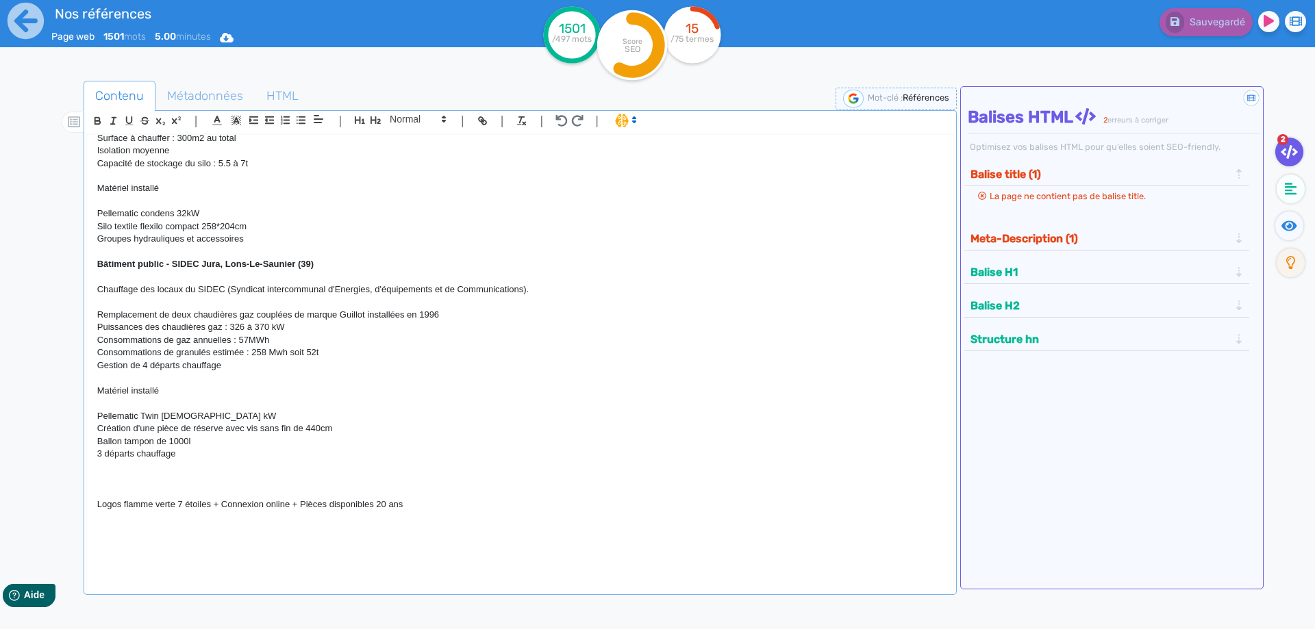
scroll to position [3675, 0]
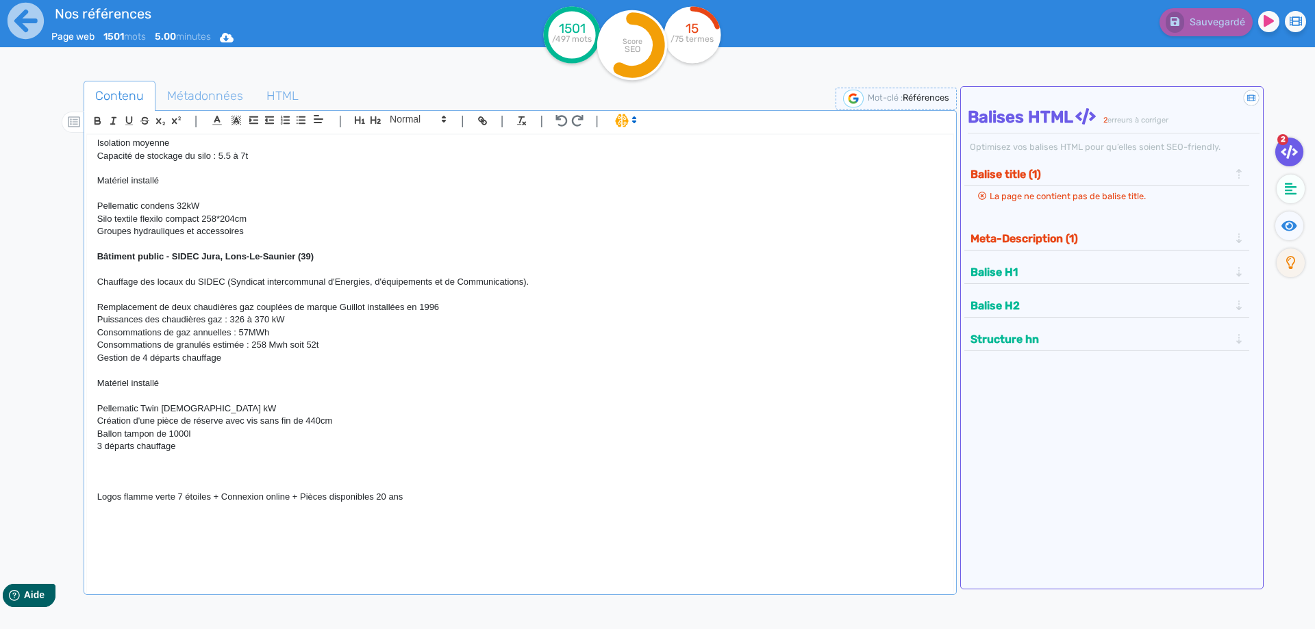
click at [192, 516] on p at bounding box center [520, 509] width 846 height 12
click at [232, 481] on p at bounding box center [520, 484] width 846 height 12
click at [202, 471] on p at bounding box center [520, 472] width 846 height 12
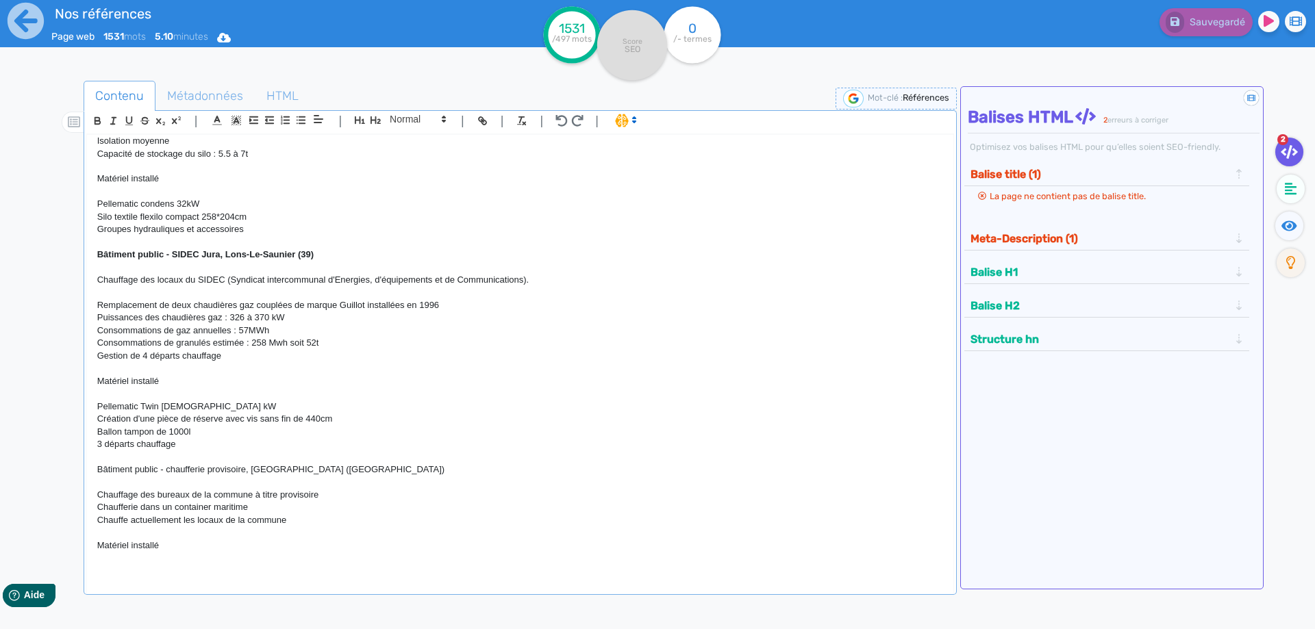
click at [121, 564] on p at bounding box center [520, 558] width 846 height 12
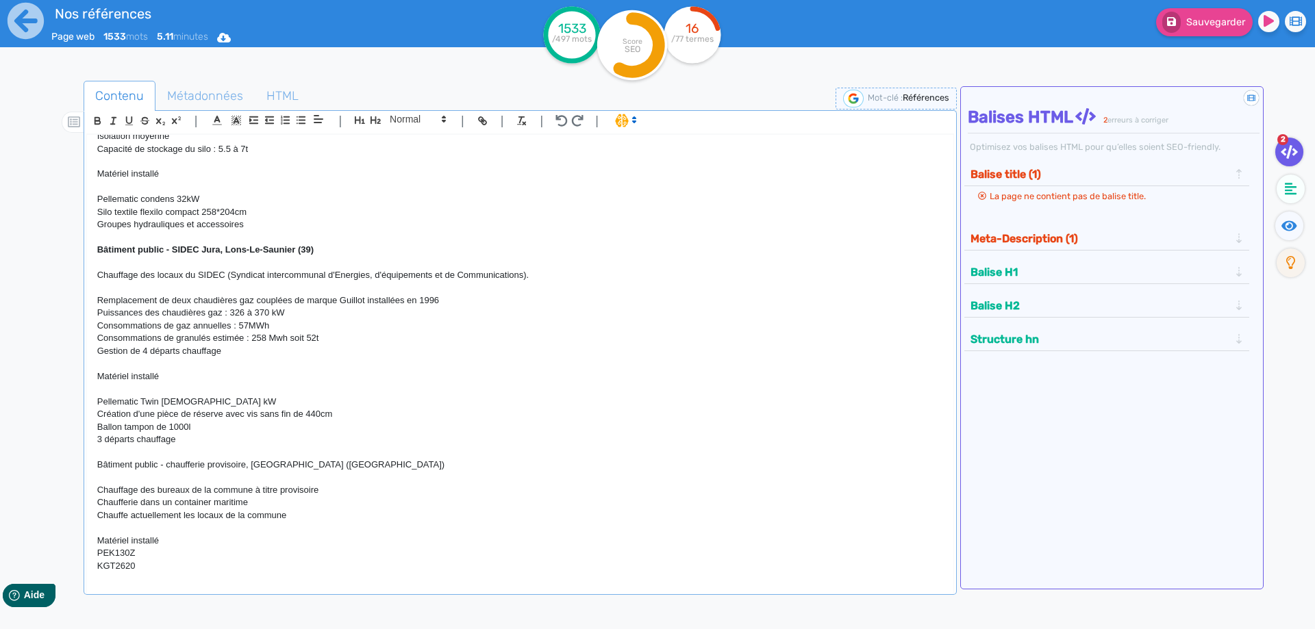
scroll to position [3693, 0]
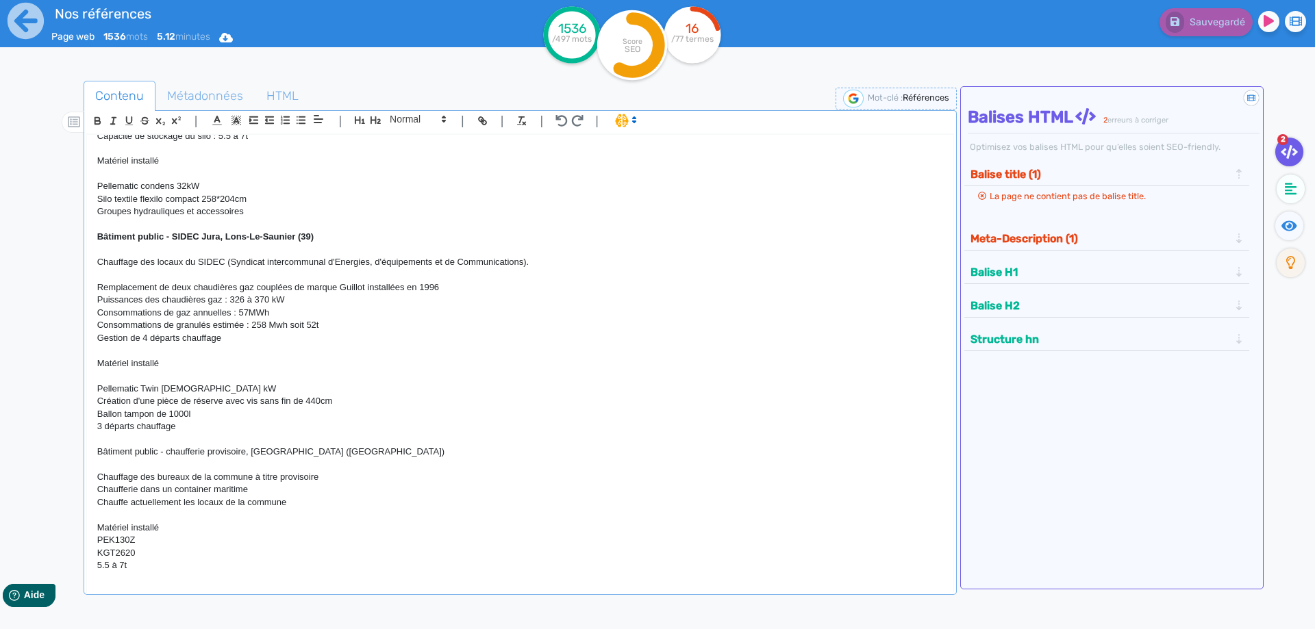
click at [157, 468] on p at bounding box center [520, 464] width 846 height 12
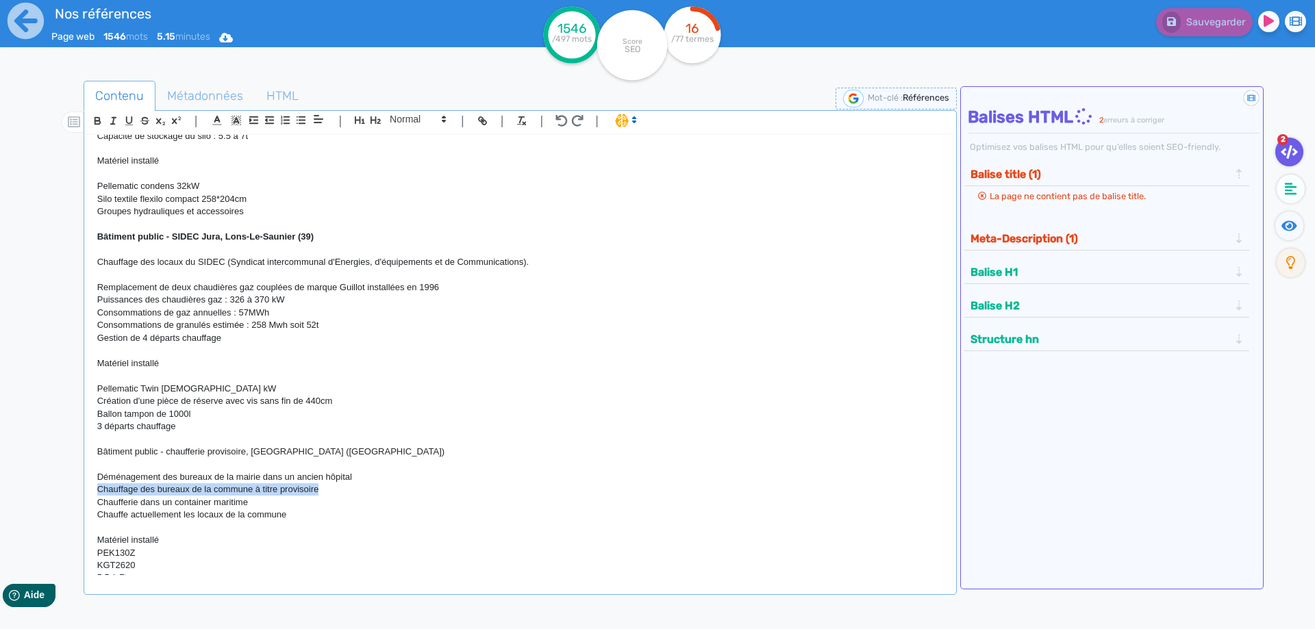
drag, startPoint x: 328, startPoint y: 493, endPoint x: 97, endPoint y: 491, distance: 231.5
click at [97, 491] on div "H1 : Nos références - un avant goût de votre future chaufferie RÉALISATIONS MAI…" at bounding box center [520, 355] width 866 height 440
click at [379, 482] on p "Déménagement des bureaux de la mairie dans un ancien hôpital" at bounding box center [520, 477] width 846 height 12
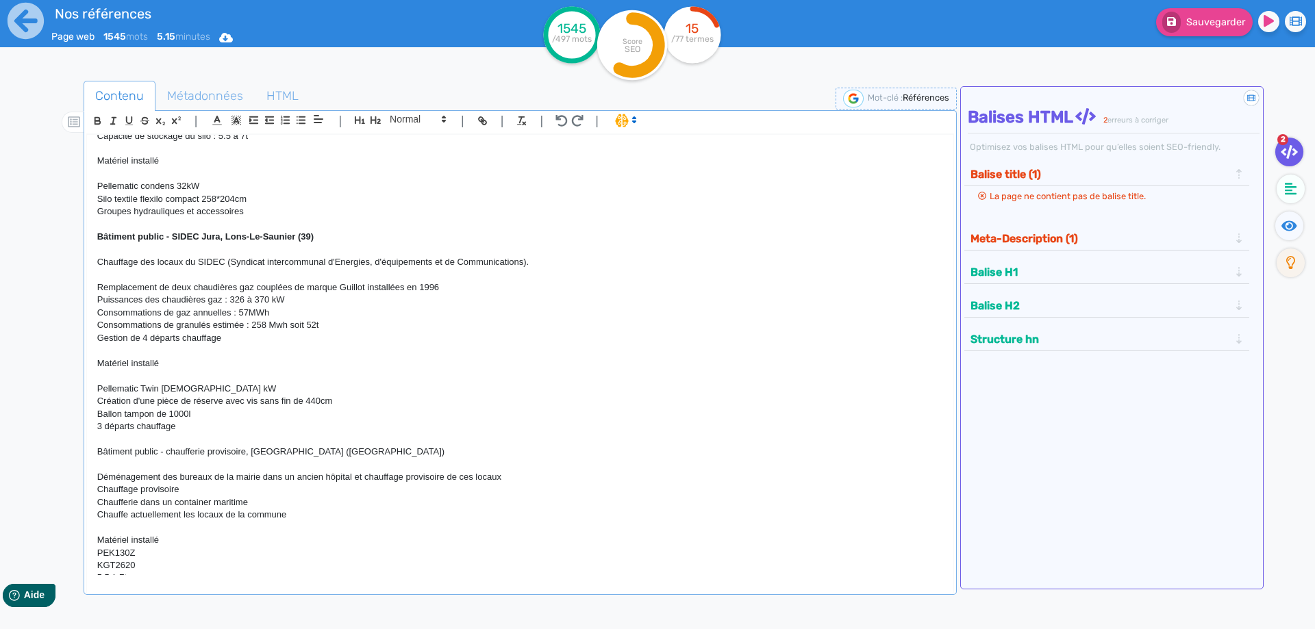
drag, startPoint x: 181, startPoint y: 491, endPoint x: 65, endPoint y: 493, distance: 115.8
click at [87, 493] on div "H1 : Nos références - un avant goût de votre future chaufferie RÉALISATIONS MAI…" at bounding box center [520, 355] width 866 height 440
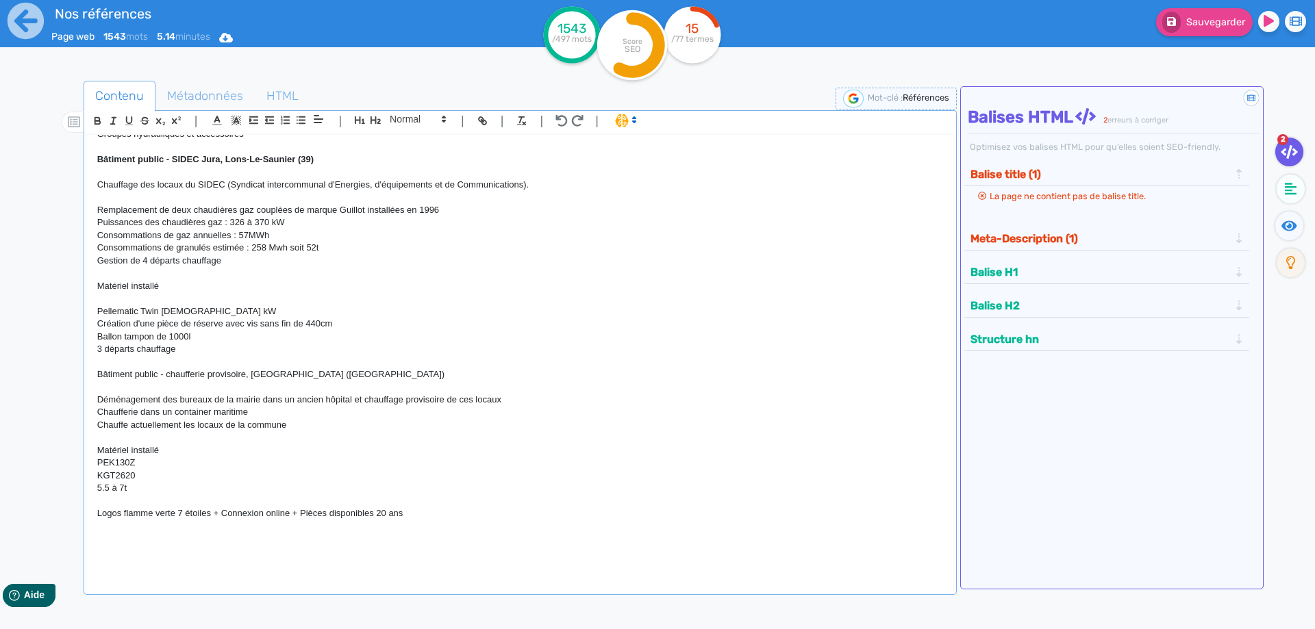
scroll to position [3789, 0]
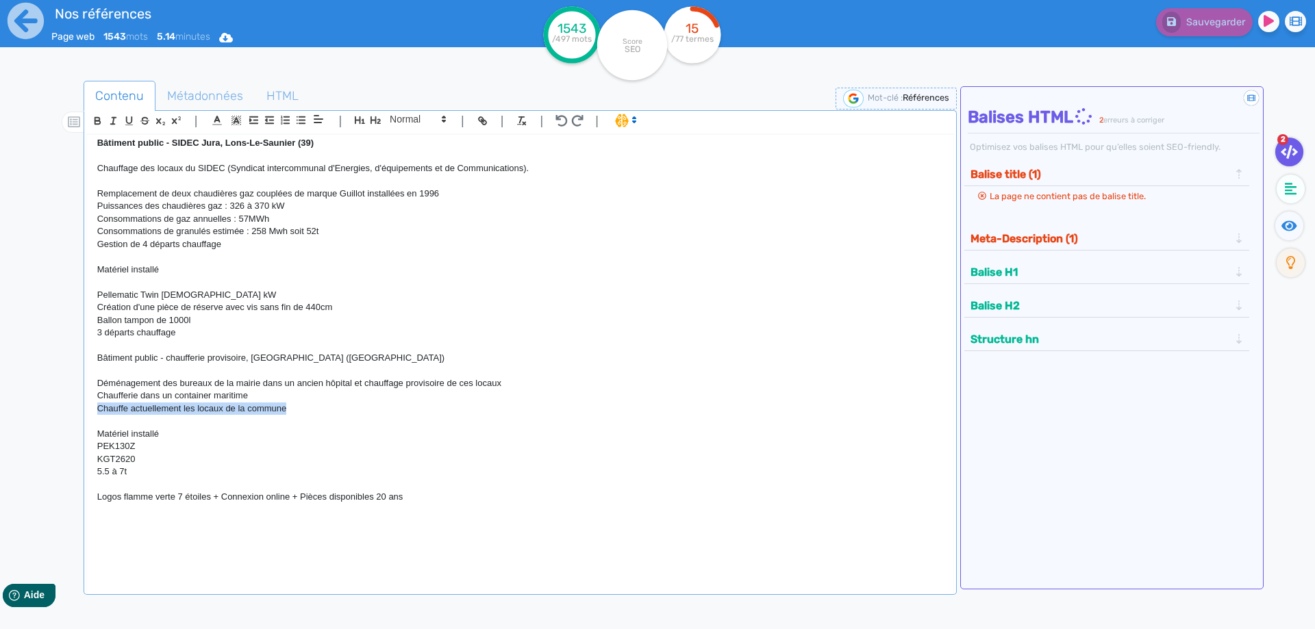
drag, startPoint x: 291, startPoint y: 412, endPoint x: 99, endPoint y: 415, distance: 191.8
click at [99, 415] on p "Chauffe actuellement les locaux de la commune" at bounding box center [520, 409] width 846 height 12
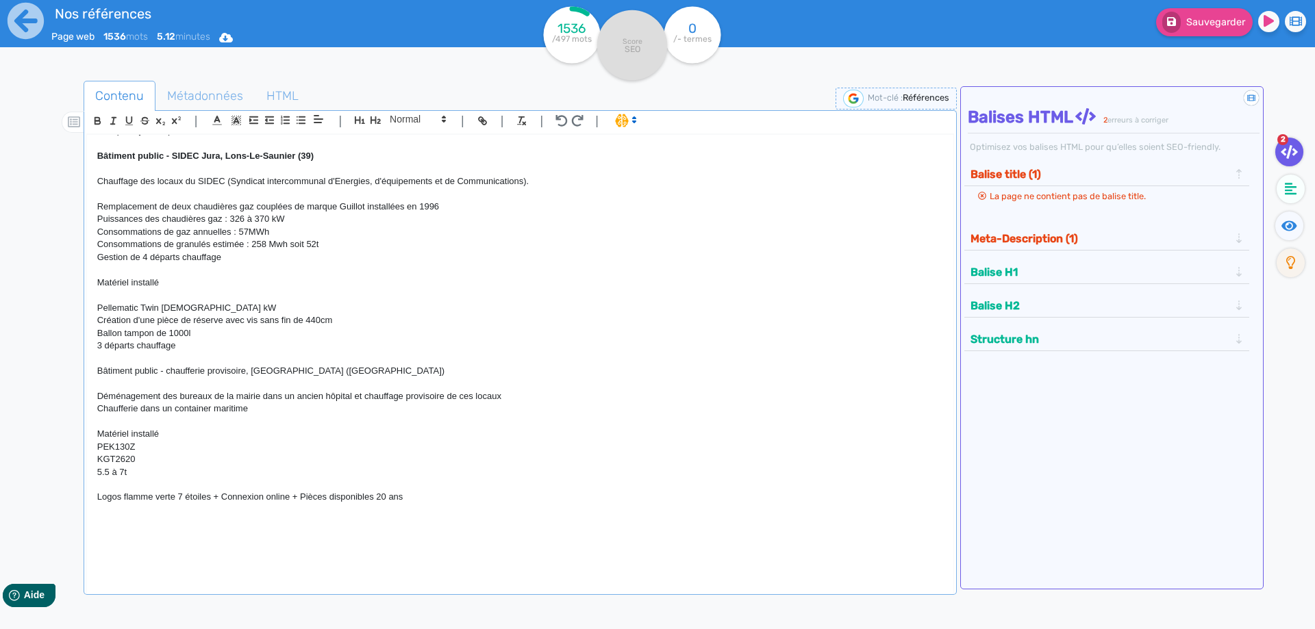
scroll to position [3776, 0]
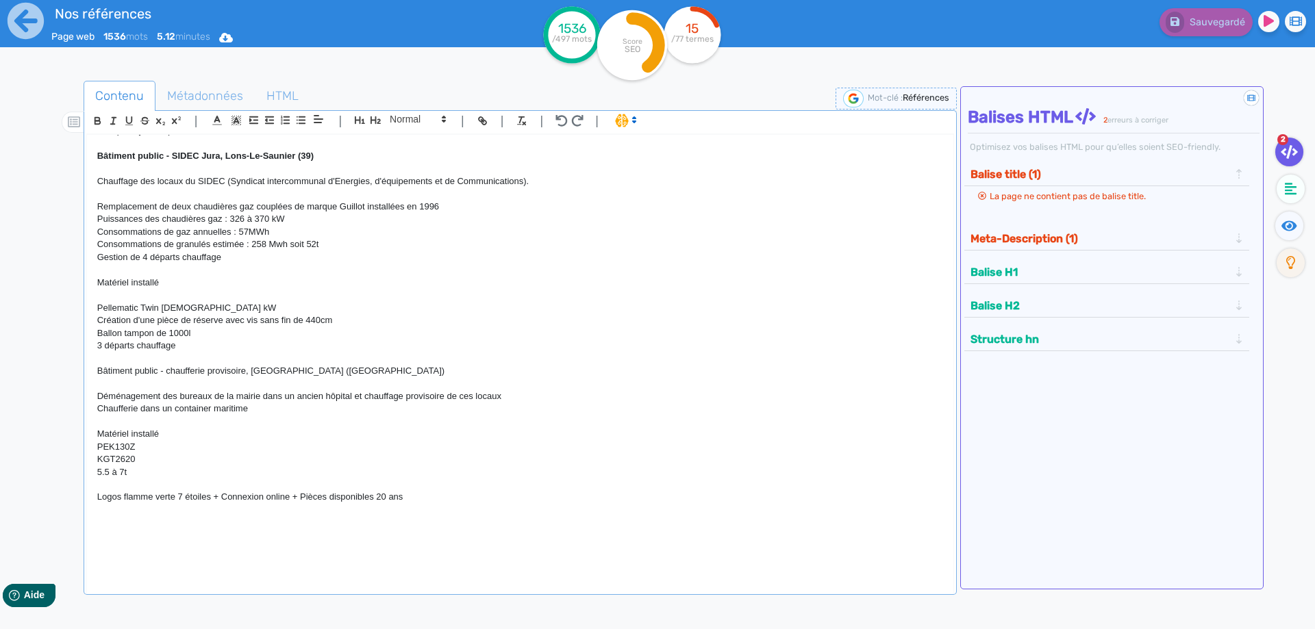
click at [140, 516] on p at bounding box center [520, 510] width 846 height 12
click at [145, 480] on p at bounding box center [520, 485] width 846 height 12
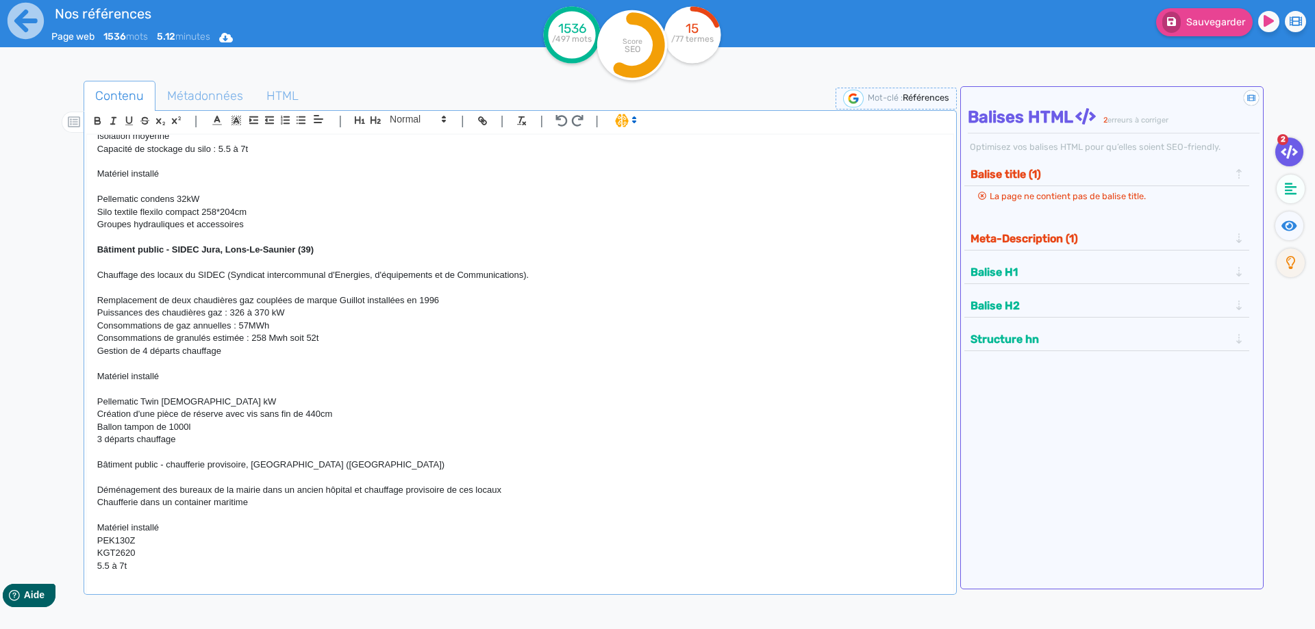
scroll to position [3653, 0]
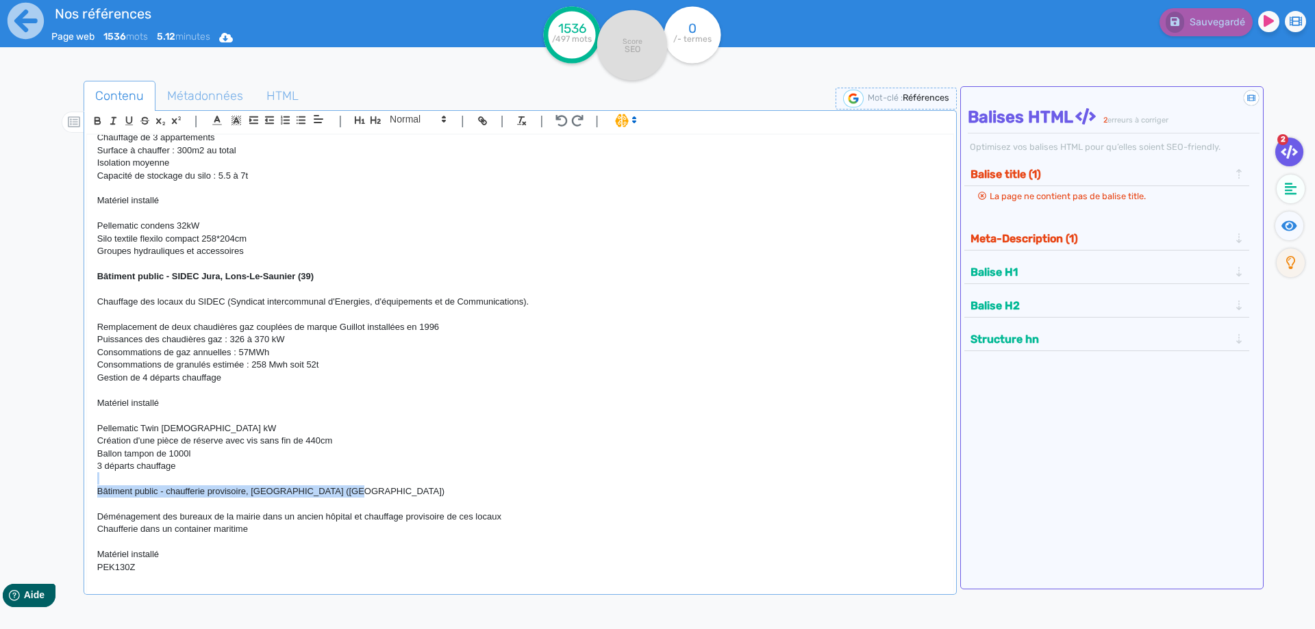
drag, startPoint x: 358, startPoint y: 498, endPoint x: 29, endPoint y: 478, distance: 328.7
click at [87, 478] on div "H1 : Nos références - un avant goût de votre future chaufferie RÉALISATIONS MAI…" at bounding box center [520, 355] width 866 height 440
click at [95, 119] on icon "button" at bounding box center [97, 119] width 5 height 3
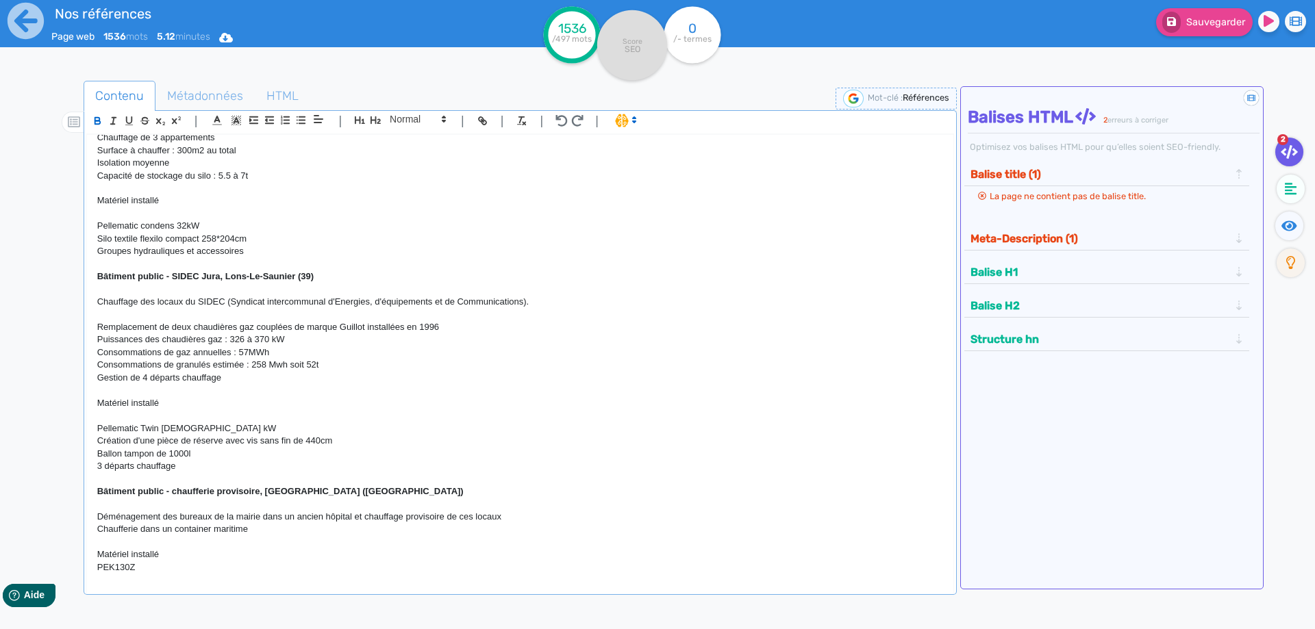
click at [366, 473] on p "3 départs chauffage" at bounding box center [520, 466] width 846 height 12
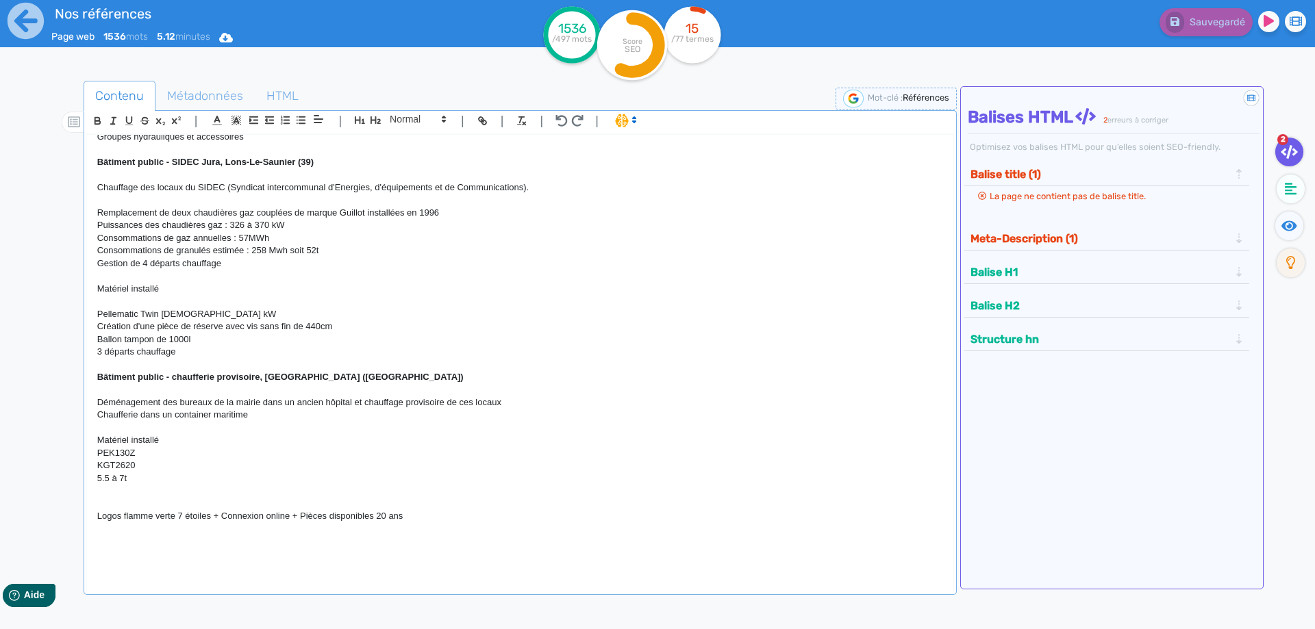
scroll to position [3776, 0]
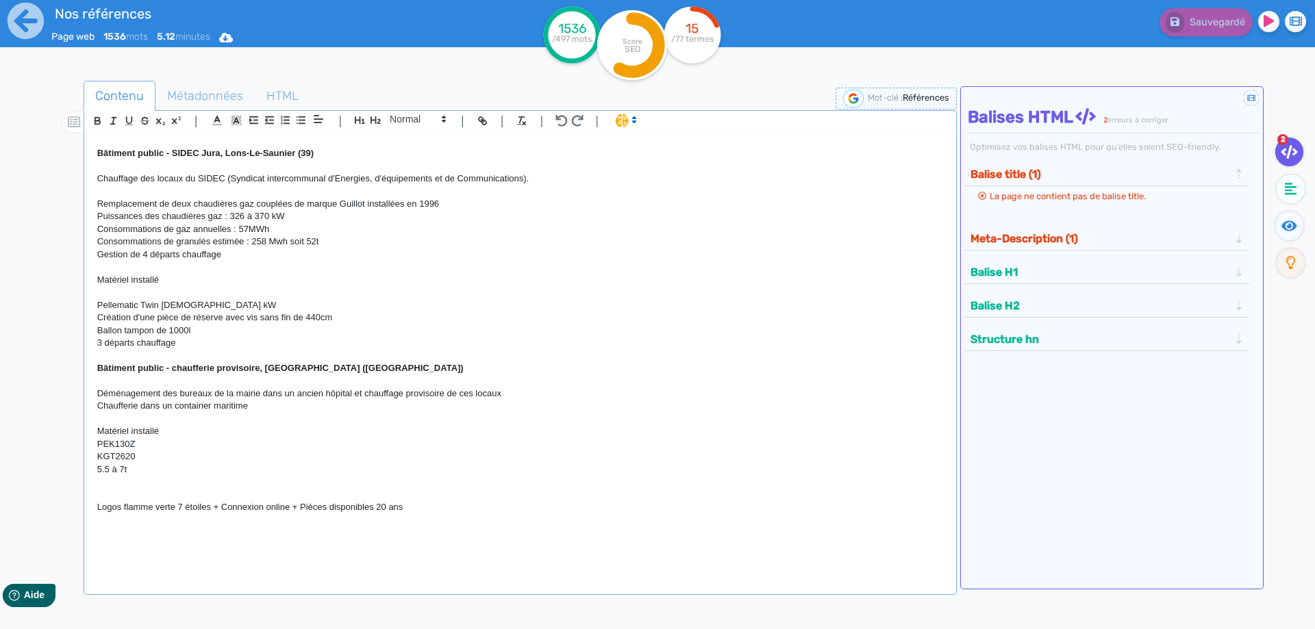
click at [183, 493] on p at bounding box center [520, 494] width 846 height 12
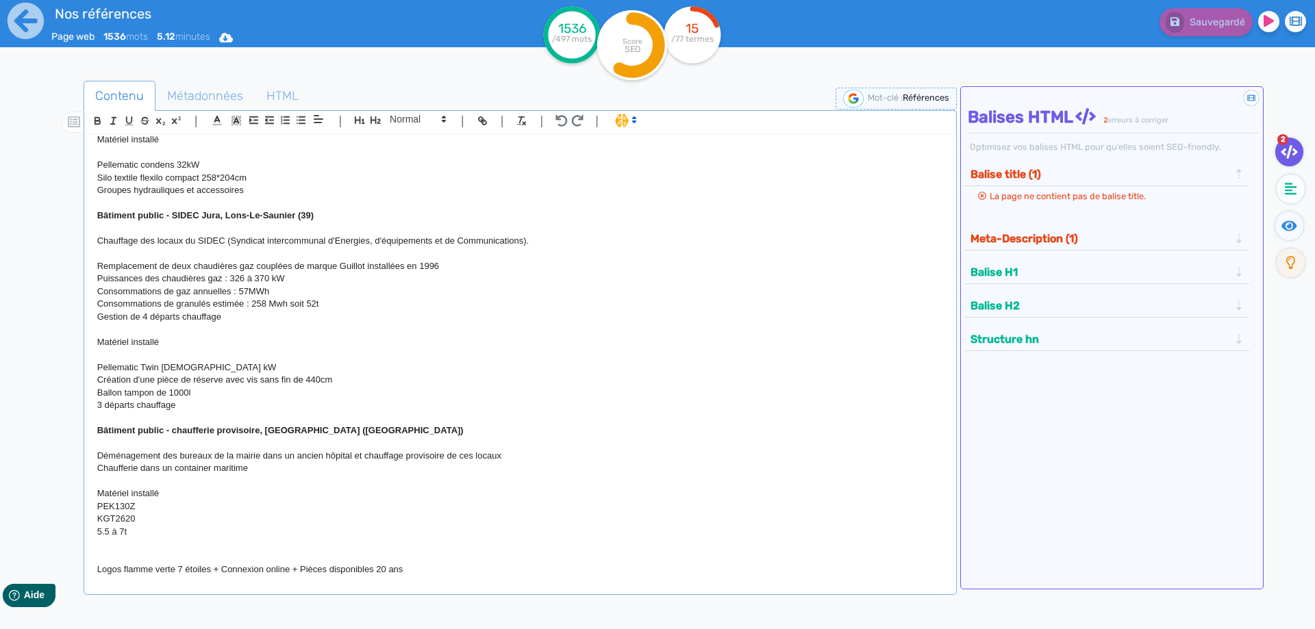
scroll to position [3789, 0]
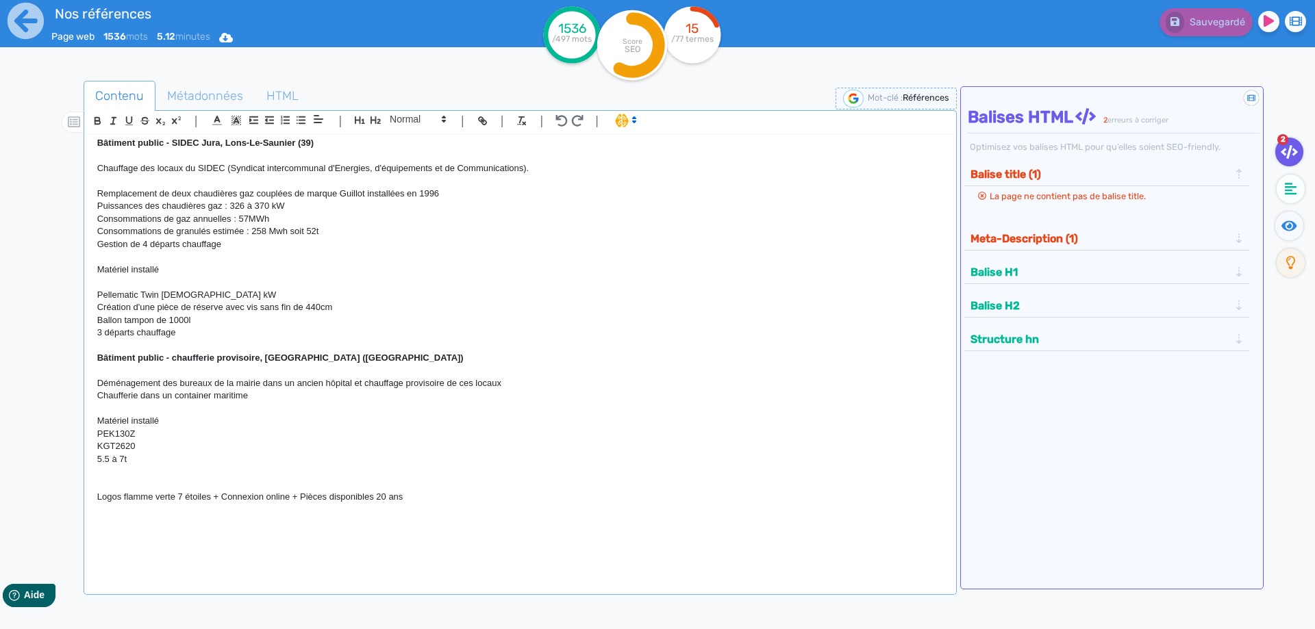
click at [132, 480] on p at bounding box center [520, 484] width 846 height 12
click at [142, 479] on p at bounding box center [520, 484] width 846 height 12
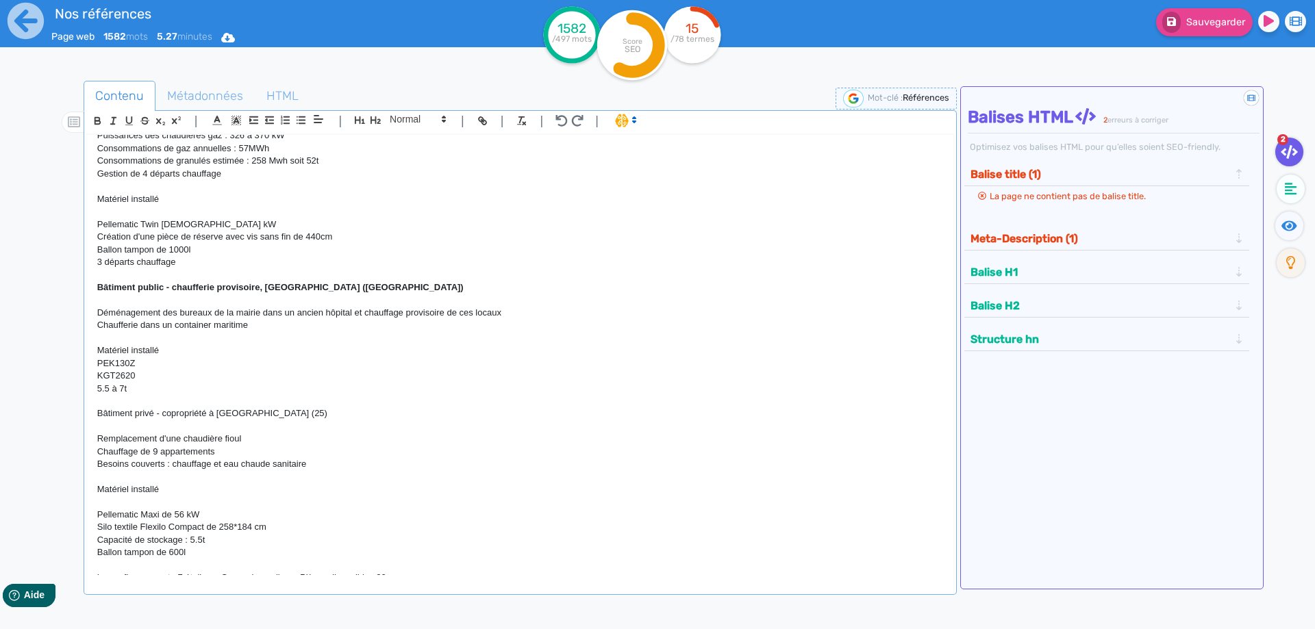
scroll to position [3941, 0]
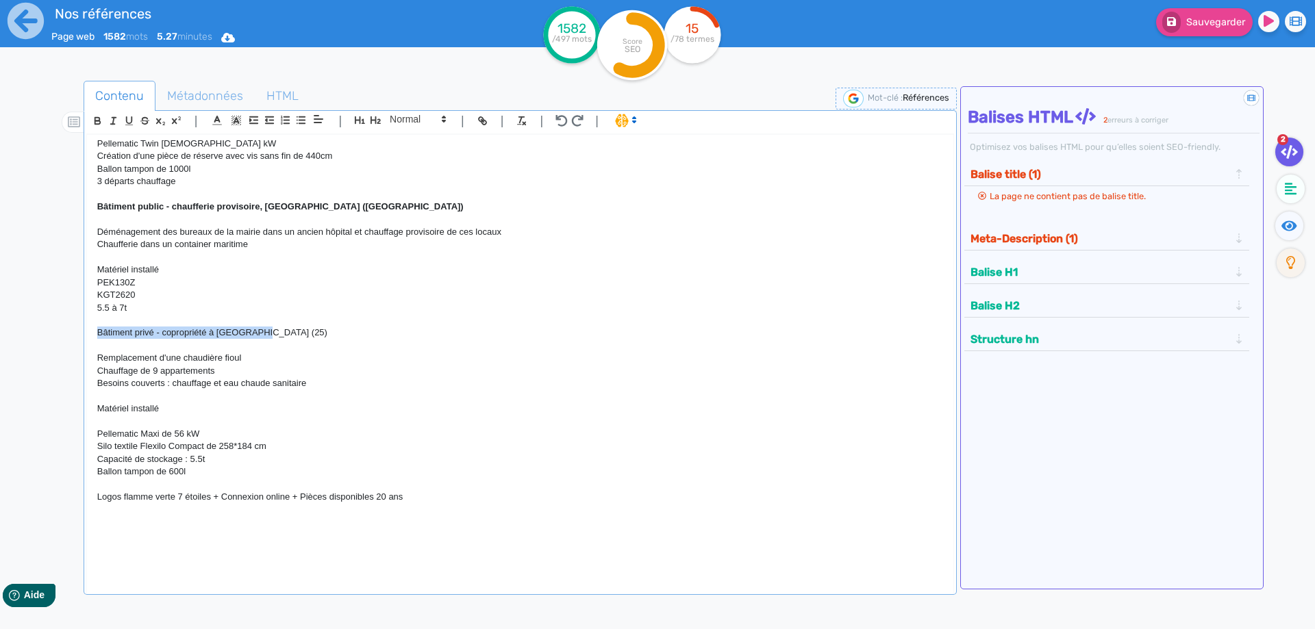
drag, startPoint x: 283, startPoint y: 338, endPoint x: 88, endPoint y: 329, distance: 194.8
click at [88, 329] on div "H1 : Nos références - un avant goût de votre future chaufferie RÉALISATIONS MAI…" at bounding box center [520, 355] width 866 height 440
click at [95, 120] on icon "button" at bounding box center [97, 119] width 5 height 3
click at [353, 330] on p "Bâtiment privé - copropriété à Bugny (25)" at bounding box center [520, 333] width 846 height 12
click at [174, 488] on p at bounding box center [520, 485] width 846 height 12
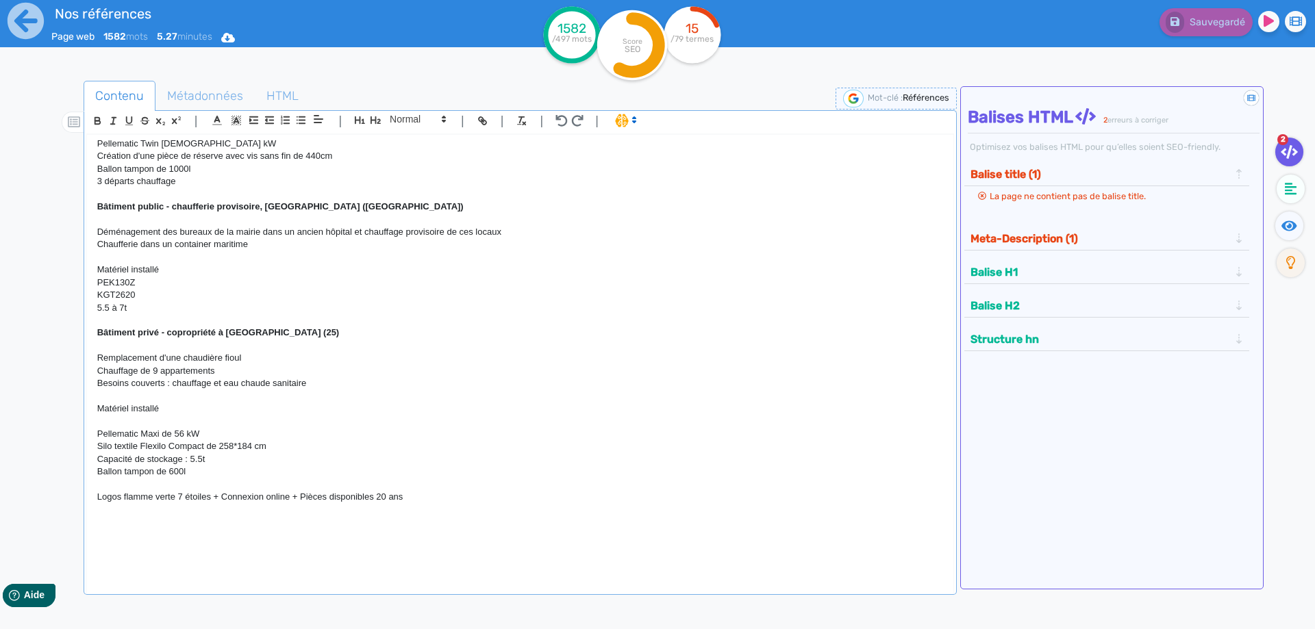
click at [140, 485] on p at bounding box center [520, 485] width 846 height 12
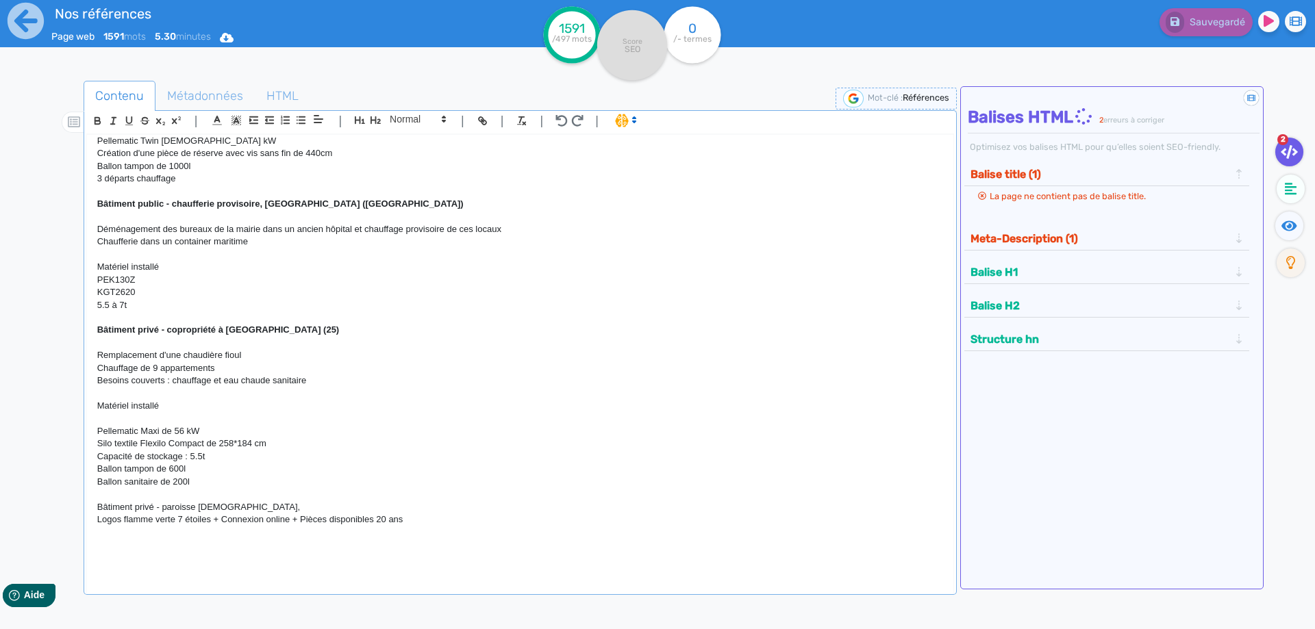
click at [265, 508] on p "Bâtiment privé - paroisse évangélique," at bounding box center [520, 507] width 846 height 12
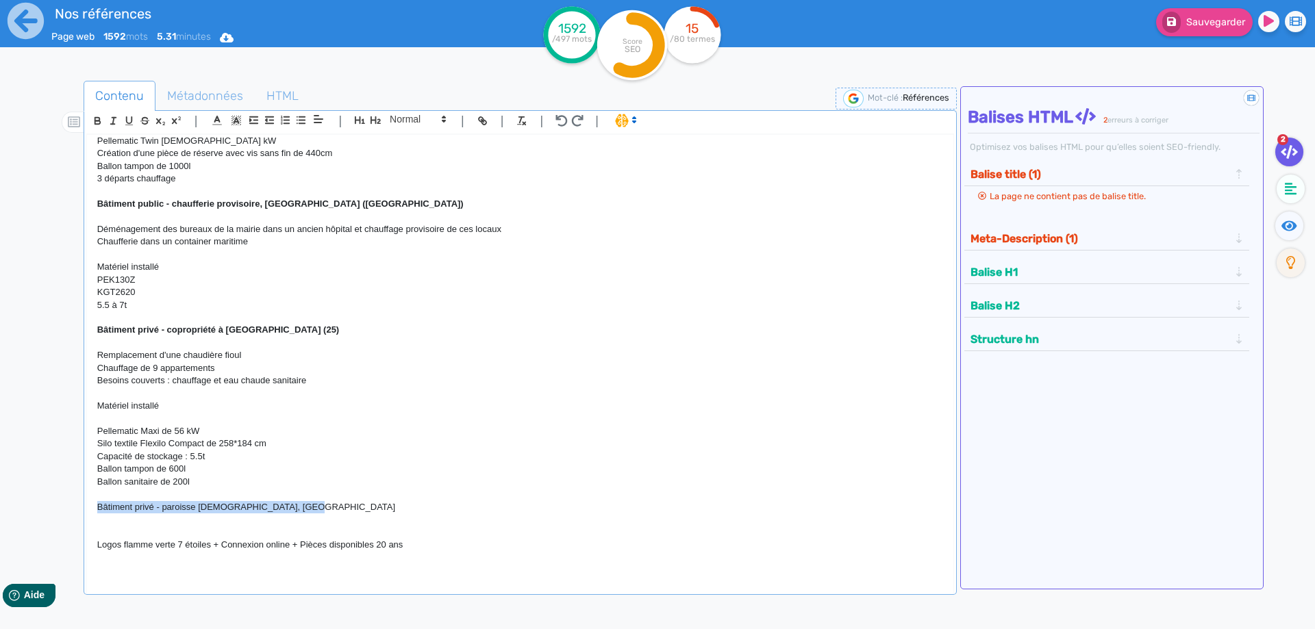
drag, startPoint x: 332, startPoint y: 516, endPoint x: 95, endPoint y: 512, distance: 237.7
click at [95, 512] on div "H1 : Nos références - un avant goût de votre future chaufferie RÉALISATIONS MAI…" at bounding box center [520, 355] width 866 height 440
click at [99, 122] on icon "button" at bounding box center [98, 121] width 12 height 12
click at [346, 508] on p "Bâtiment privé - paroisse évangélique, Wissembourg" at bounding box center [520, 507] width 846 height 12
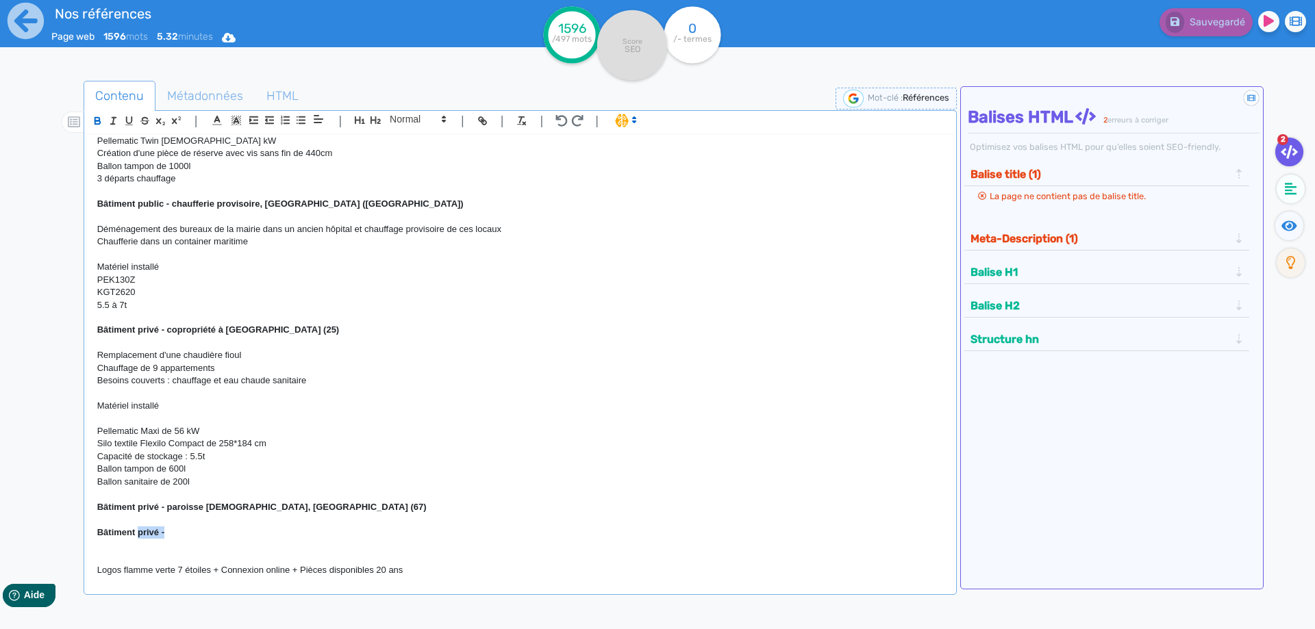
drag, startPoint x: 179, startPoint y: 543, endPoint x: 140, endPoint y: 538, distance: 40.0
click at [140, 538] on p "Bâtiment privé -" at bounding box center [520, 533] width 846 height 12
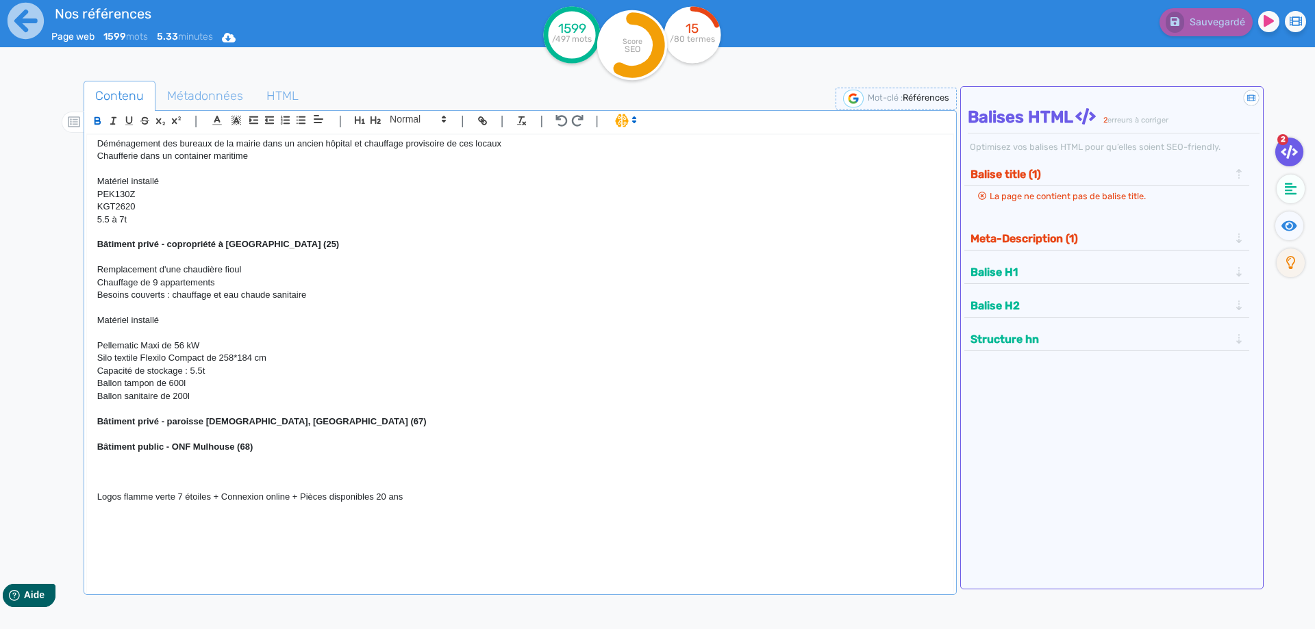
scroll to position [4029, 0]
click at [127, 474] on p at bounding box center [520, 472] width 846 height 12
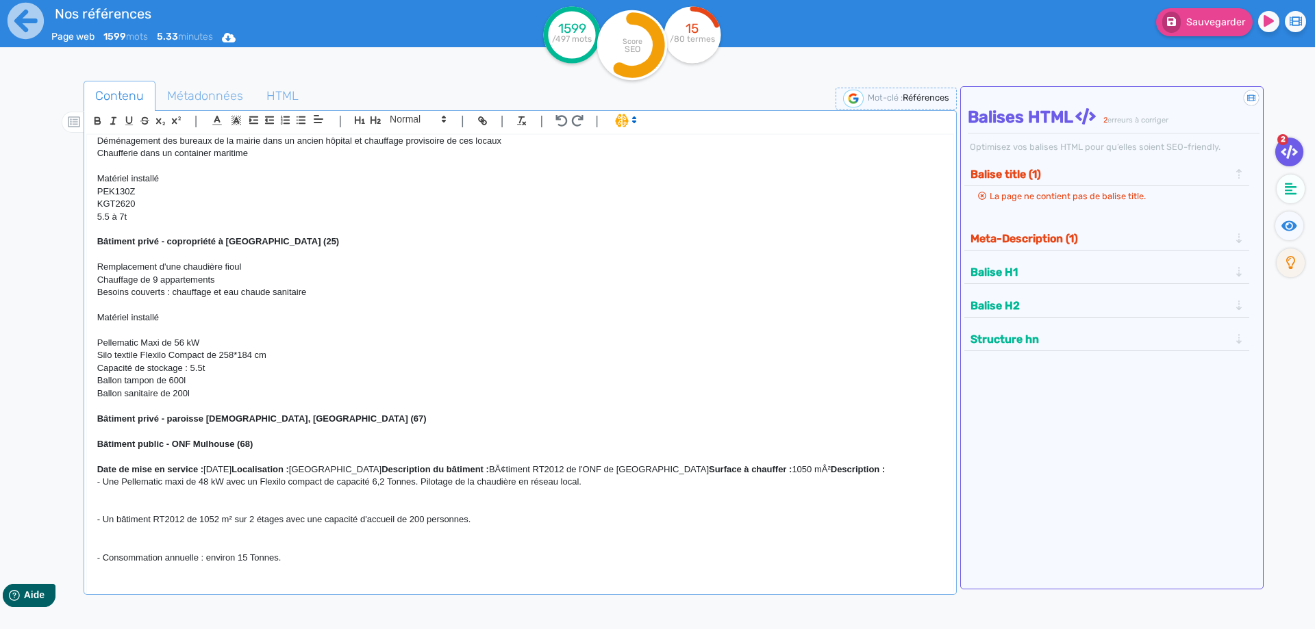
scroll to position [0, 0]
click at [144, 462] on p at bounding box center [520, 457] width 846 height 12
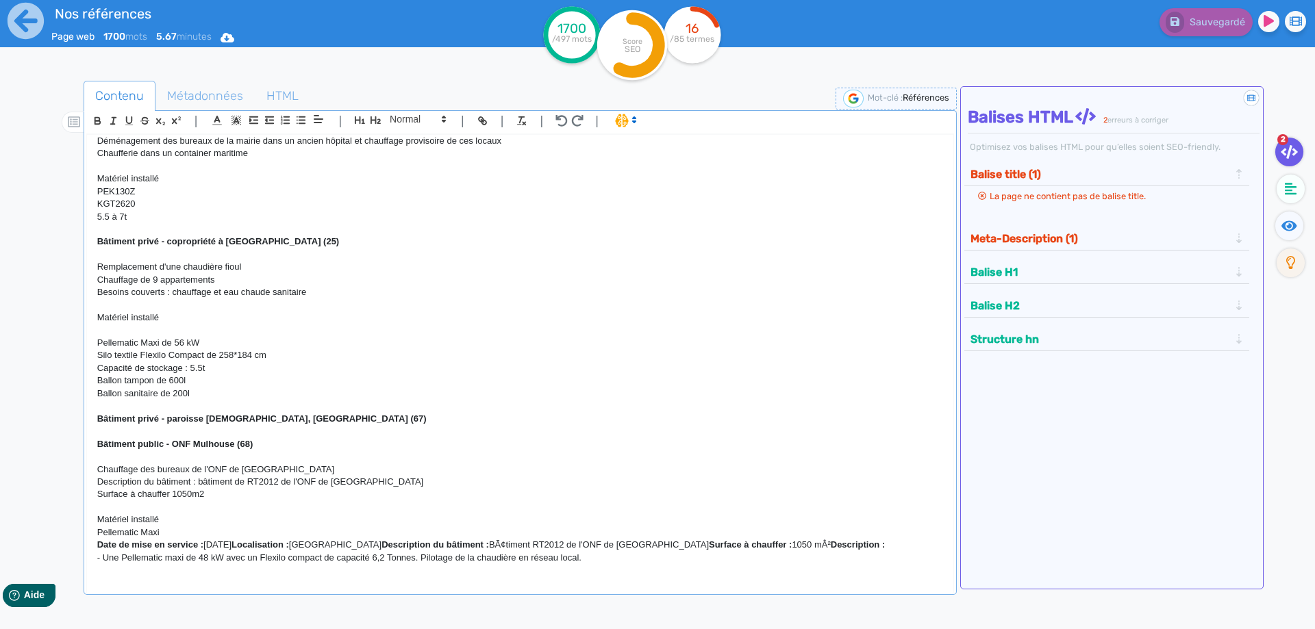
click at [270, 303] on p at bounding box center [520, 305] width 846 height 12
drag, startPoint x: 338, startPoint y: 297, endPoint x: 216, endPoint y: 292, distance: 122.0
click at [216, 292] on p "Besoins couverts : chauffage et eau chaude sanitaire" at bounding box center [520, 292] width 846 height 12
drag, startPoint x: 197, startPoint y: 399, endPoint x: 88, endPoint y: 394, distance: 109.0
click at [88, 394] on div "H1 : Nos références - un avant goût de votre future chaufferie RÉALISATIONS MAI…" at bounding box center [520, 355] width 866 height 440
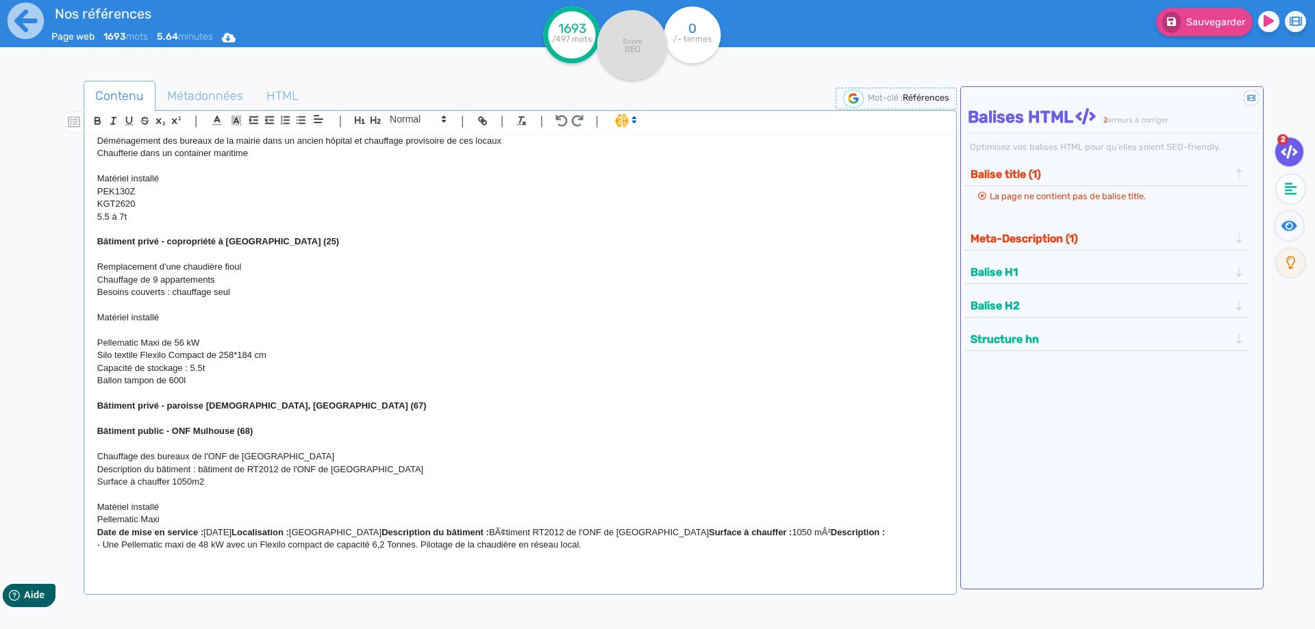
click at [246, 295] on p "Besoins couverts : chauffage seul" at bounding box center [520, 292] width 846 height 12
click at [307, 438] on p "Bâtiment public - ONF Mulhouse (68)" at bounding box center [520, 431] width 846 height 12
click at [244, 291] on p "Besoins couverts : chauffage seul" at bounding box center [520, 292] width 846 height 12
click at [226, 273] on p "Remplacement d'une chaudière fioul" at bounding box center [520, 267] width 846 height 12
click at [231, 281] on p "Chauffage de 9 appartements" at bounding box center [520, 280] width 846 height 12
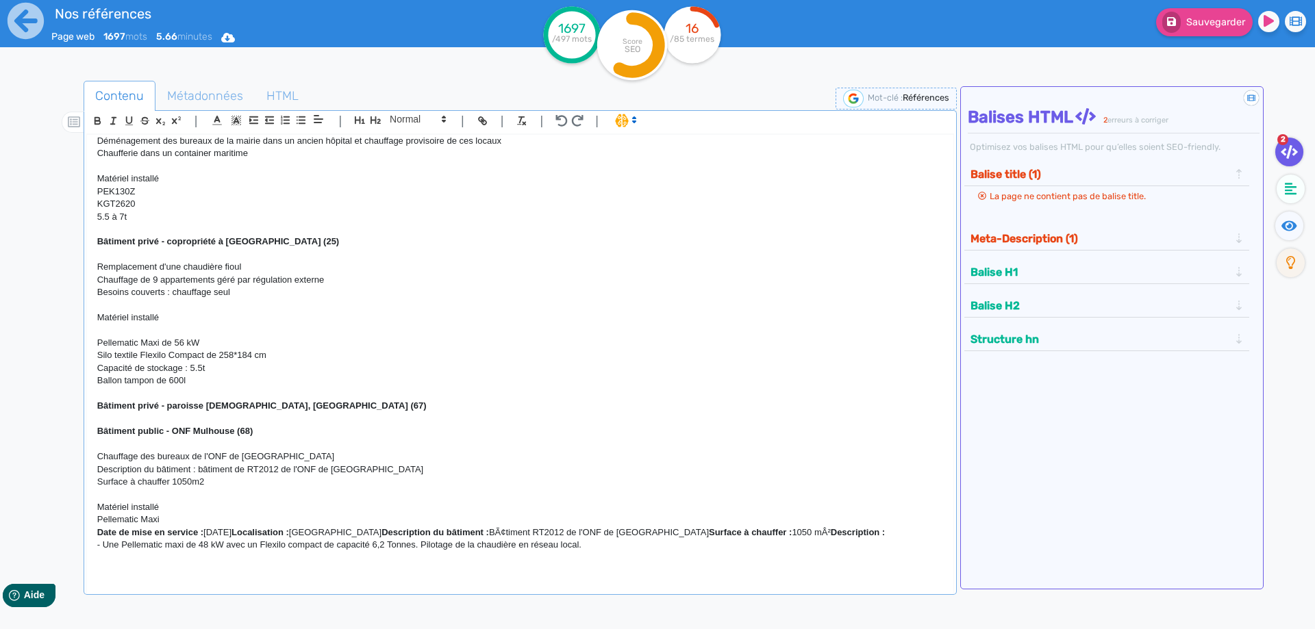
click at [288, 269] on p "Remplacement d'une chaudière fioul" at bounding box center [520, 267] width 846 height 12
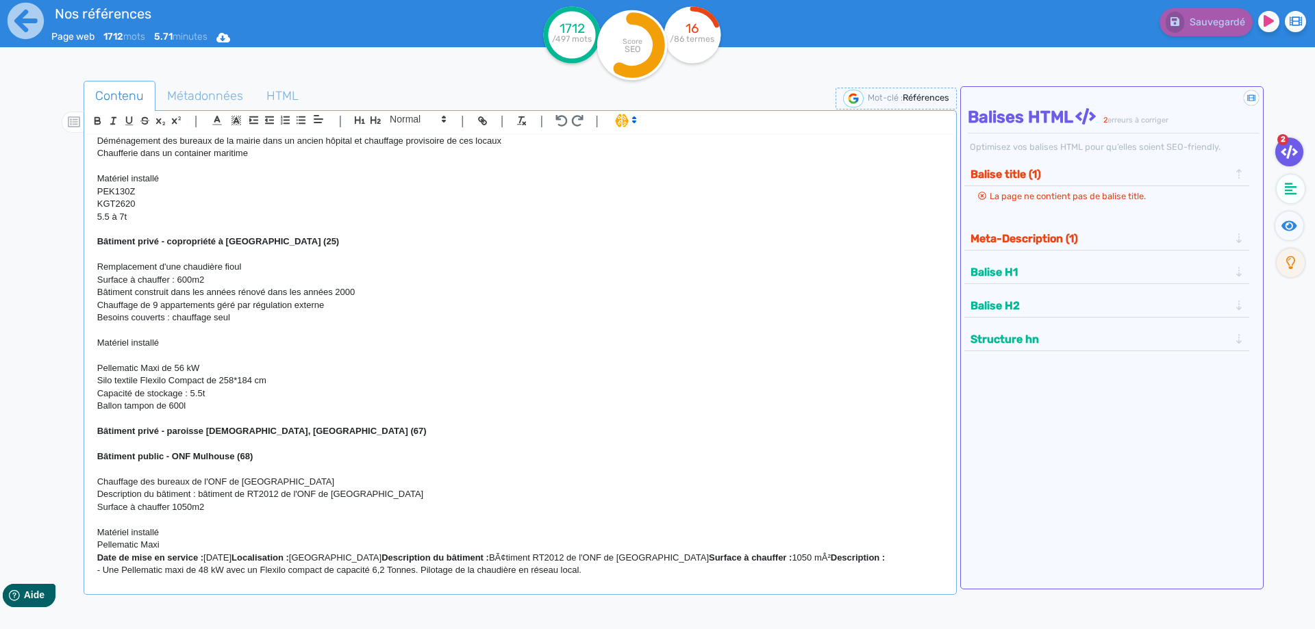
click at [223, 409] on p "Ballon tampon de 600l" at bounding box center [520, 406] width 846 height 12
click at [332, 310] on p "Chauffage de 9 appartements géré par régulation externe" at bounding box center [520, 305] width 846 height 12
drag, startPoint x: 332, startPoint y: 310, endPoint x: 295, endPoint y: 310, distance: 37.0
click at [295, 310] on p "Chauffage de 9 appartements géré par régulation externe" at bounding box center [520, 305] width 846 height 12
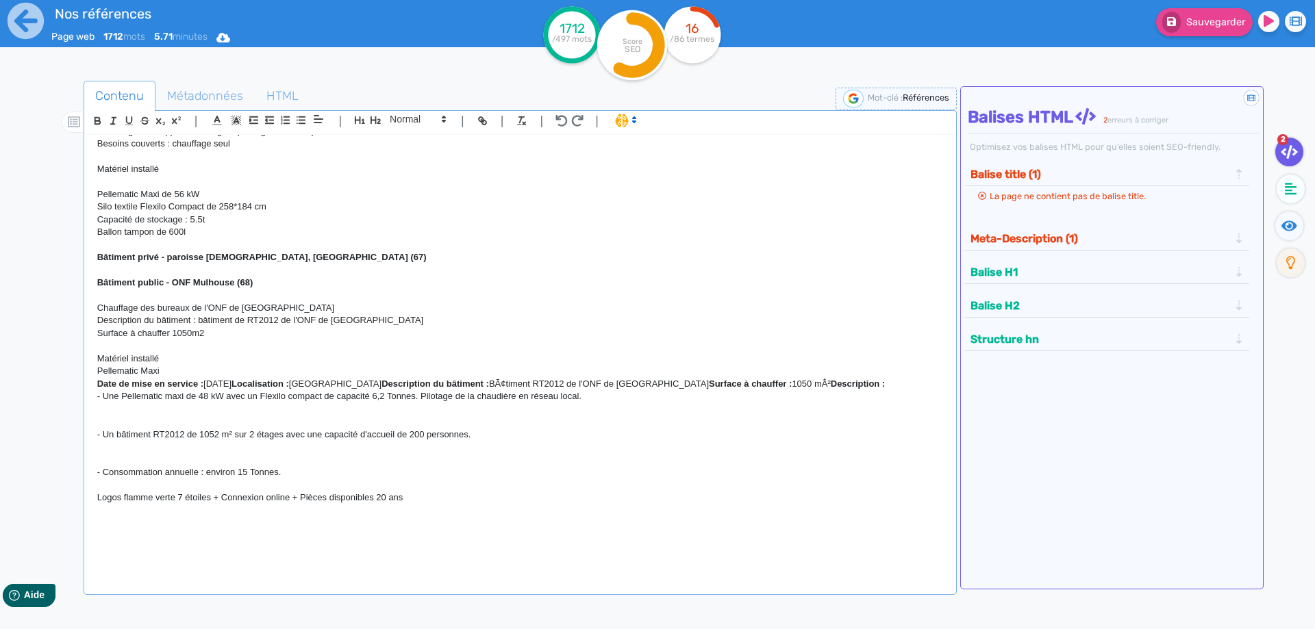
scroll to position [4206, 0]
click at [301, 477] on p "- Consommation annuelle : environ 15 Tonnes." at bounding box center [520, 472] width 846 height 12
click at [182, 372] on p "Pellematic Maxi" at bounding box center [520, 370] width 846 height 12
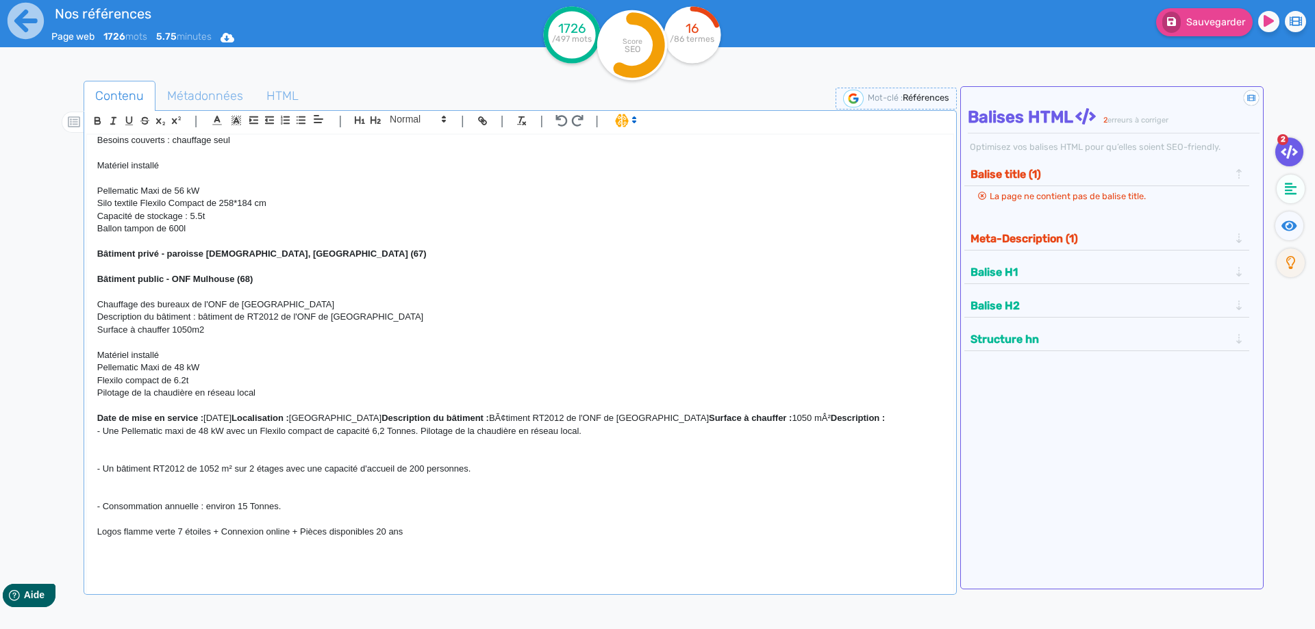
click at [167, 362] on p "Matériel installé" at bounding box center [520, 355] width 846 height 12
click at [228, 335] on p "Surface à chauffer 1050m2" at bounding box center [520, 330] width 846 height 12
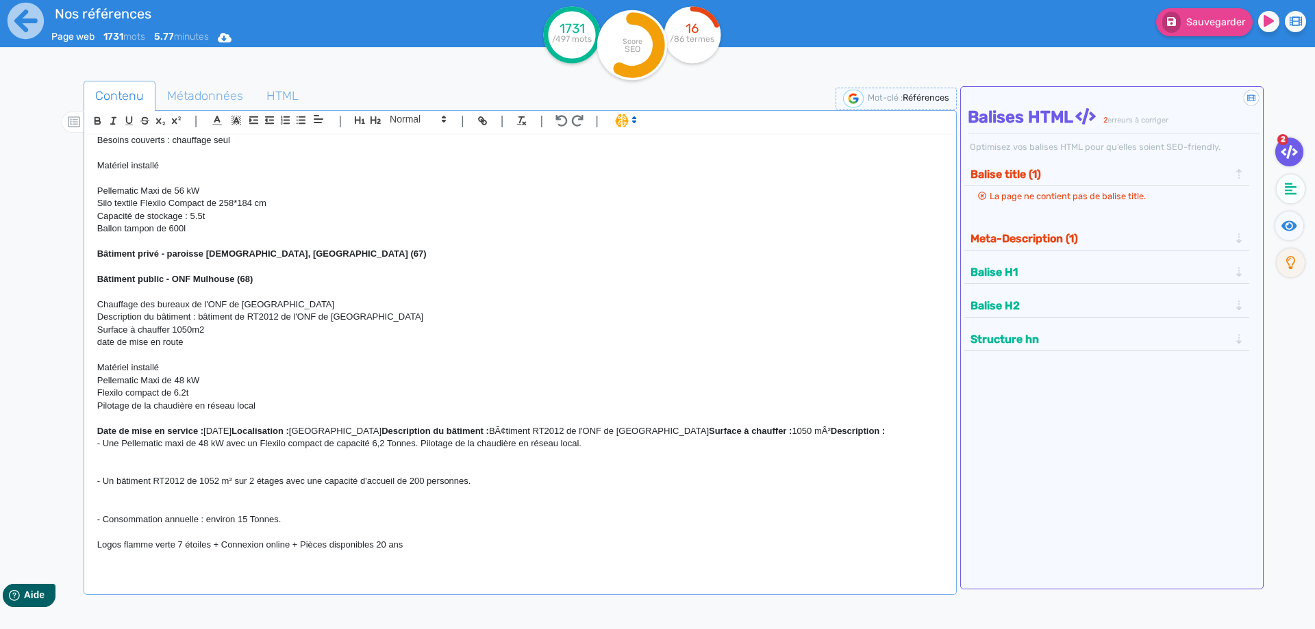
click at [103, 345] on p "date de mise en route" at bounding box center [520, 342] width 846 height 12
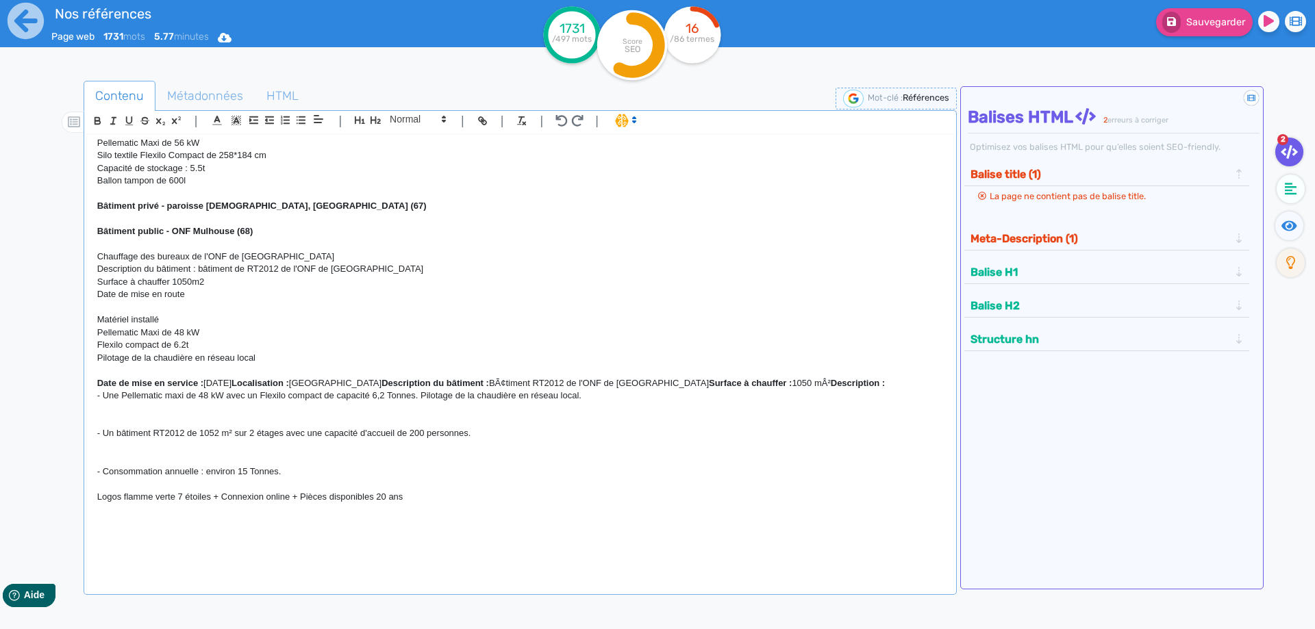
click at [205, 303] on p at bounding box center [520, 307] width 846 height 12
click at [195, 296] on p "Date de mise en route" at bounding box center [520, 294] width 846 height 12
click at [212, 279] on p "Surface à chauffer 1050m2" at bounding box center [520, 282] width 846 height 12
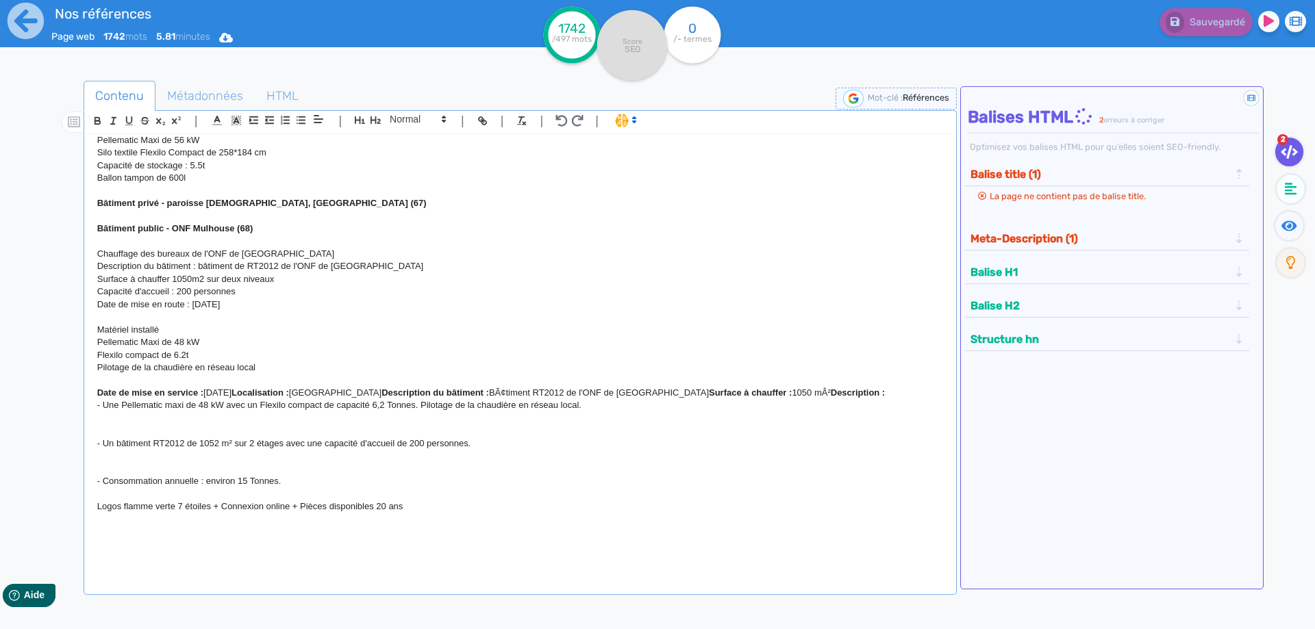
click at [265, 303] on p "Date de mise en route : Octobre 2014" at bounding box center [520, 305] width 846 height 12
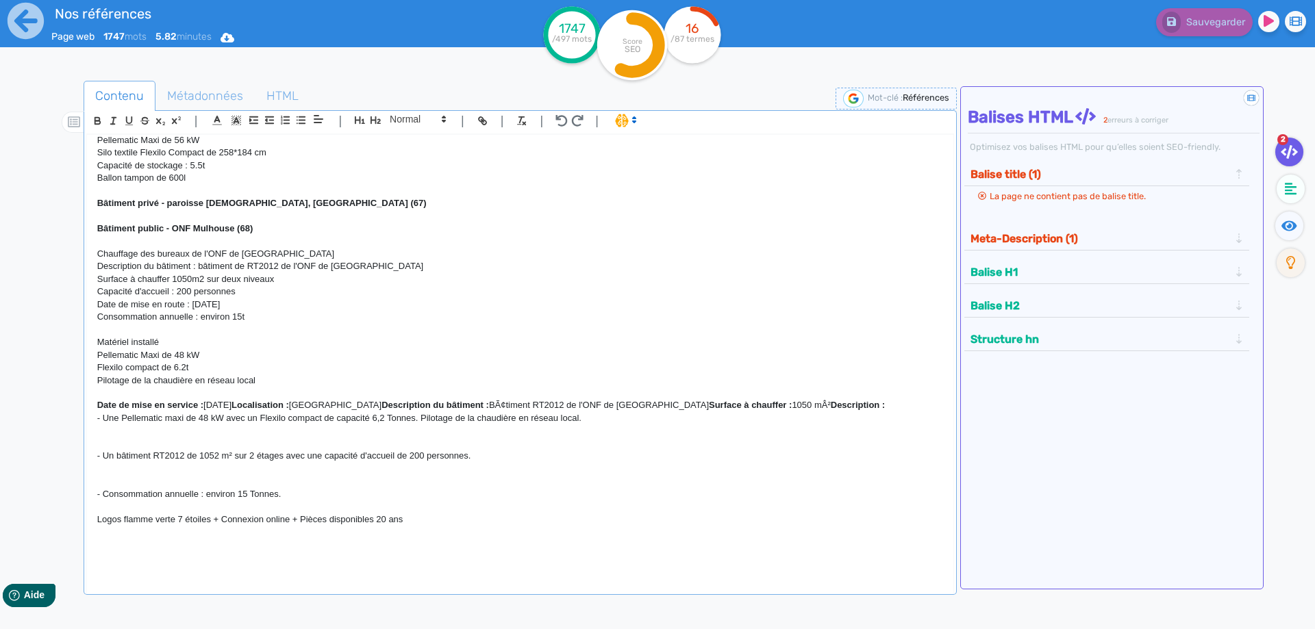
drag, startPoint x: 310, startPoint y: 493, endPoint x: 64, endPoint y: 393, distance: 265.8
click at [87, 393] on div "H1 : Nos références - un avant goût de votre future chaufferie RÉALISATIONS MAI…" at bounding box center [520, 355] width 866 height 440
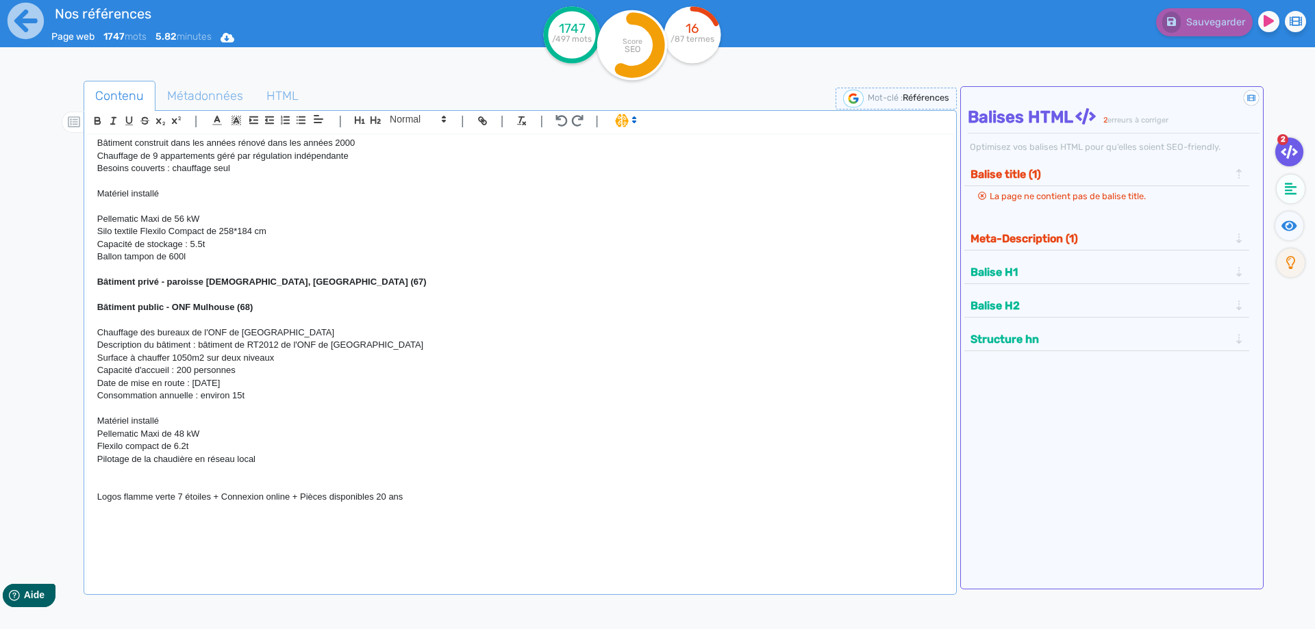
scroll to position [4181, 0]
click at [179, 422] on p "Matériel installé" at bounding box center [520, 421] width 846 height 12
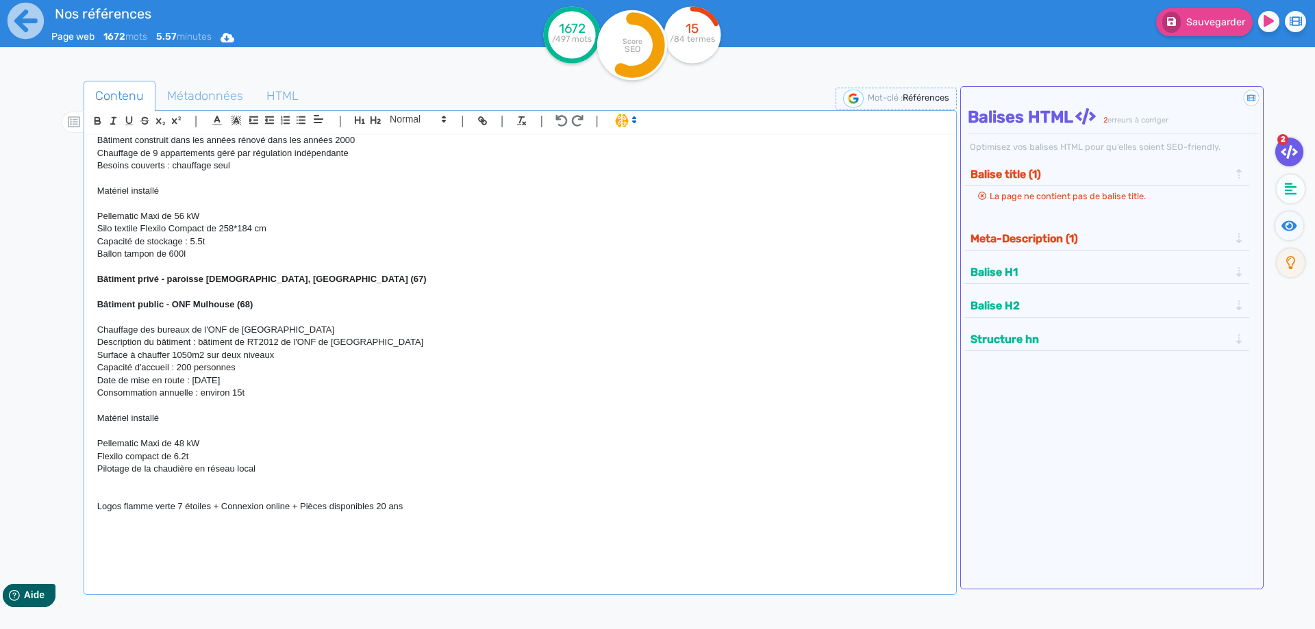
click at [171, 494] on p at bounding box center [520, 494] width 846 height 12
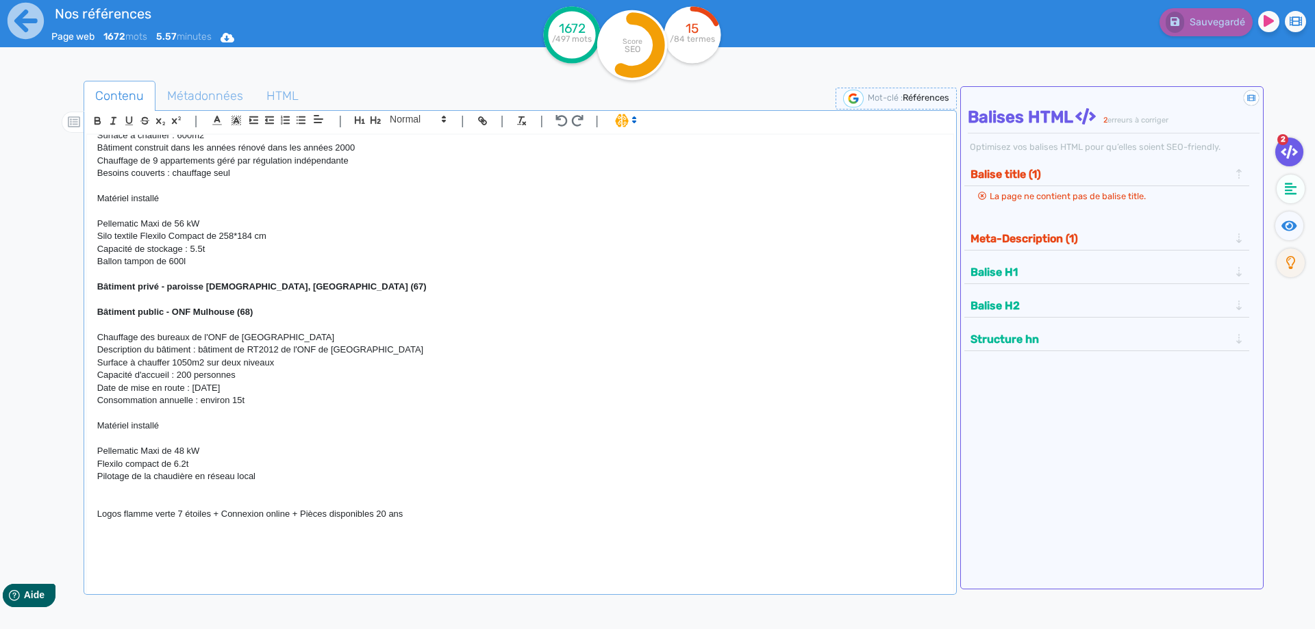
scroll to position [4194, 0]
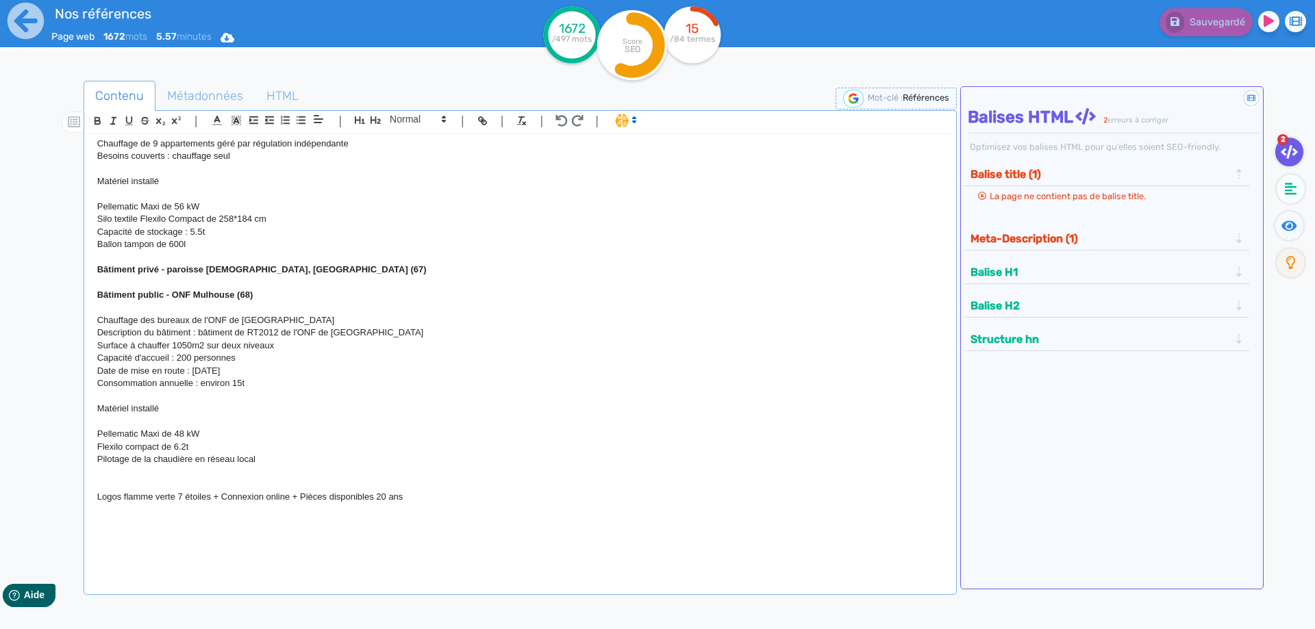
click at [293, 410] on p "Matériel installé" at bounding box center [520, 409] width 846 height 12
click at [236, 296] on strong "Bâtiment public - ONF Mulhouse (68)" at bounding box center [175, 295] width 156 height 10
drag, startPoint x: 267, startPoint y: 295, endPoint x: 200, endPoint y: 293, distance: 67.2
click at [200, 293] on p "Bâtiment public - ONF Mulhouse (68)" at bounding box center [520, 295] width 846 height 12
click at [299, 325] on p "Chauffage des bureaux de l'ONF de Mulhouse" at bounding box center [520, 320] width 846 height 12
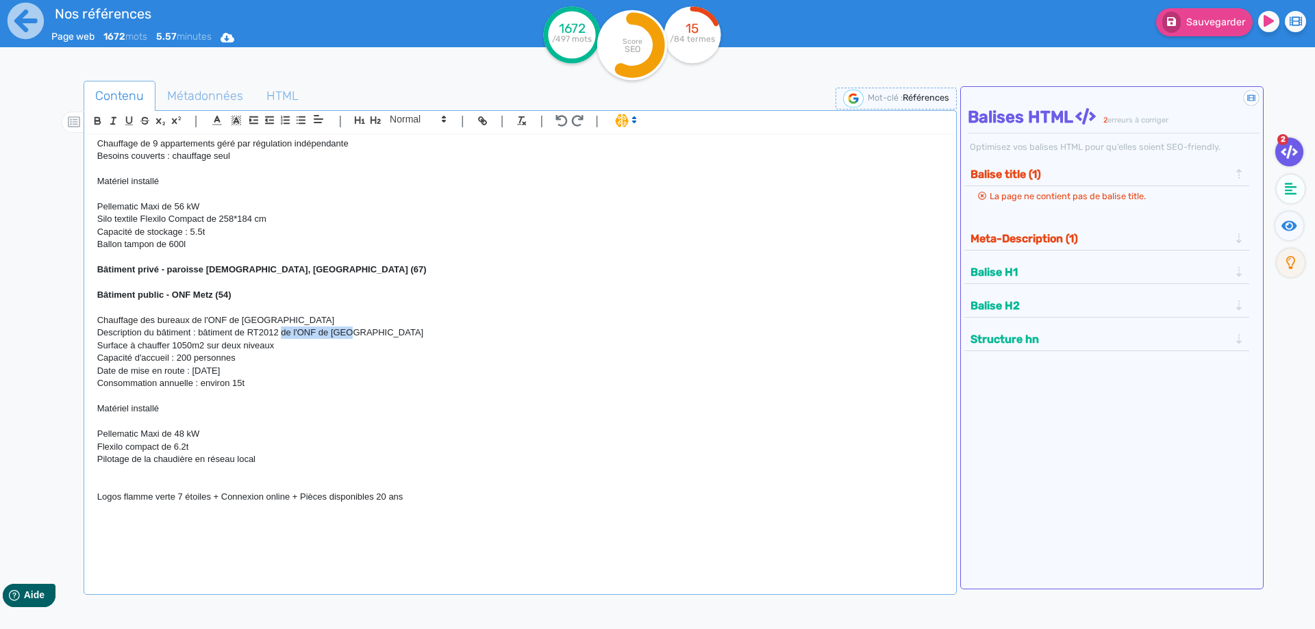
drag, startPoint x: 381, startPoint y: 336, endPoint x: 284, endPoint y: 328, distance: 97.6
click at [284, 328] on p "Description du bâtiment : bâtiment de RT2012 de l'ONF de Metz" at bounding box center [520, 333] width 846 height 12
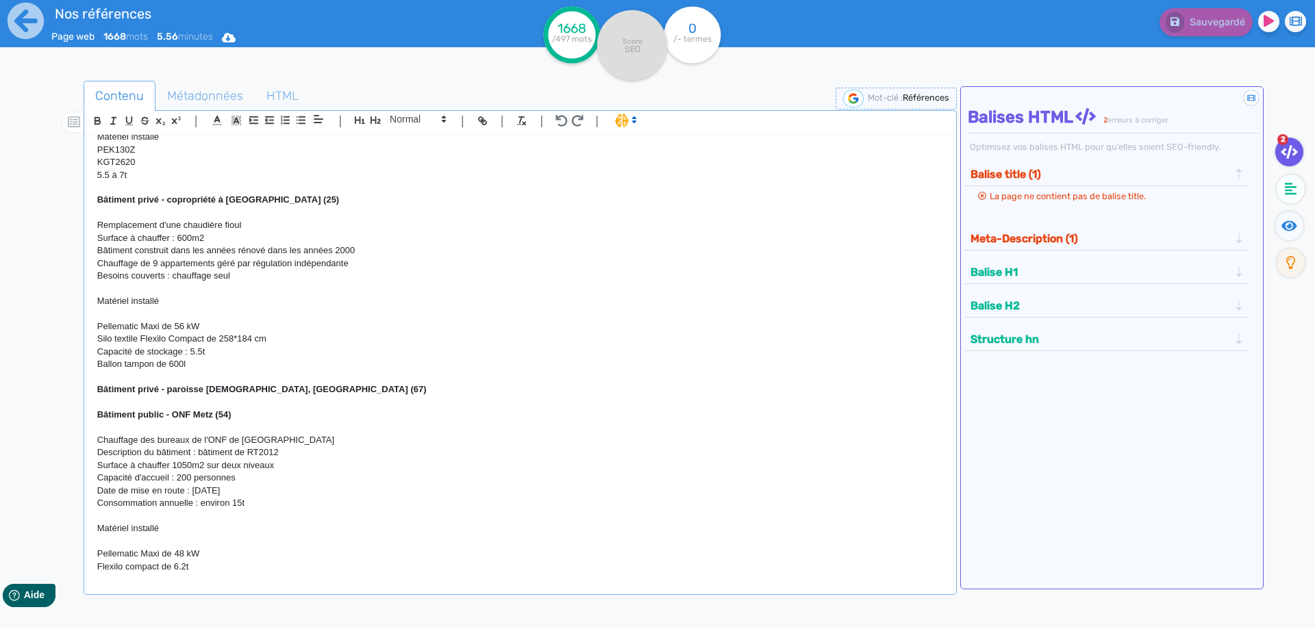
click at [366, 391] on p "Bâtiment privé - paroisse évangélique, Wissembourg (67)" at bounding box center [520, 390] width 846 height 12
drag, startPoint x: 373, startPoint y: 396, endPoint x: 92, endPoint y: 387, distance: 281.7
click at [92, 387] on div "H1 : Nos références - un avant goût de votre future chaufferie RÉALISATIONS MAI…" at bounding box center [520, 355] width 866 height 440
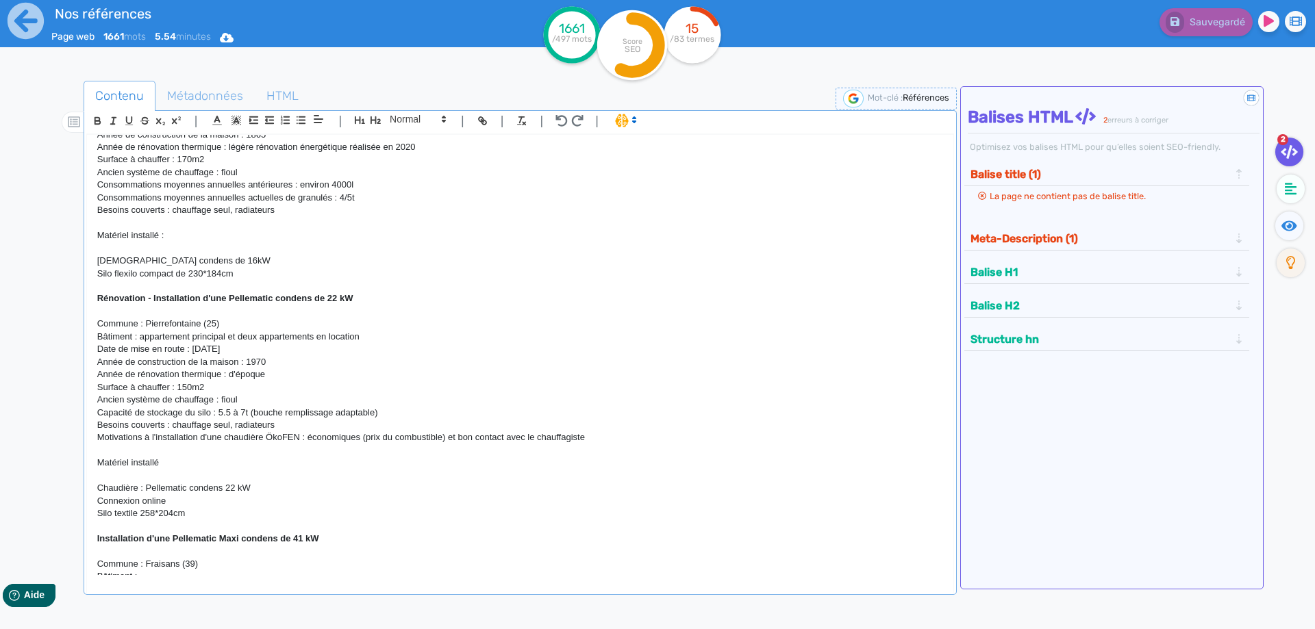
scroll to position [1543, 0]
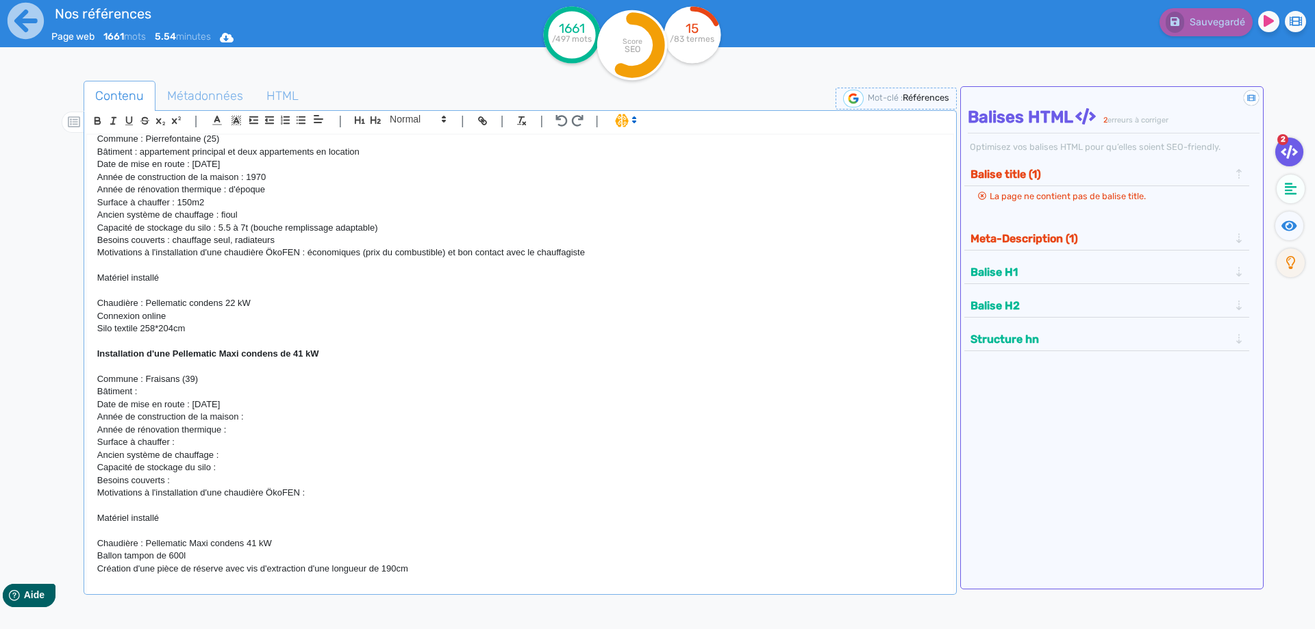
click at [221, 382] on p "Commune : Fraisans (39)" at bounding box center [520, 379] width 846 height 12
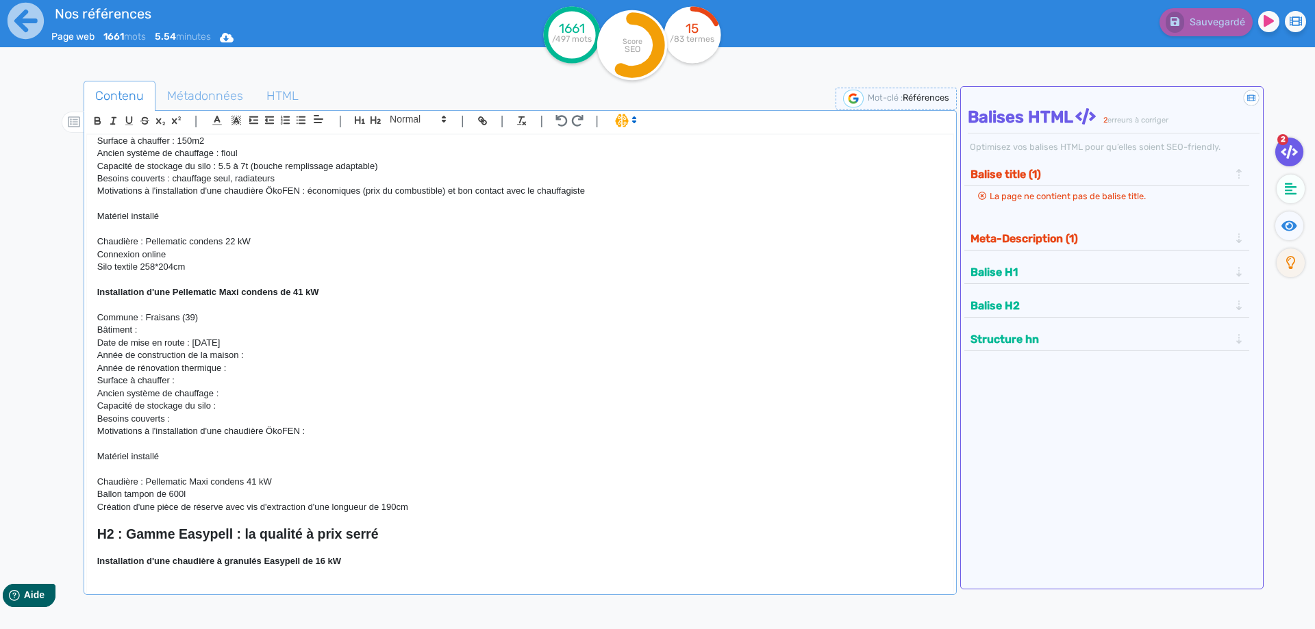
click at [156, 327] on p "Bâtiment :" at bounding box center [520, 330] width 846 height 12
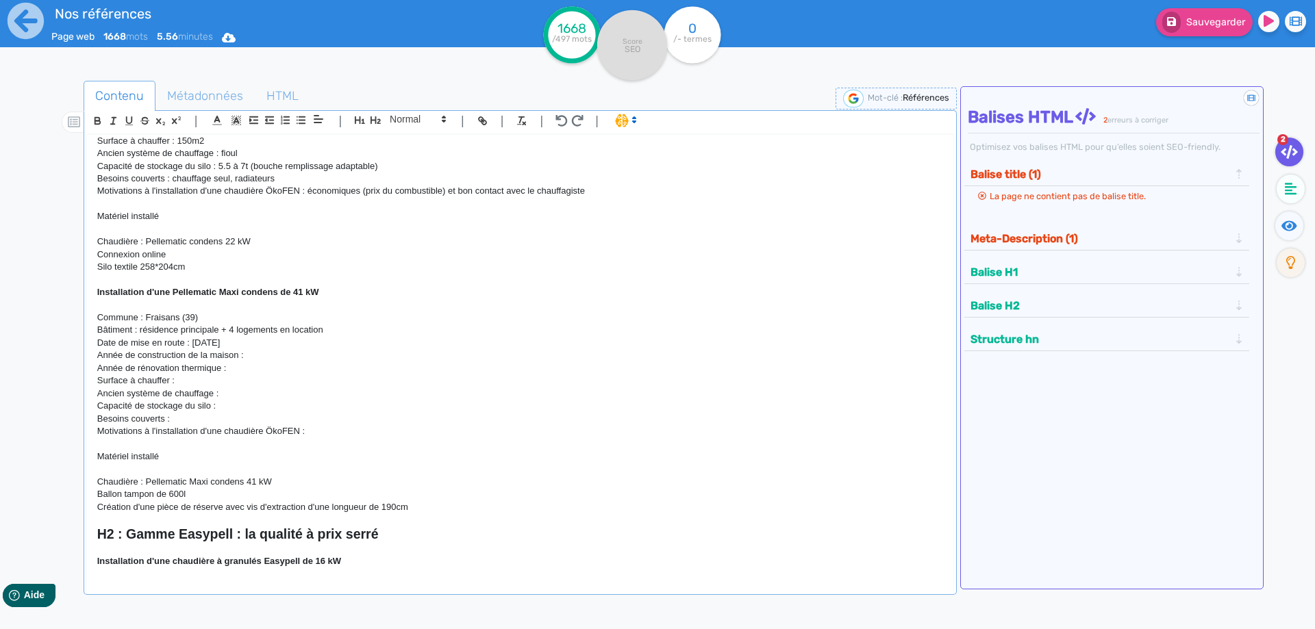
click at [251, 345] on p "Date de mise en route : 11/07/2023" at bounding box center [520, 343] width 846 height 12
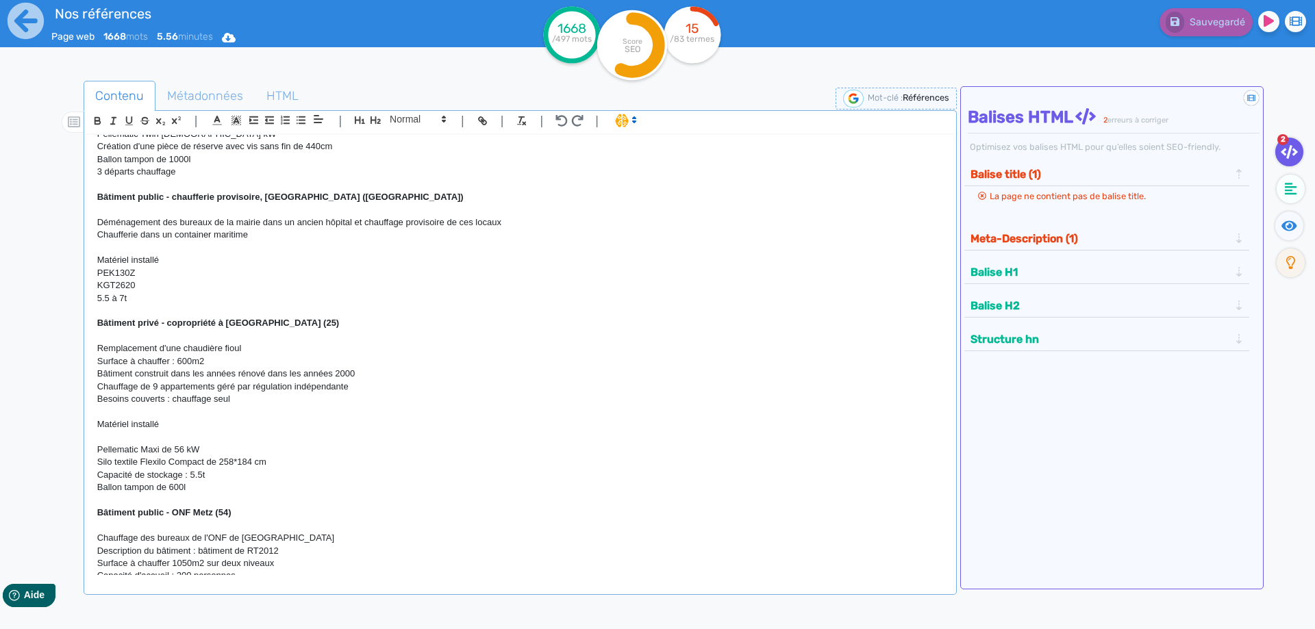
scroll to position [4169, 0]
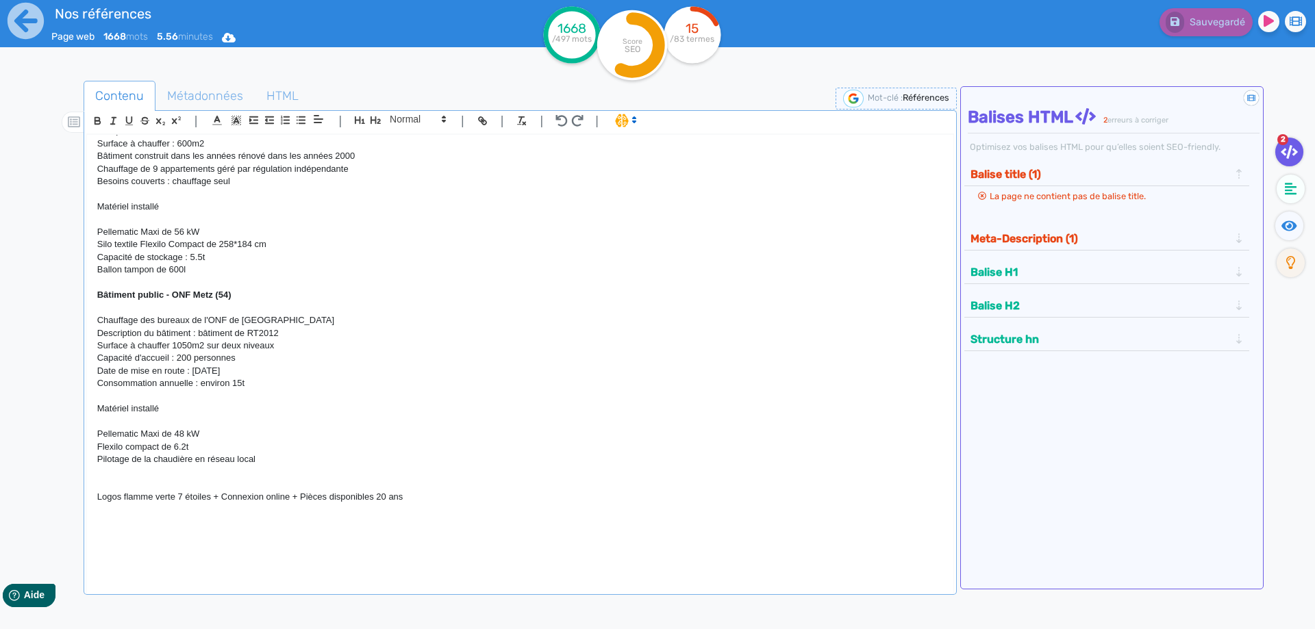
click at [197, 484] on p at bounding box center [520, 485] width 846 height 12
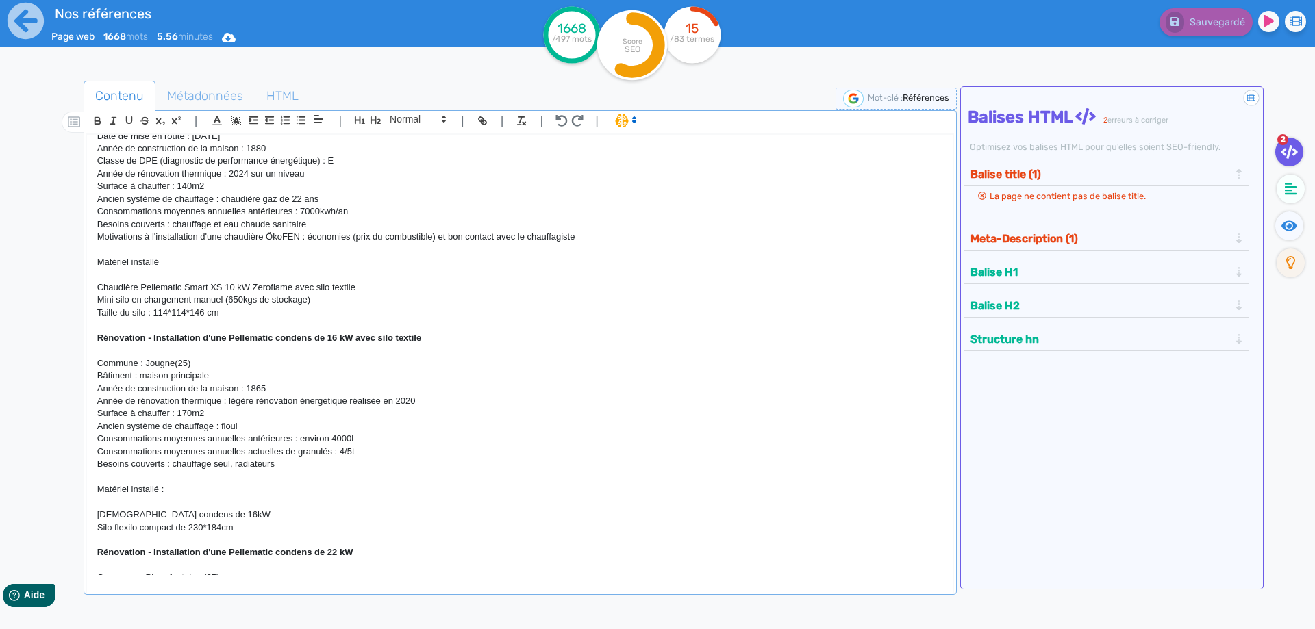
scroll to position [1086, 0]
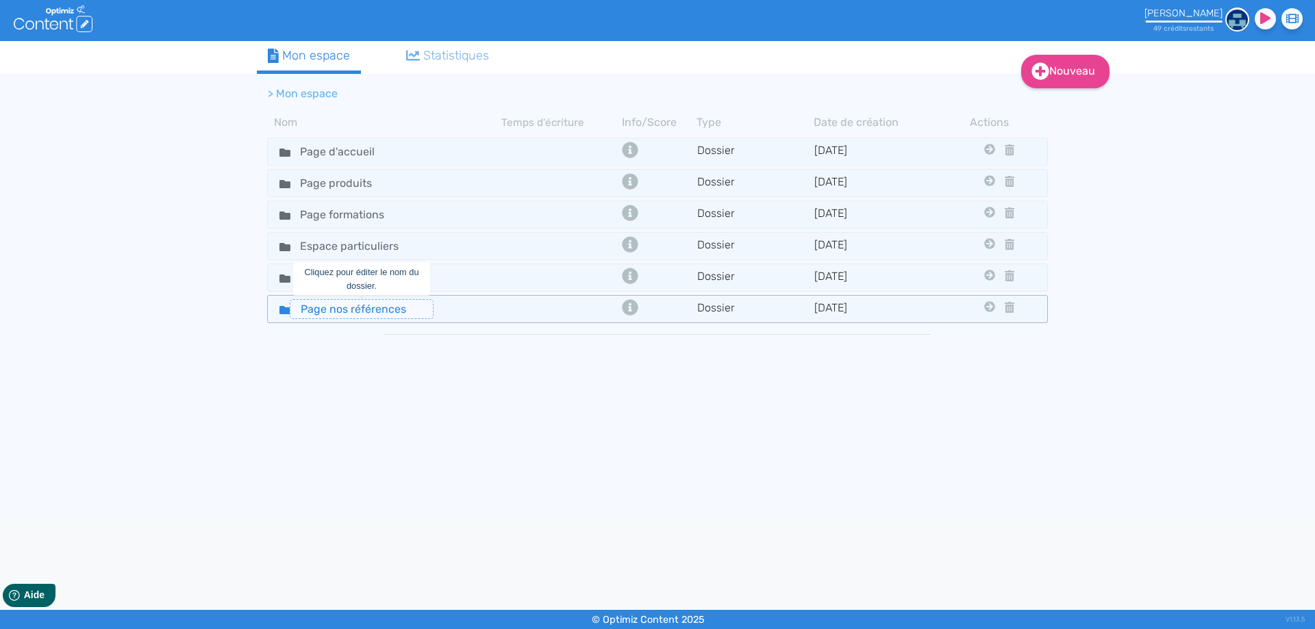
click at [368, 305] on input "Page nos références" at bounding box center [362, 309] width 144 height 20
click at [473, 311] on div "Page nos références" at bounding box center [385, 309] width 232 height 20
click at [441, 312] on div "Page nos références" at bounding box center [385, 309] width 232 height 20
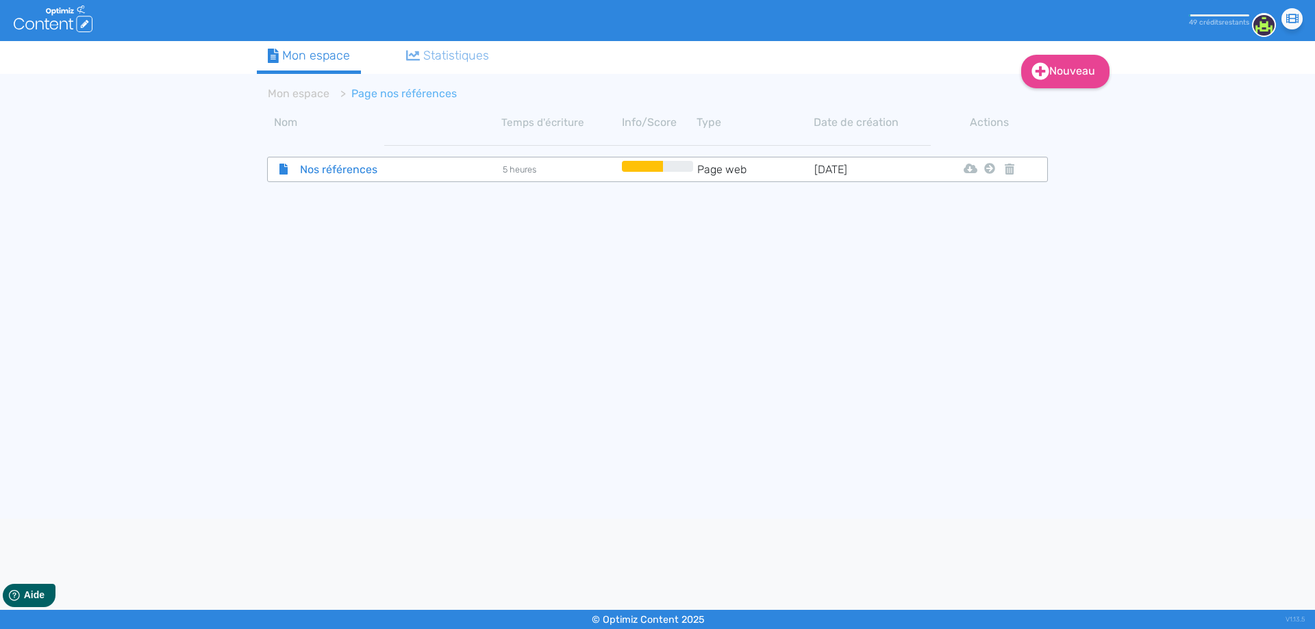
click at [351, 169] on span "Nos références" at bounding box center [367, 169] width 154 height 17
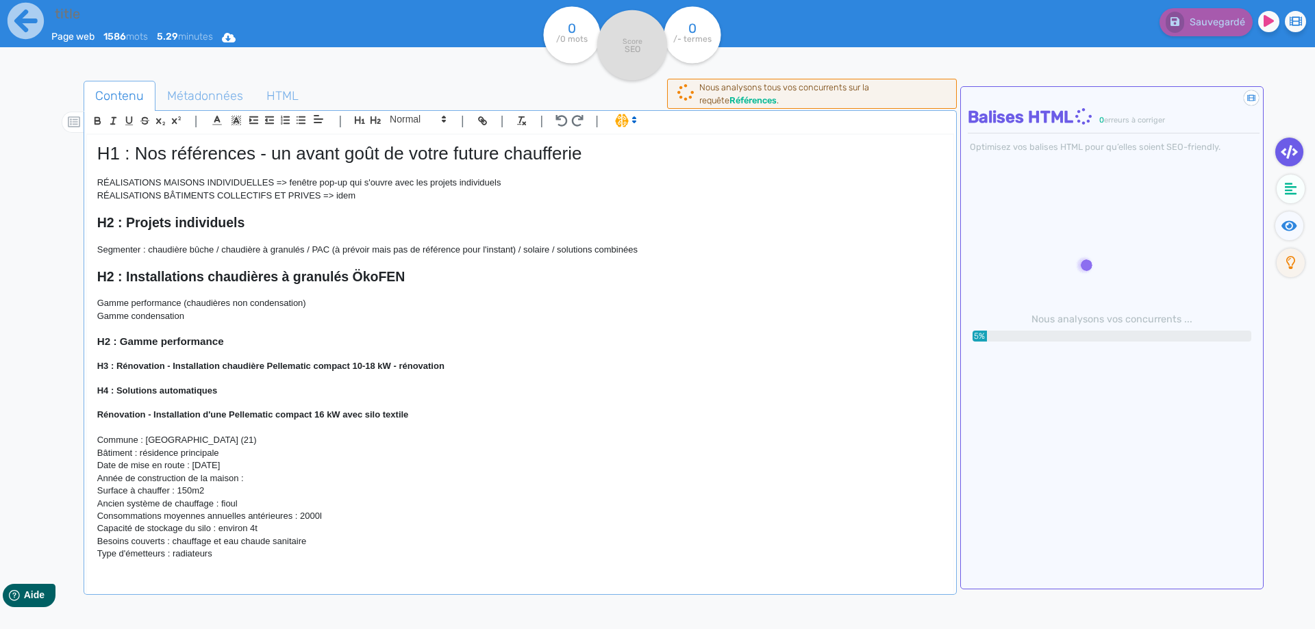
type input "Nos références"
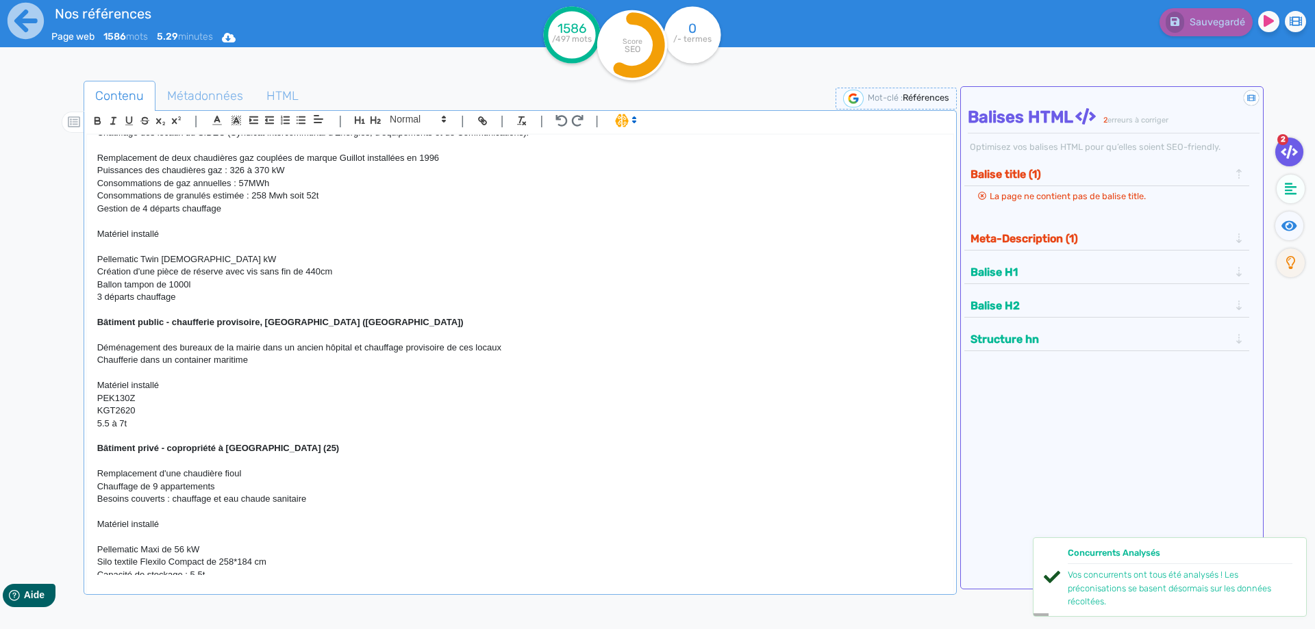
scroll to position [3941, 0]
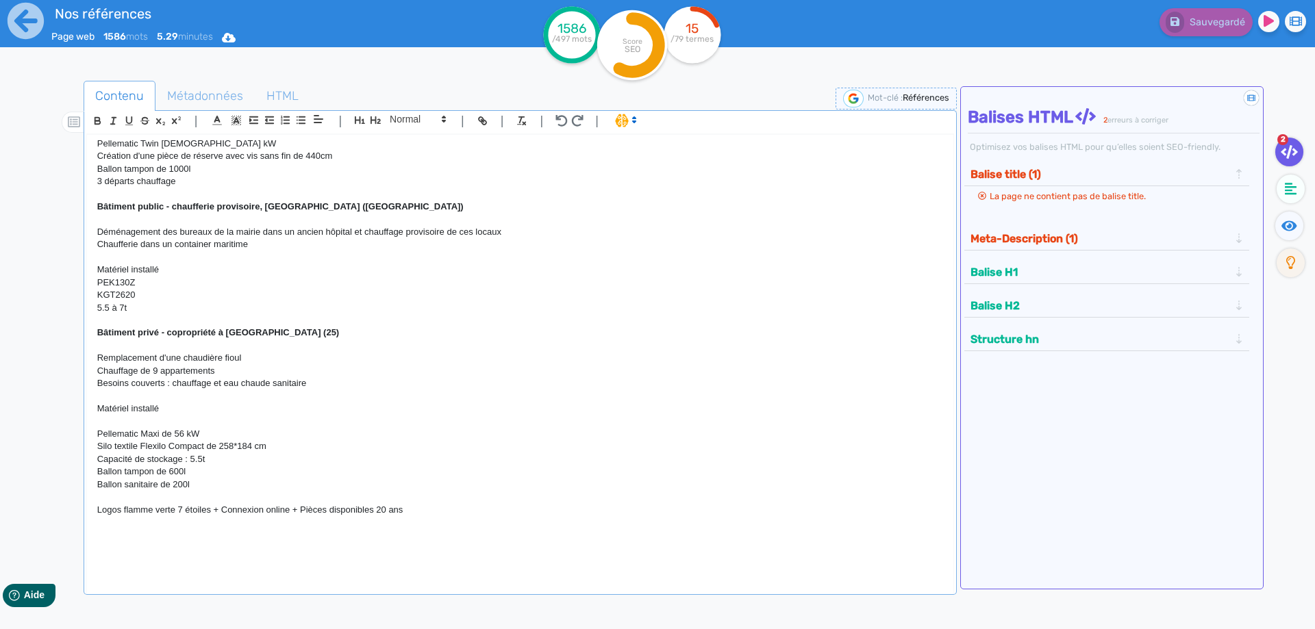
click at [229, 497] on p at bounding box center [520, 497] width 846 height 12
click at [196, 539] on p at bounding box center [520, 535] width 846 height 12
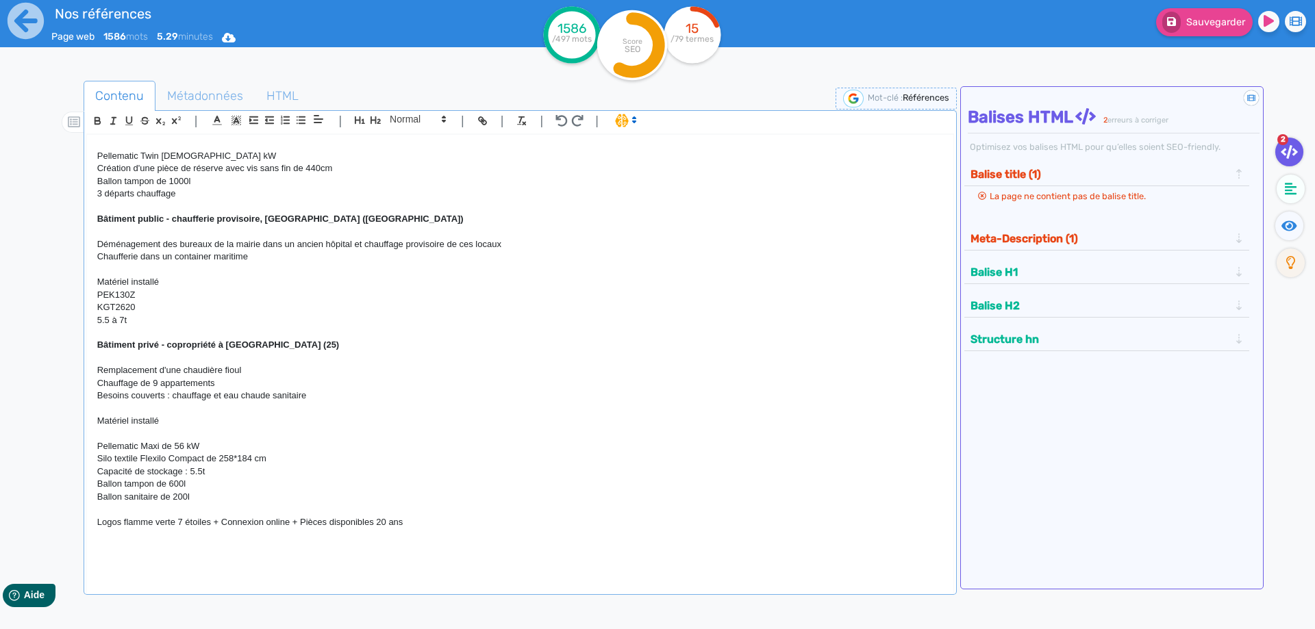
click at [232, 503] on p "Ballon sanitaire de 200l" at bounding box center [520, 497] width 846 height 12
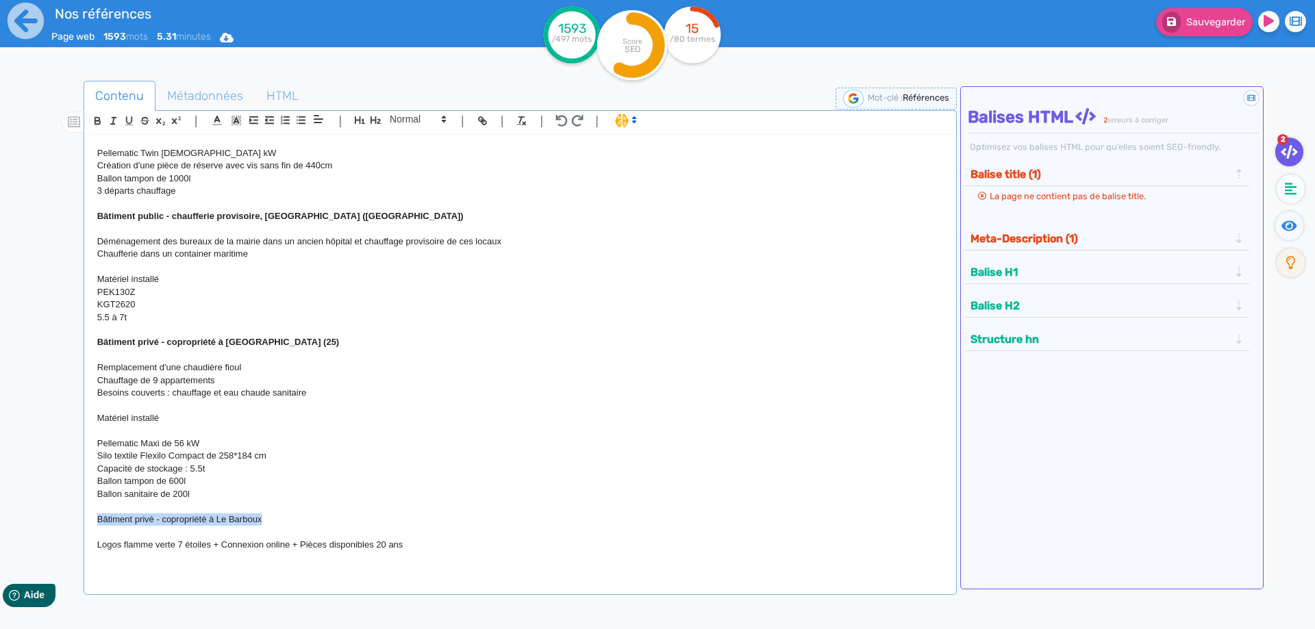
drag, startPoint x: 279, startPoint y: 525, endPoint x: 86, endPoint y: 522, distance: 192.5
click at [87, 522] on div "H1 : Nos références - un avant goût de votre future chaufferie RÉALISATIONS MAI…" at bounding box center [520, 355] width 866 height 440
click at [99, 122] on icon "button" at bounding box center [98, 121] width 12 height 12
click at [292, 526] on p "Bâtiment privé - copropriété à Le Barboux" at bounding box center [520, 520] width 846 height 12
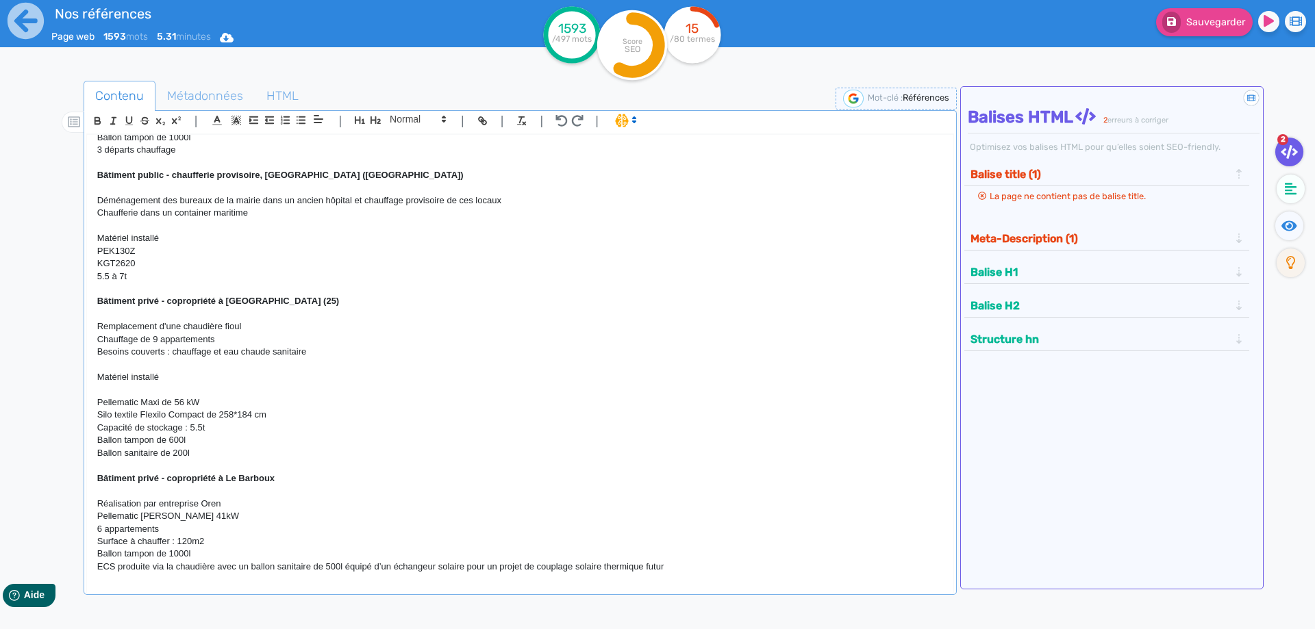
scroll to position [4042, 0]
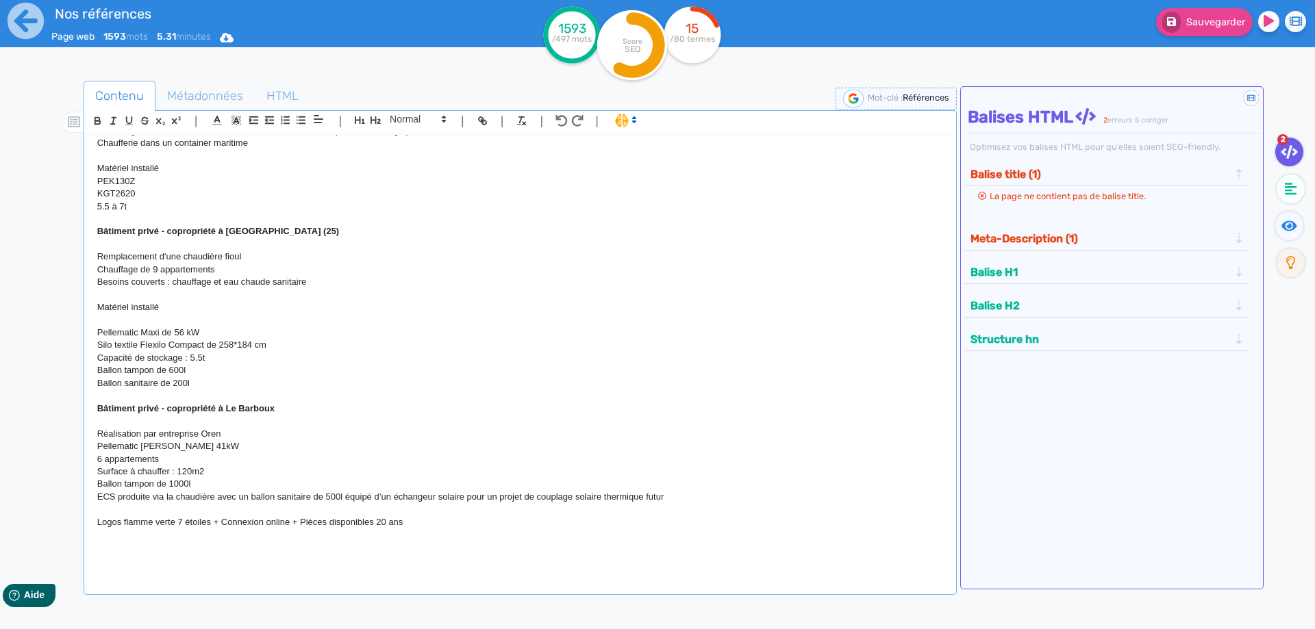
click at [221, 485] on p "Ballon tampon de 1000l" at bounding box center [520, 484] width 846 height 12
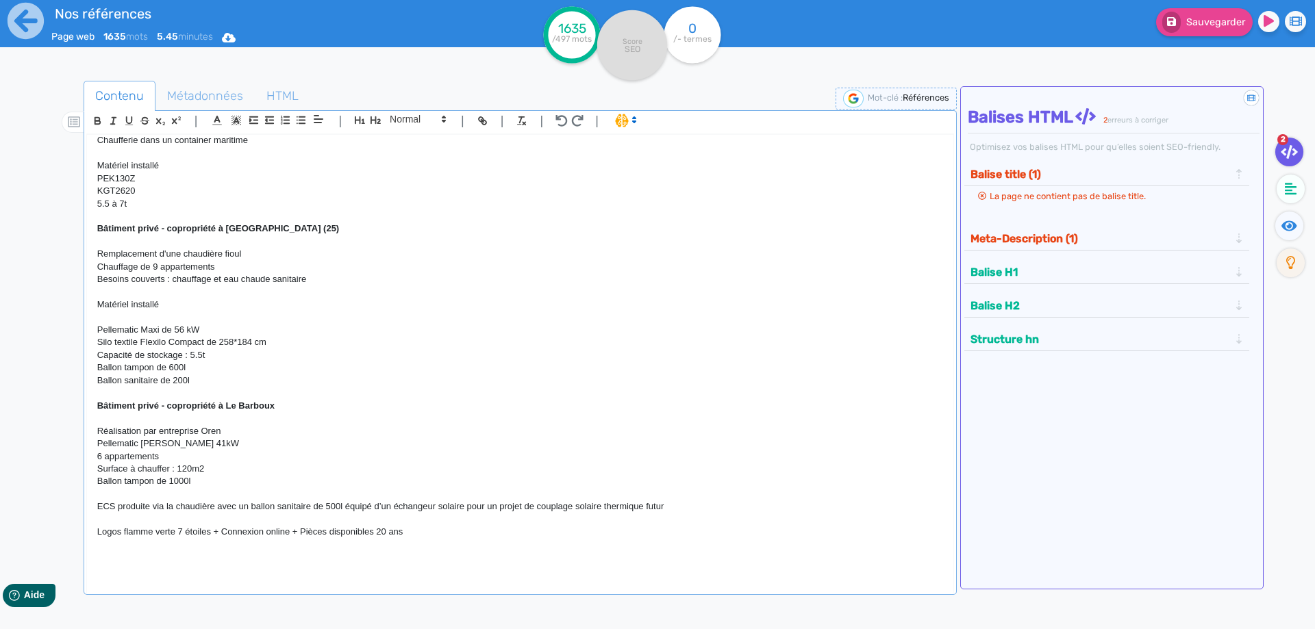
click at [121, 421] on p at bounding box center [520, 418] width 846 height 12
click at [225, 429] on p "Réalisation par entreprise Oren" at bounding box center [520, 431] width 846 height 12
click at [242, 438] on p "Réalisation par entreprise Oren" at bounding box center [520, 431] width 846 height 12
drag, startPoint x: 222, startPoint y: 436, endPoint x: 97, endPoint y: 436, distance: 124.7
click at [97, 436] on p "Réalisation par entreprise Oren" at bounding box center [520, 431] width 846 height 12
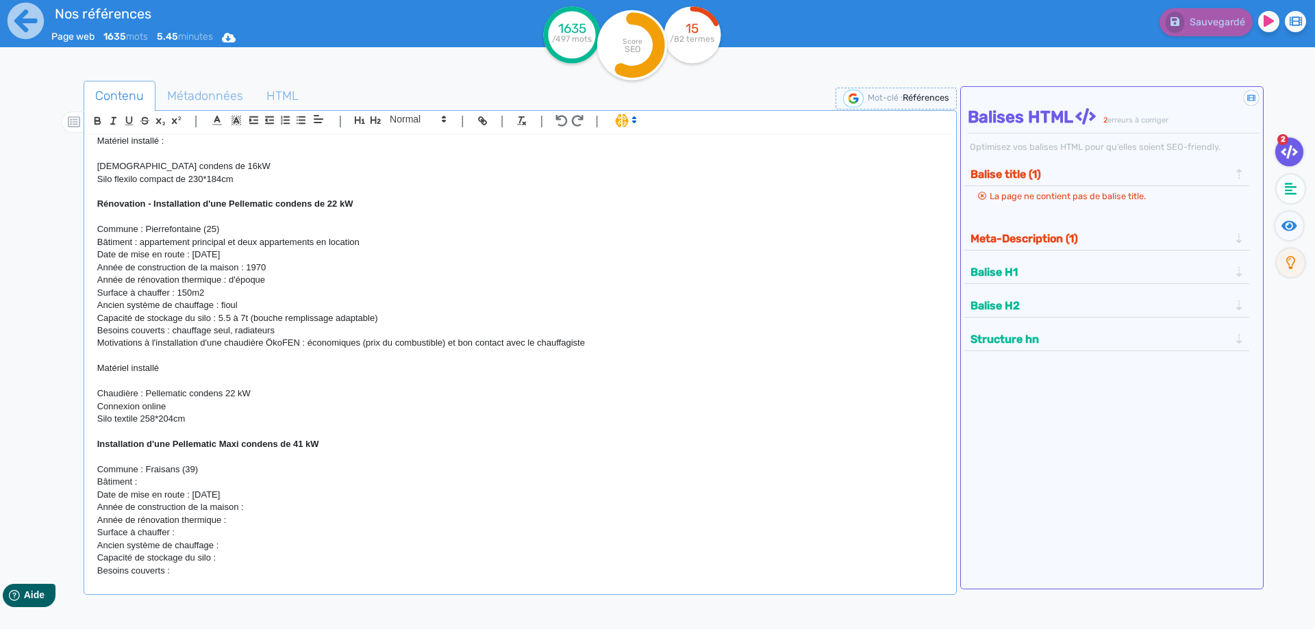
scroll to position [1206, 0]
